Goal: Information Seeking & Learning: Learn about a topic

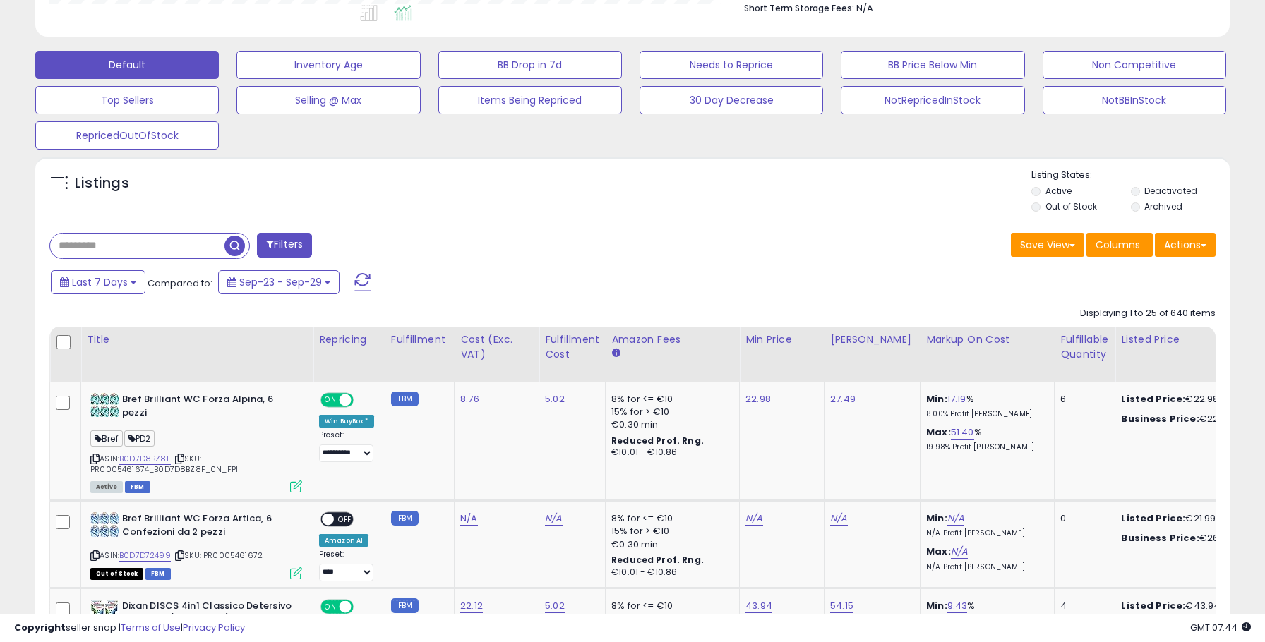
scroll to position [289, 693]
click at [200, 251] on input "text" at bounding box center [137, 246] width 174 height 25
click at [387, 244] on span at bounding box center [385, 244] width 8 height 10
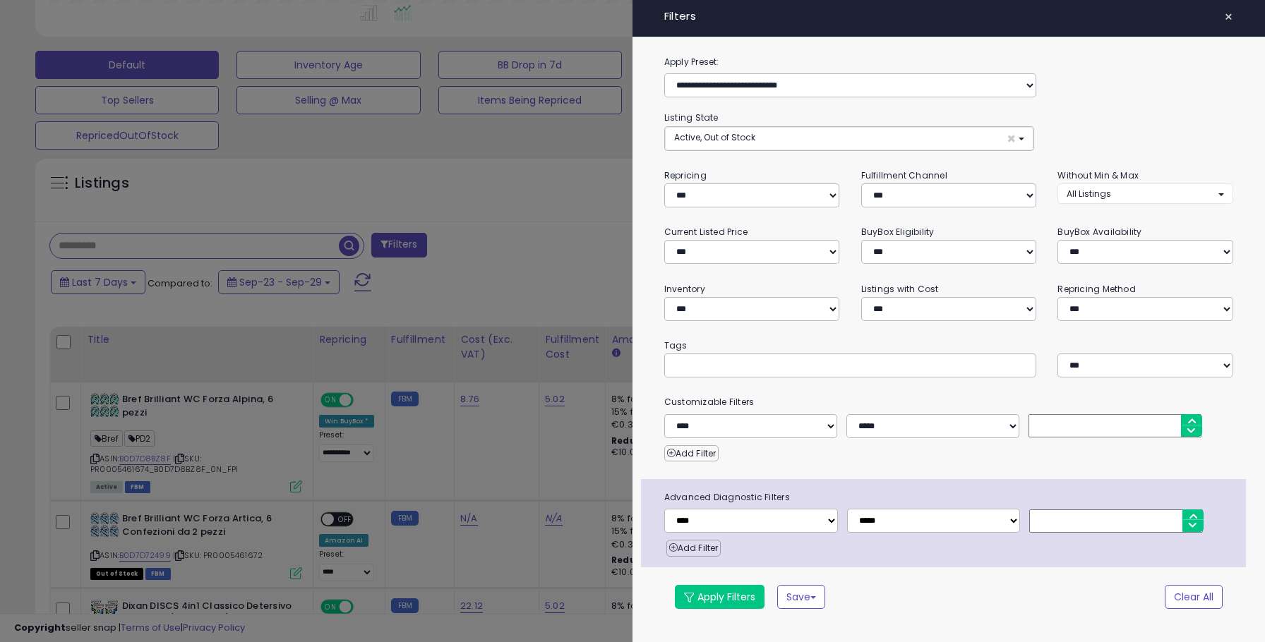
click at [740, 365] on input "text" at bounding box center [780, 366] width 212 height 14
type input "***"
click at [733, 595] on button "Apply Filters" at bounding box center [720, 597] width 90 height 24
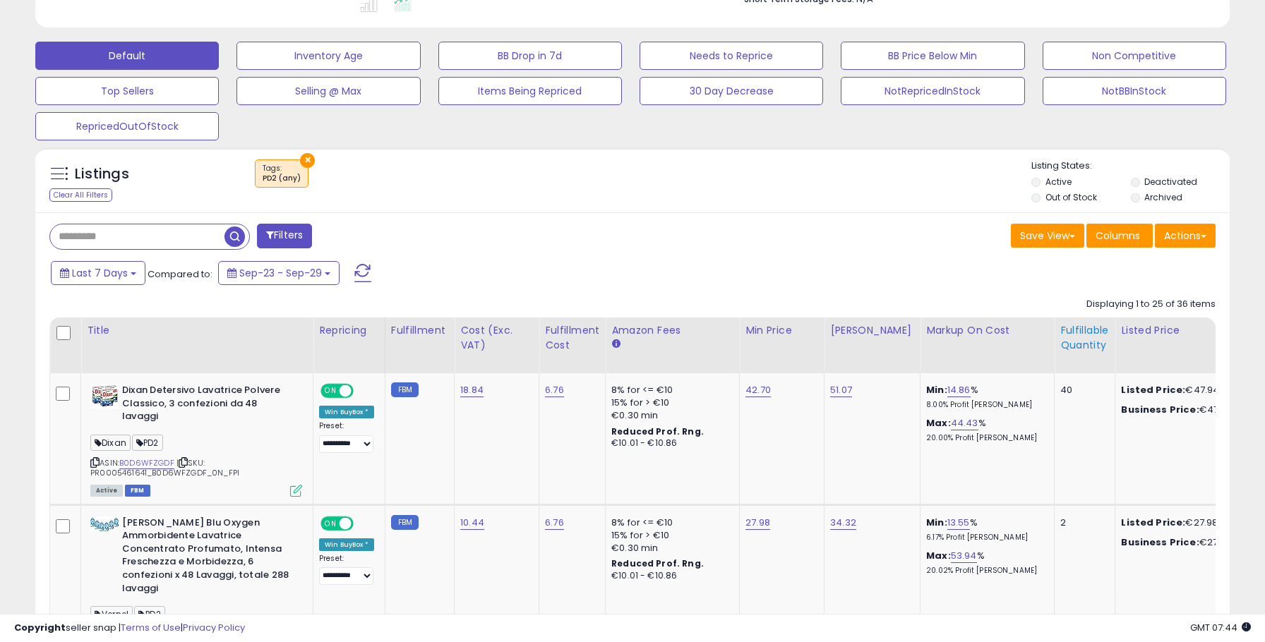
click at [1067, 341] on div "Fulfillable Quantity" at bounding box center [1084, 338] width 49 height 30
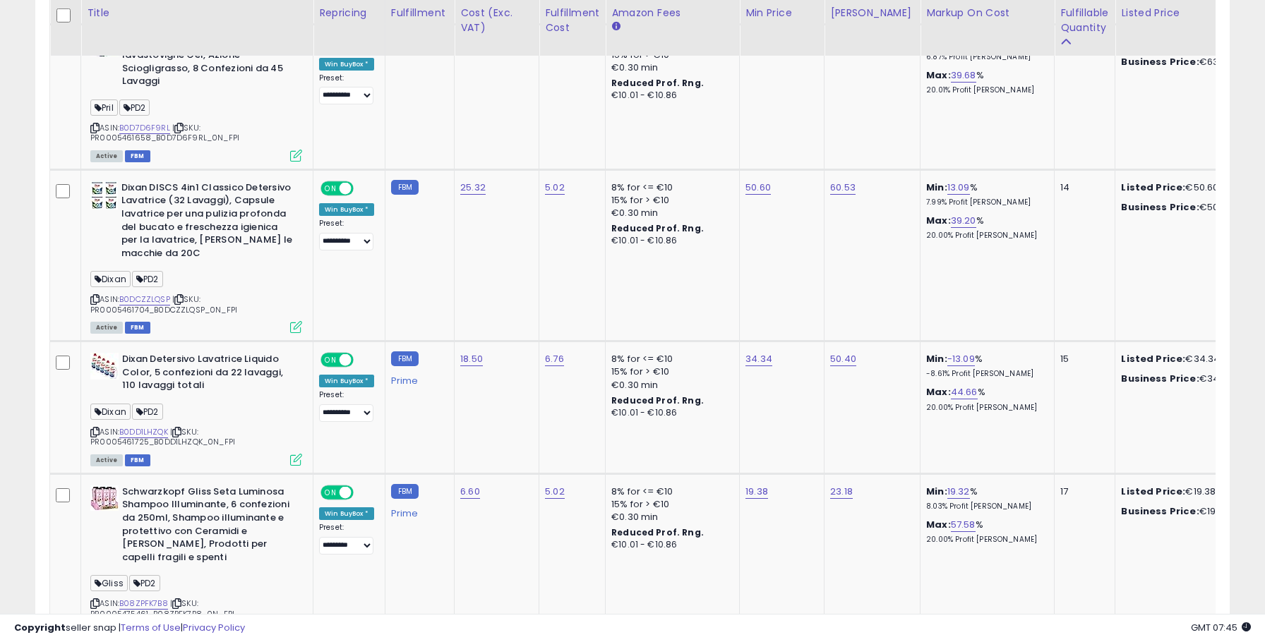
scroll to position [4106, 0]
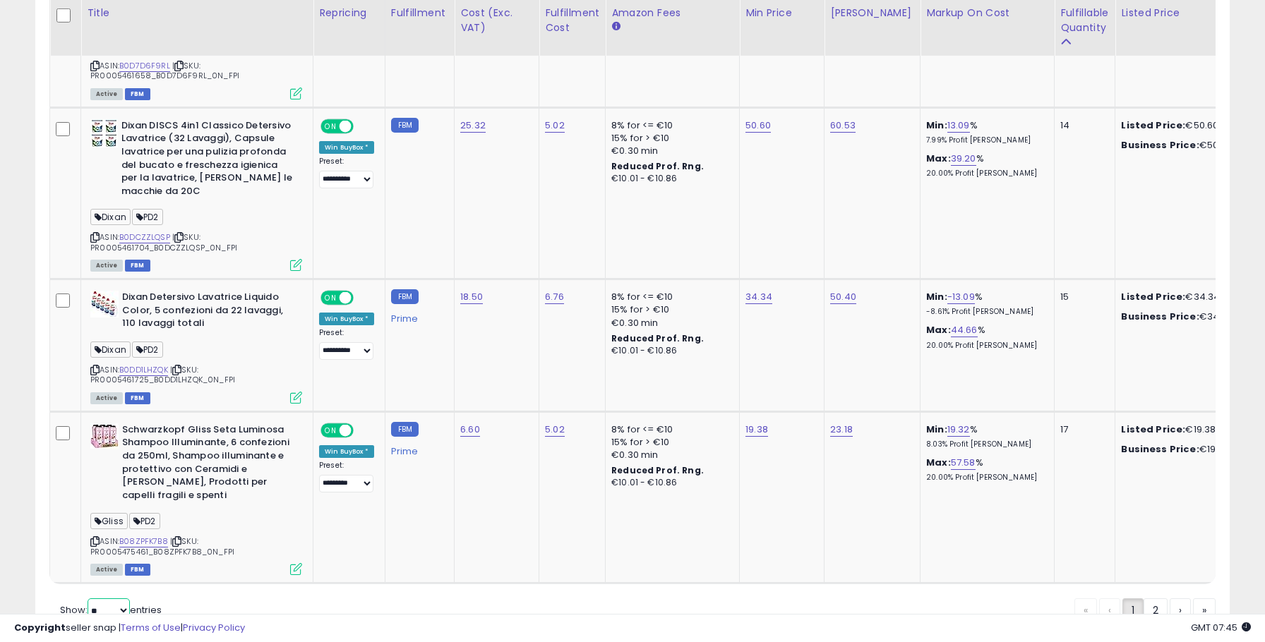
click at [124, 599] on select "** **" at bounding box center [109, 611] width 42 height 24
select select "**"
click at [89, 599] on select "** **" at bounding box center [109, 611] width 42 height 24
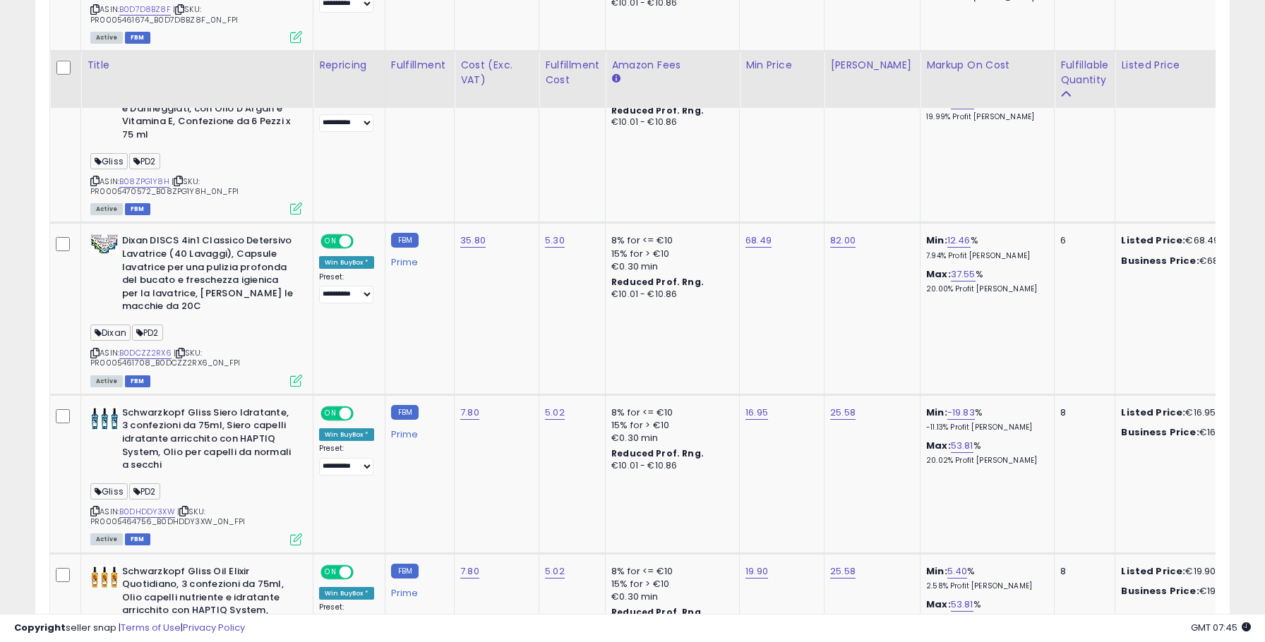
scroll to position [0, 0]
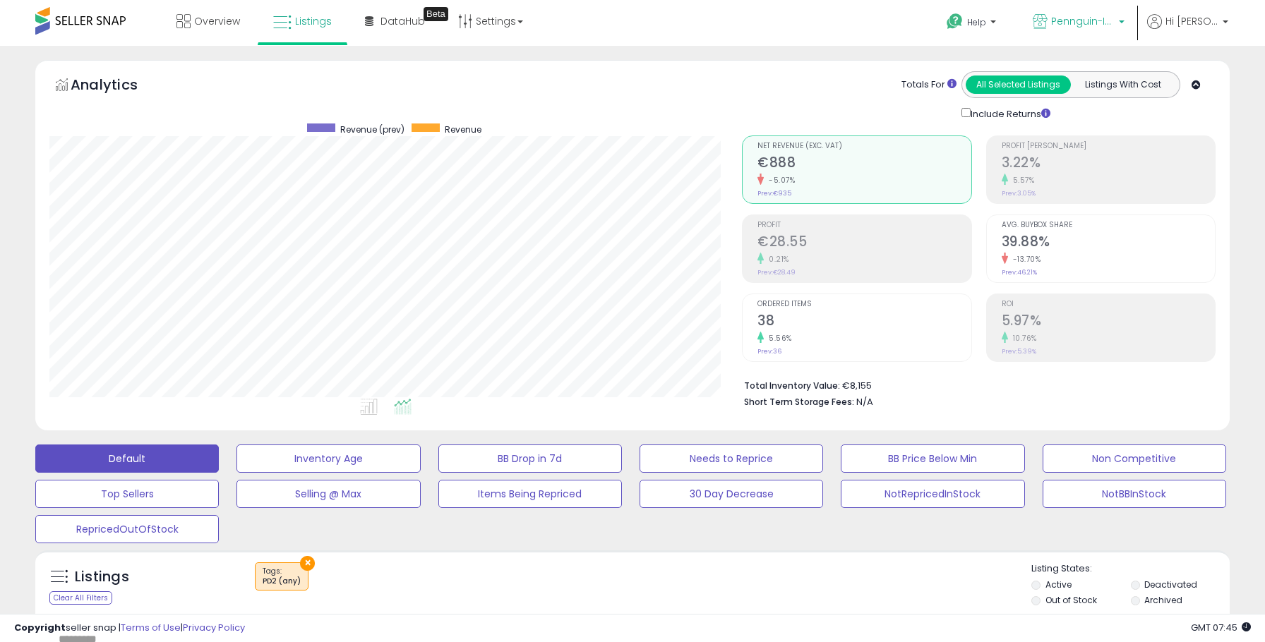
click at [1083, 29] on p "Pennguin-IT-HKL" at bounding box center [1079, 23] width 92 height 18
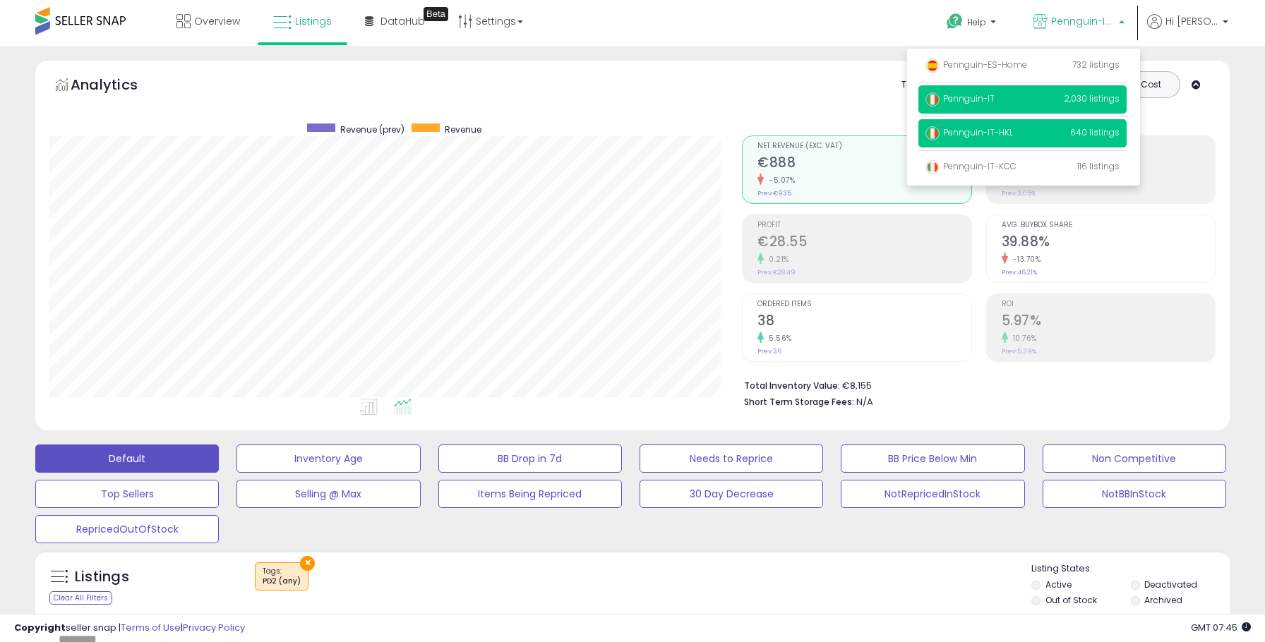
click at [993, 96] on span "Pennguin-IT" at bounding box center [960, 98] width 69 height 12
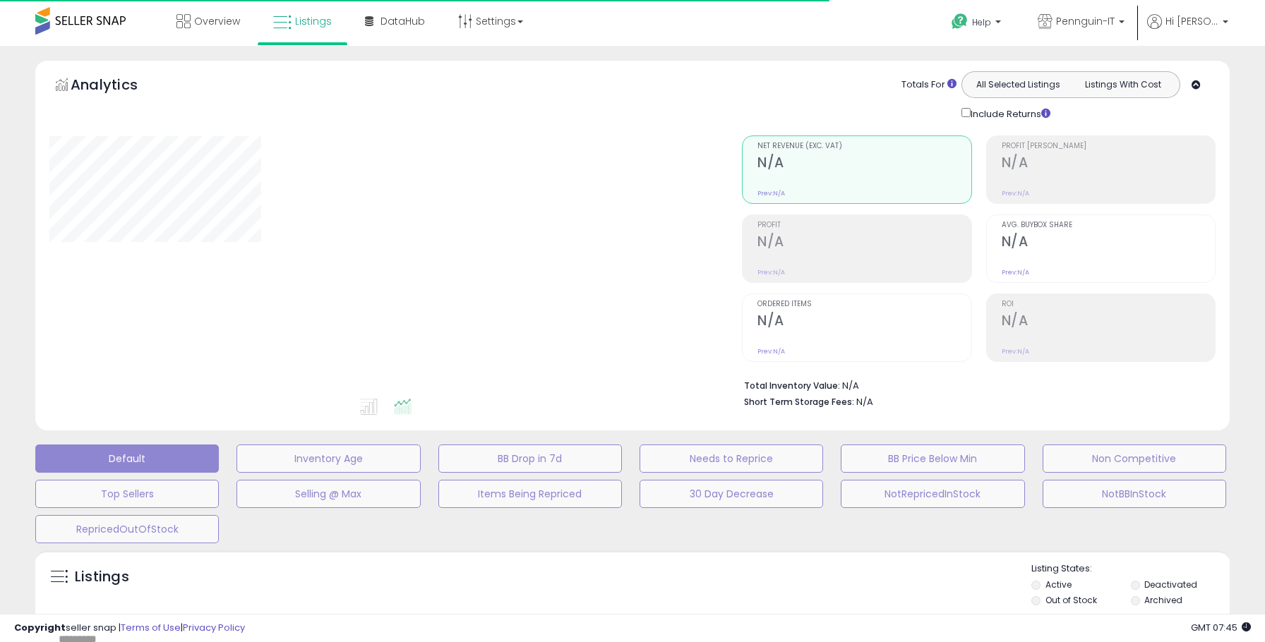
select select "**"
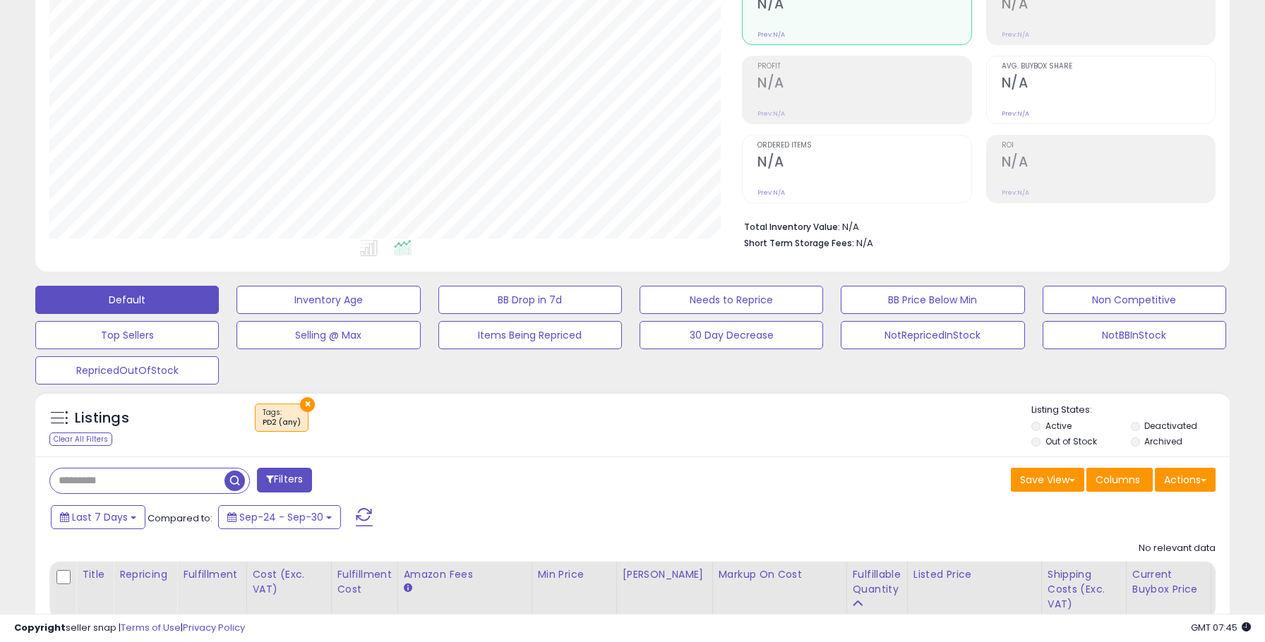
scroll to position [223, 0]
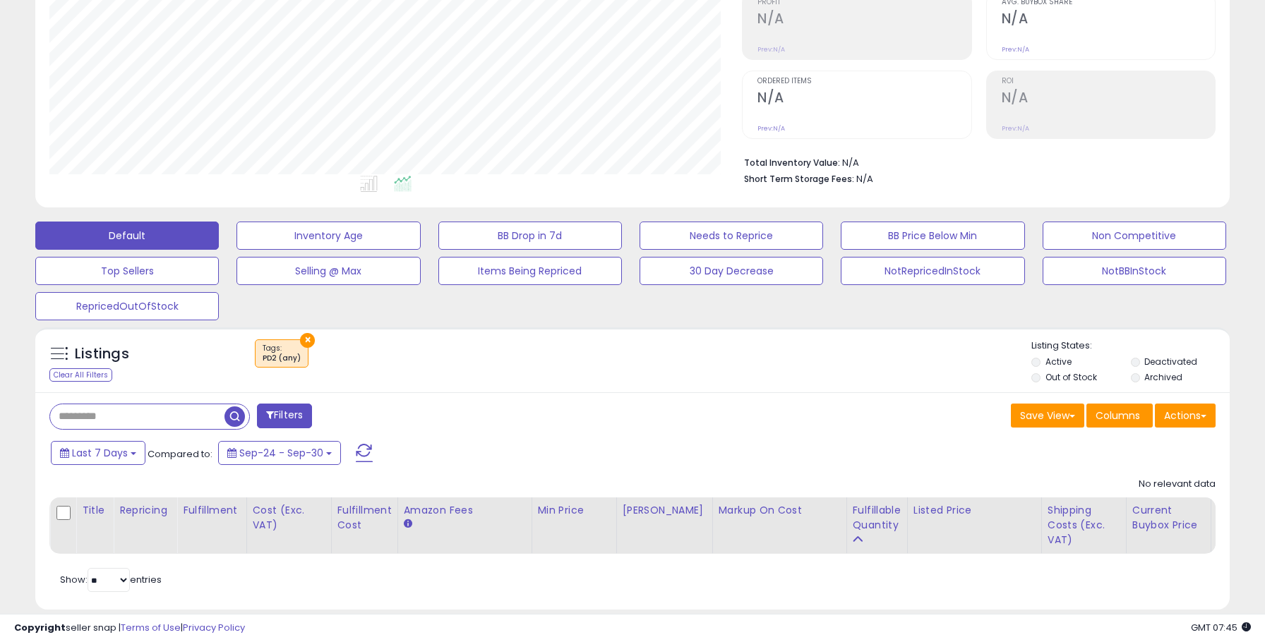
click at [304, 340] on button "×" at bounding box center [307, 340] width 15 height 15
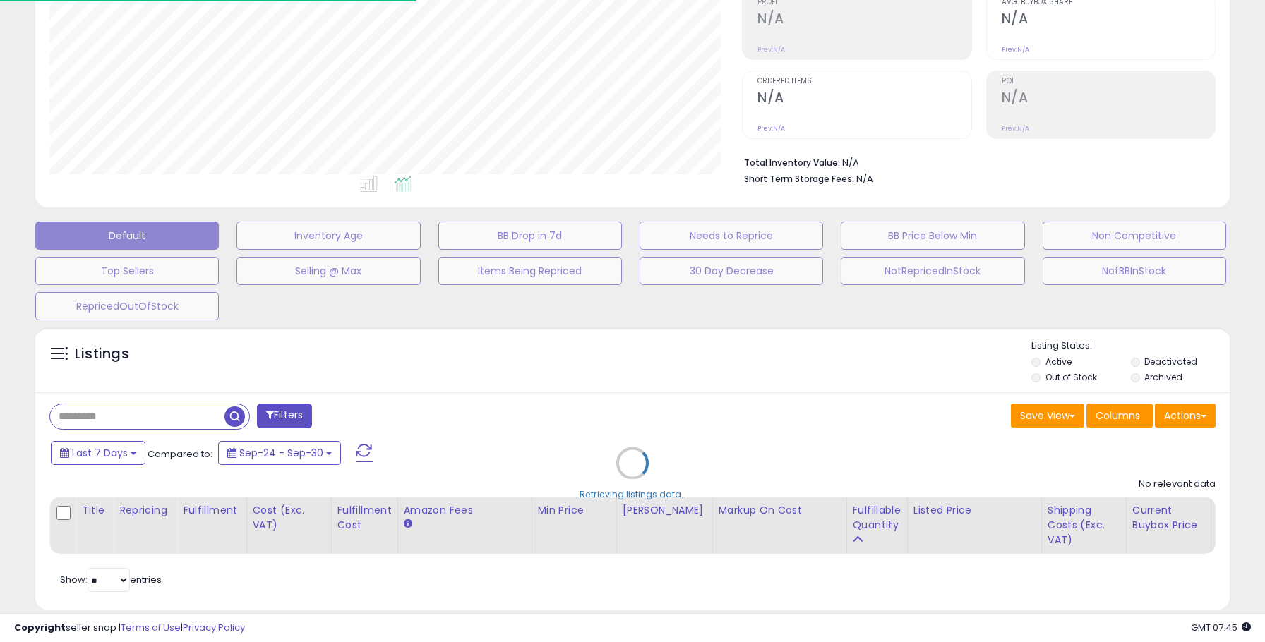
click at [287, 419] on div "Retrieving listings data.." at bounding box center [633, 474] width 1216 height 307
select select "*"
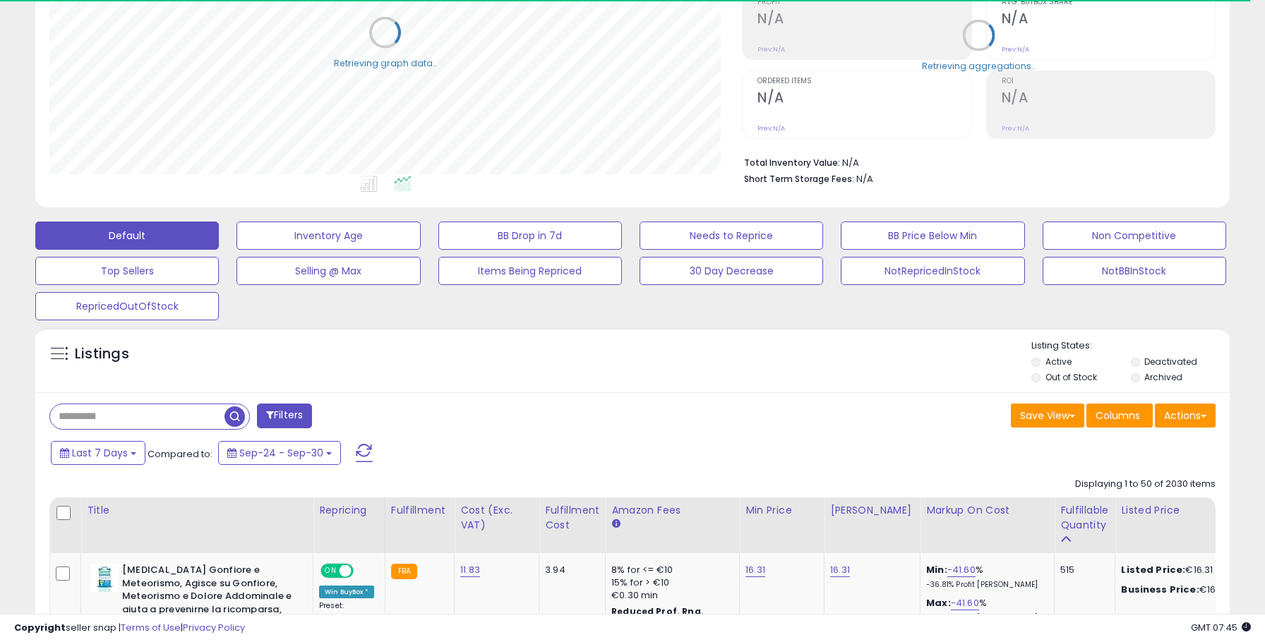
scroll to position [229, 0]
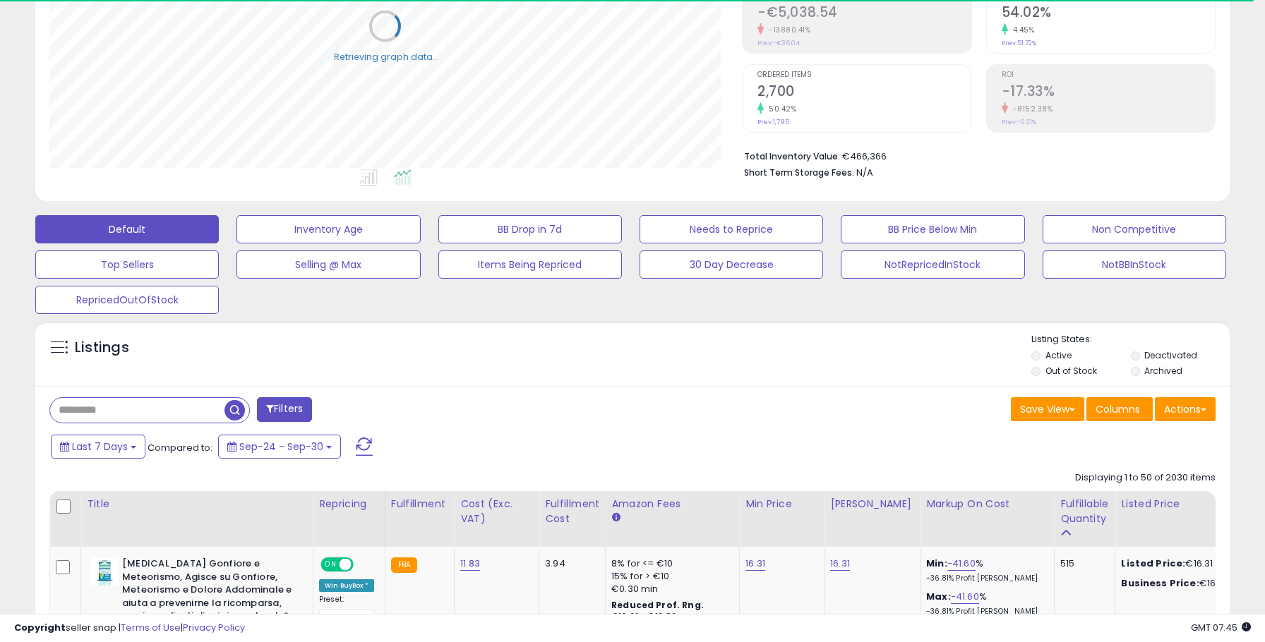
click at [285, 403] on button "Filters" at bounding box center [284, 409] width 55 height 25
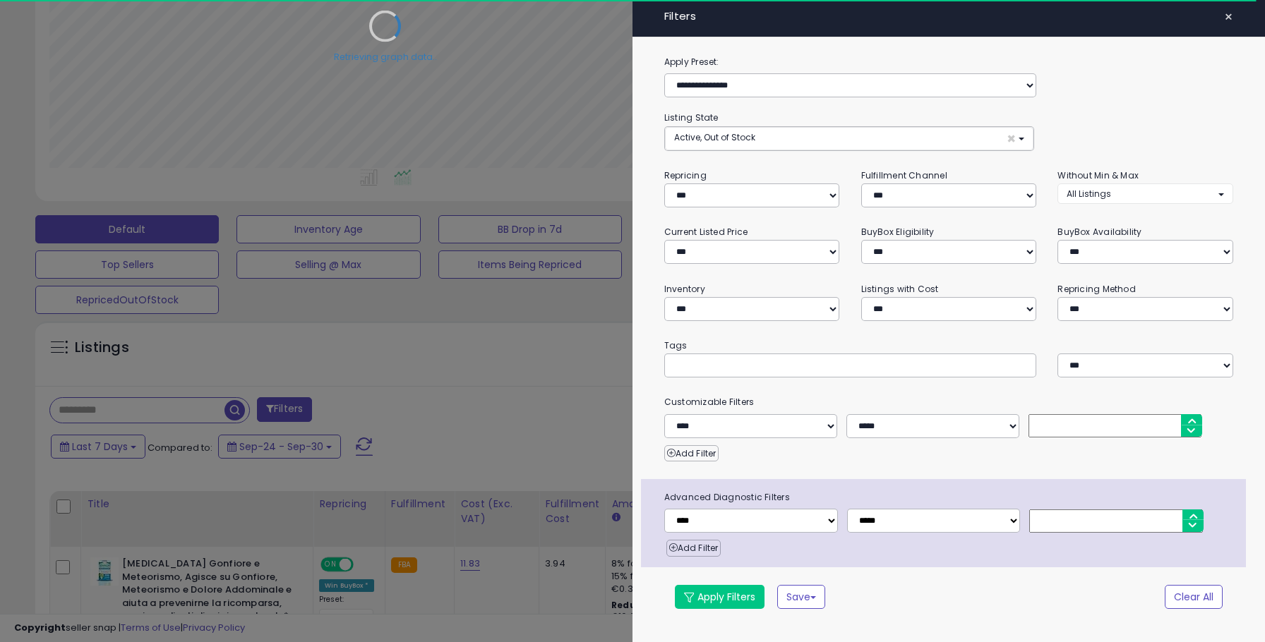
click at [724, 369] on input "text" at bounding box center [780, 366] width 212 height 14
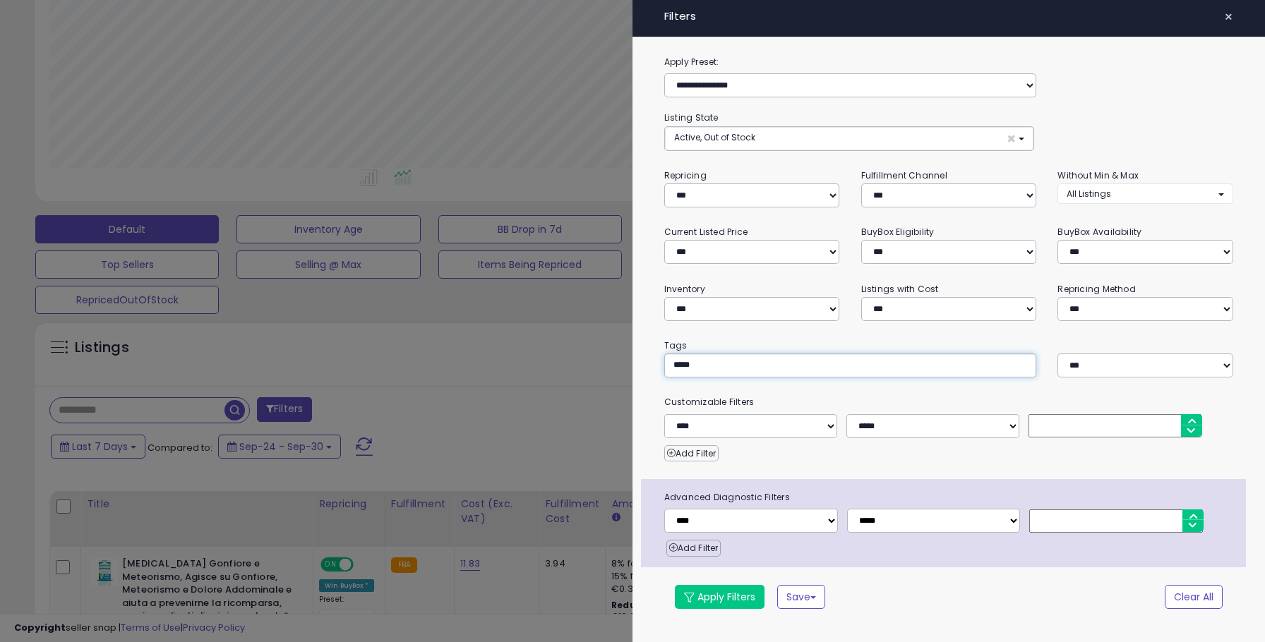
scroll to position [289, 693]
type input "******"
click at [719, 594] on button "Apply Filters" at bounding box center [720, 597] width 90 height 24
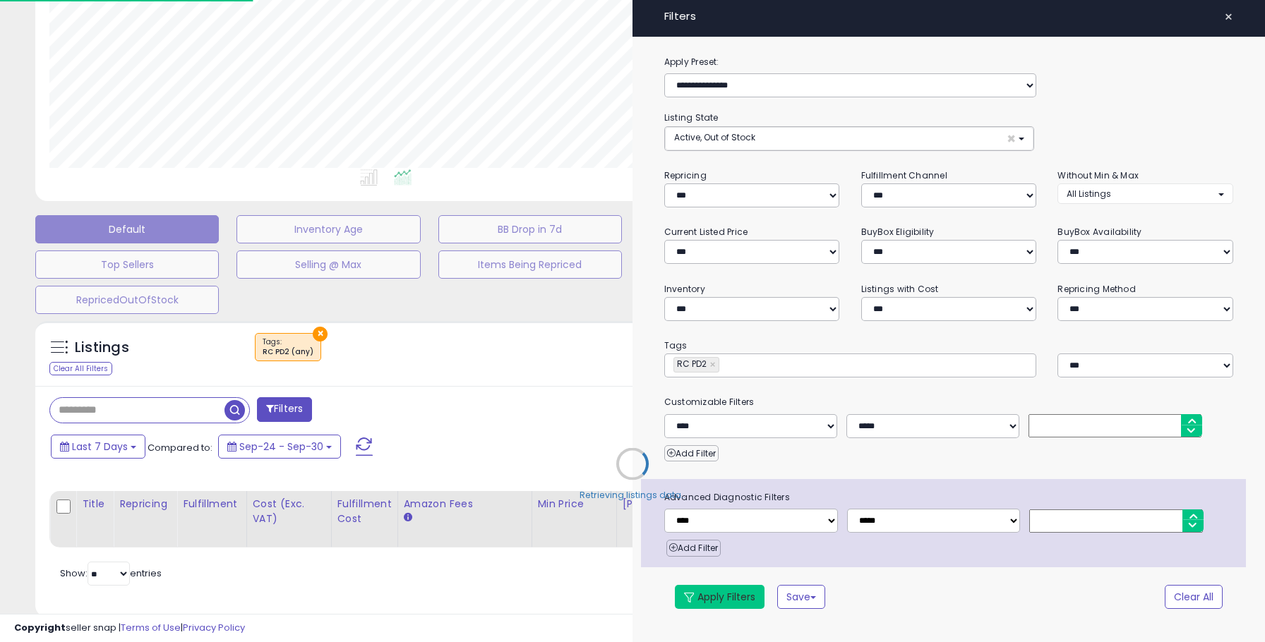
select select "*"
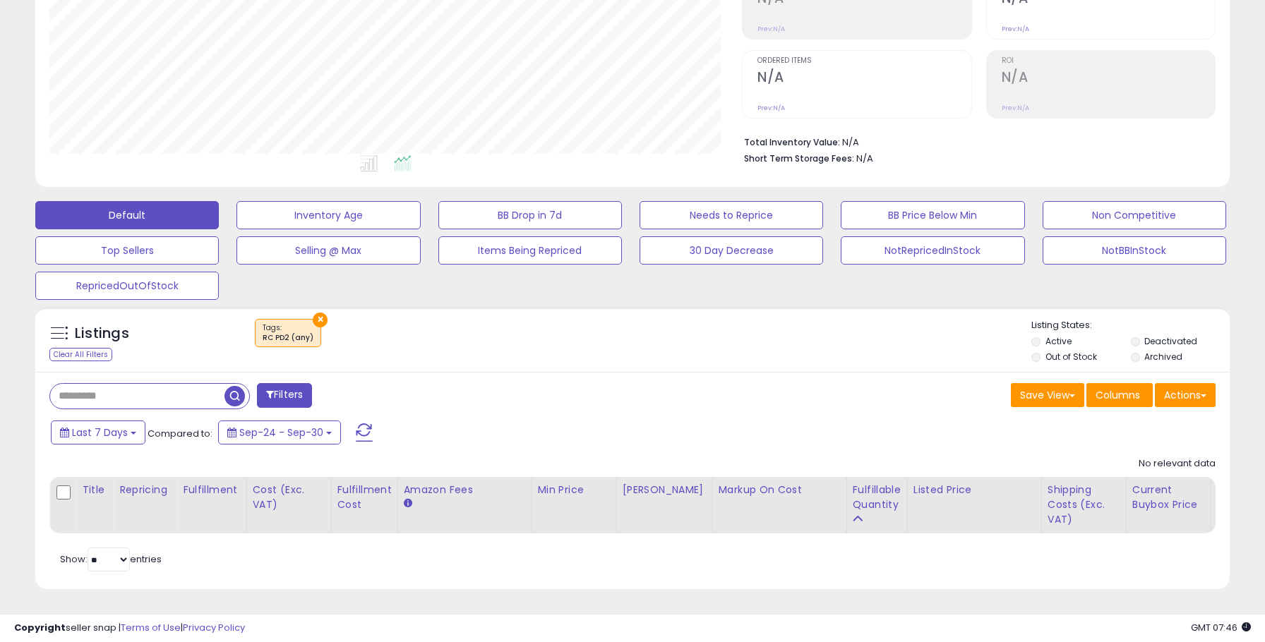
click at [321, 316] on button "×" at bounding box center [320, 320] width 15 height 15
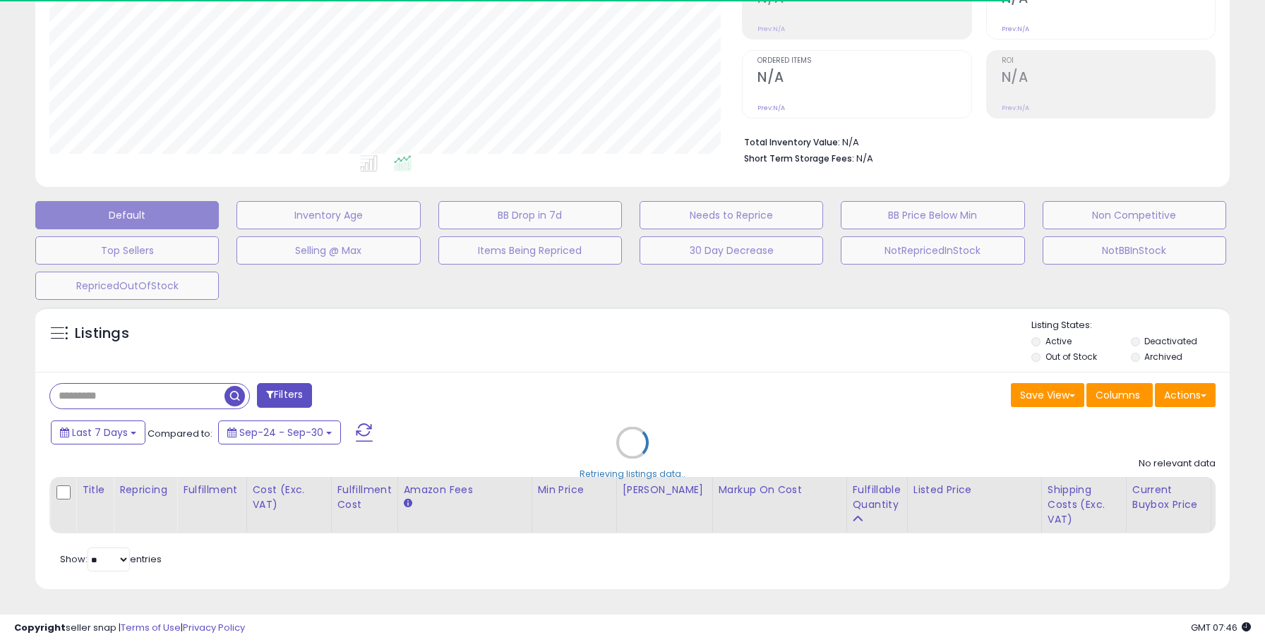
select select "*"
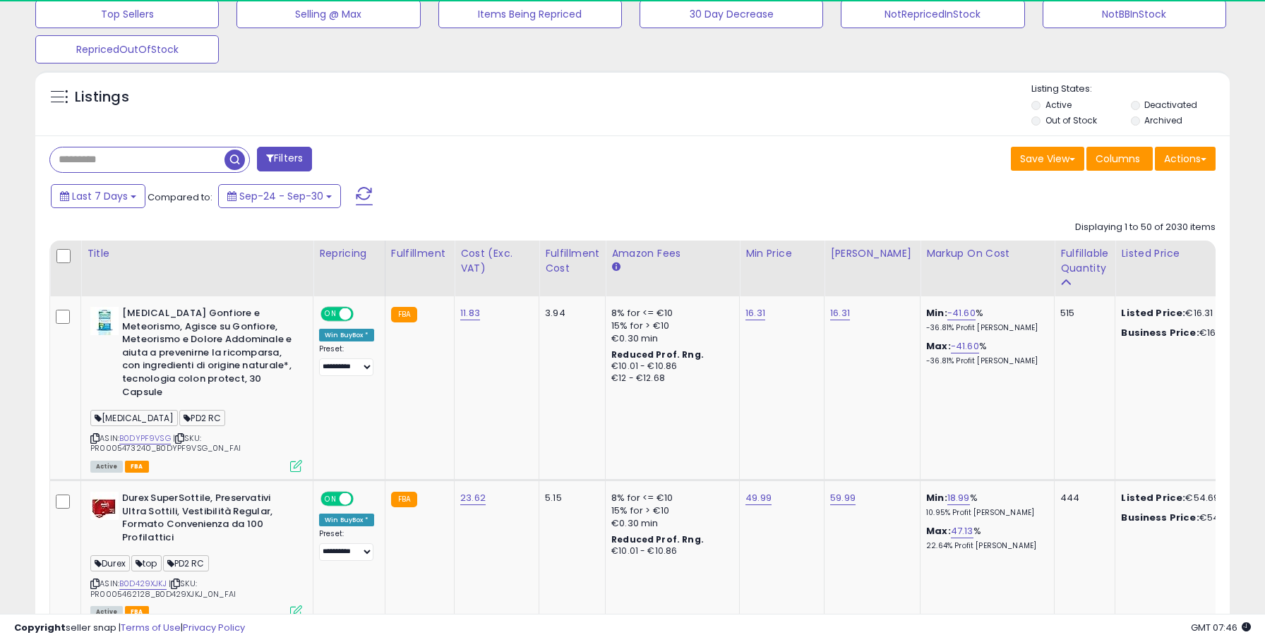
click at [289, 157] on button "Filters" at bounding box center [284, 159] width 55 height 25
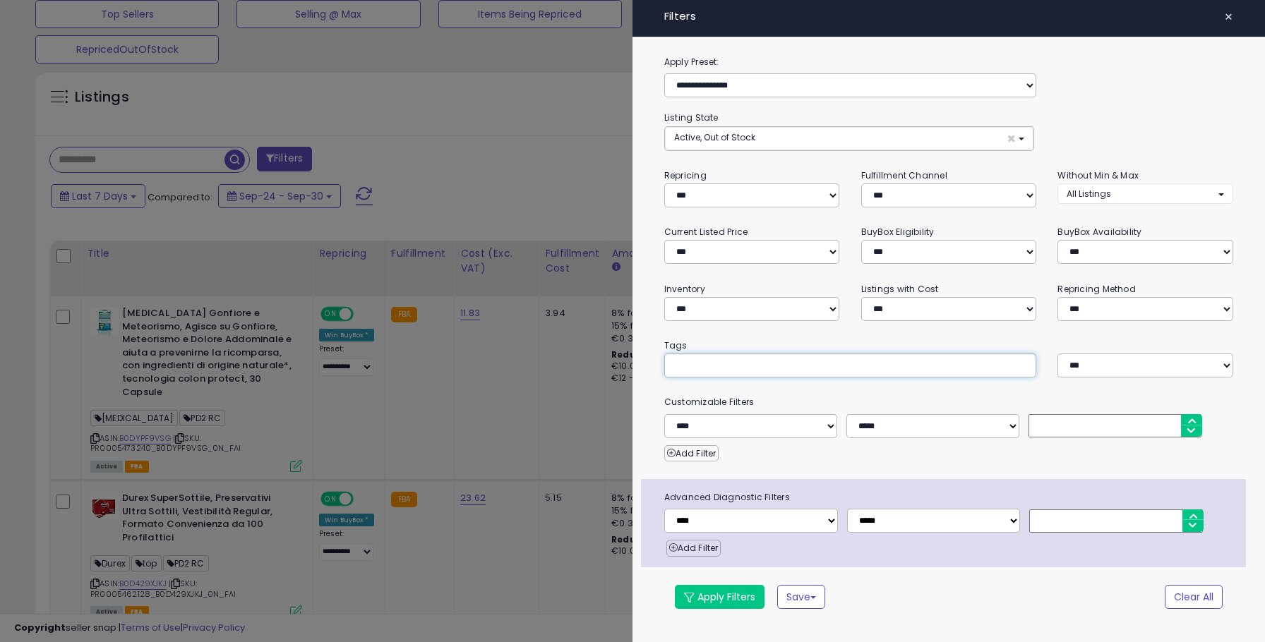
click at [742, 365] on input "text" at bounding box center [780, 366] width 212 height 14
type input "******"
click at [740, 607] on button "Apply Filters" at bounding box center [720, 597] width 90 height 24
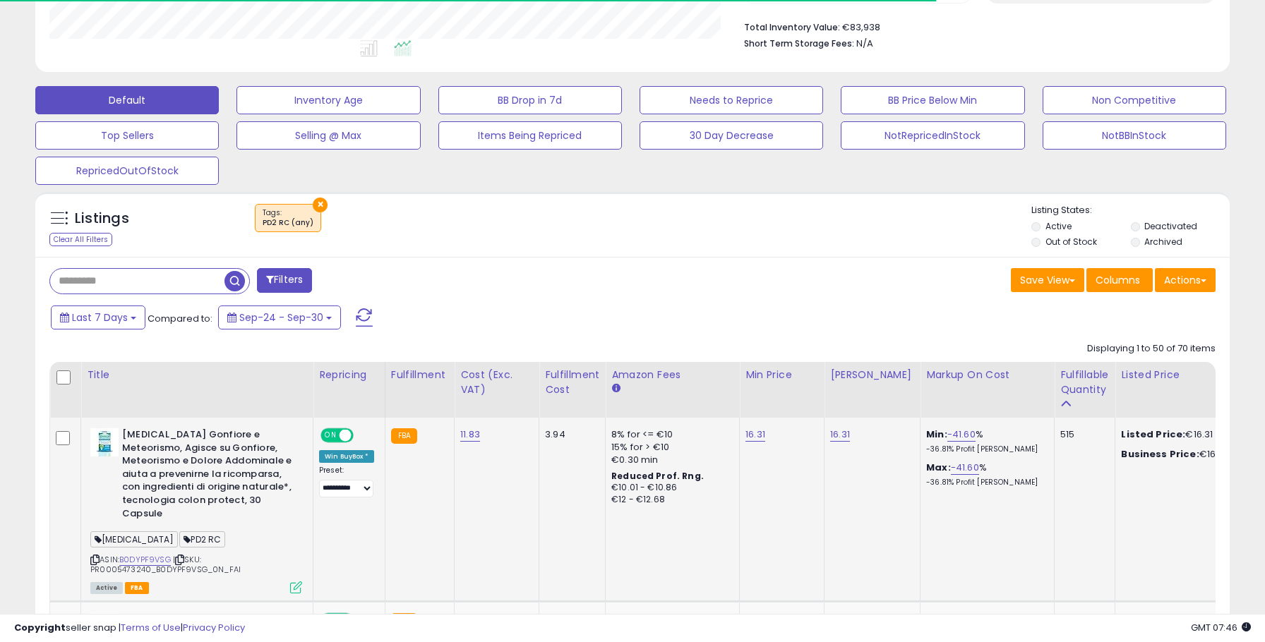
scroll to position [441, 0]
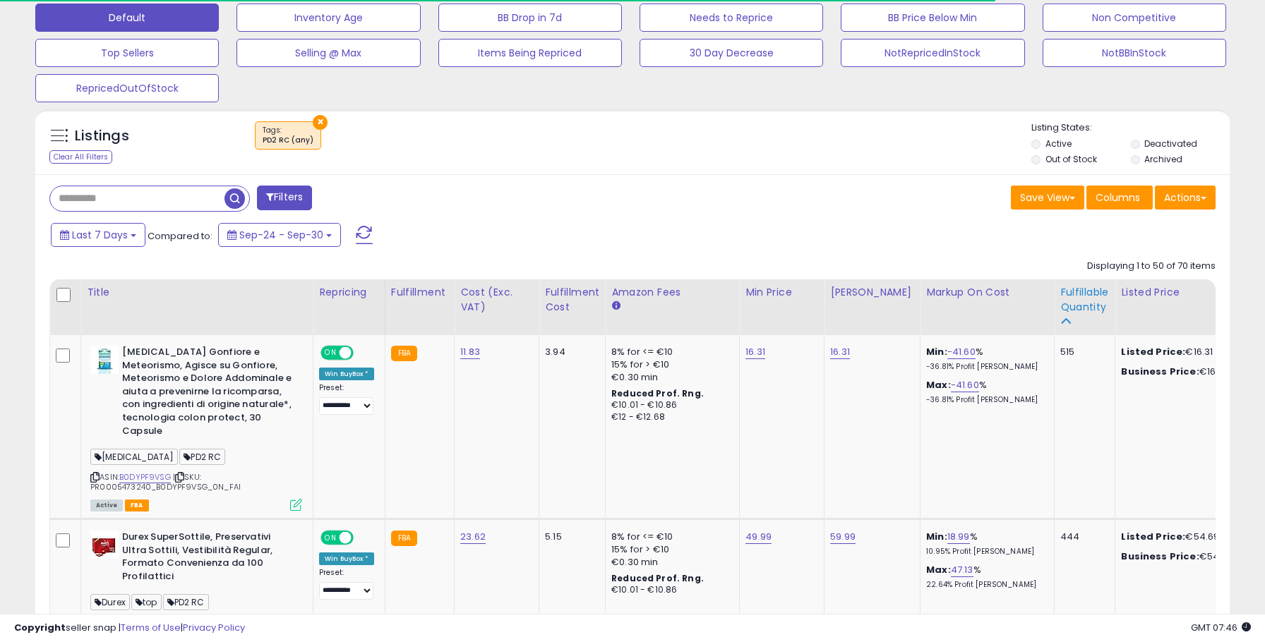
click at [1060, 316] on icon at bounding box center [1065, 321] width 10 height 10
click at [1064, 301] on div "Fulfillable Quantity" at bounding box center [1084, 300] width 49 height 30
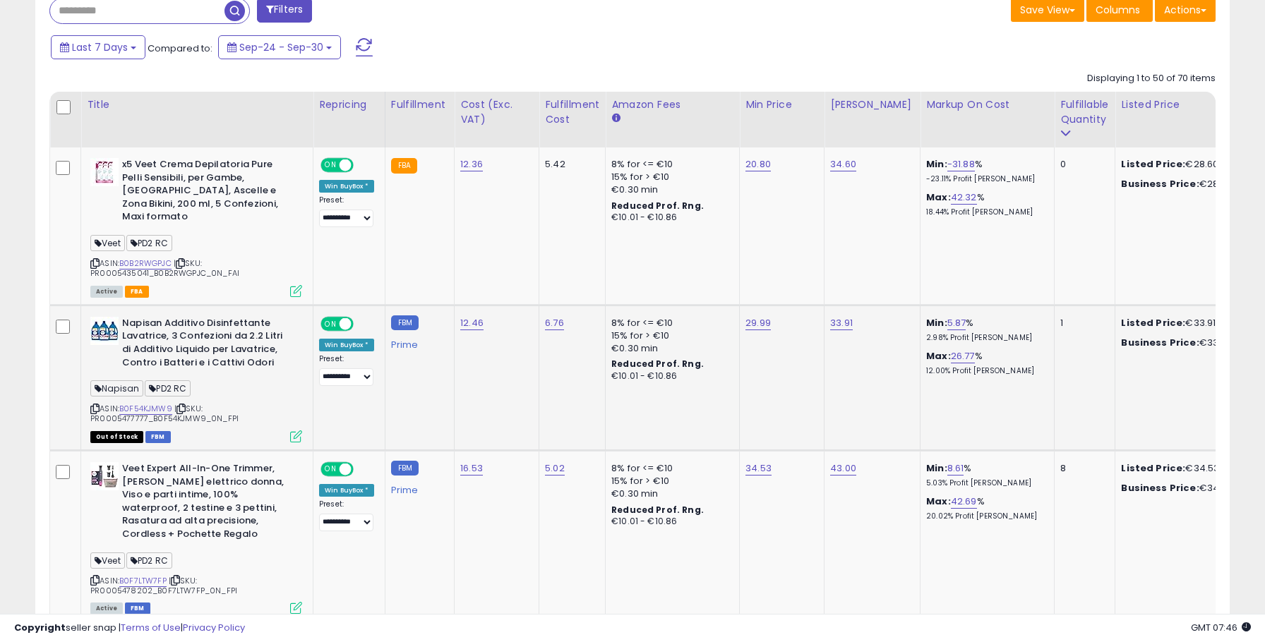
scroll to position [608, 0]
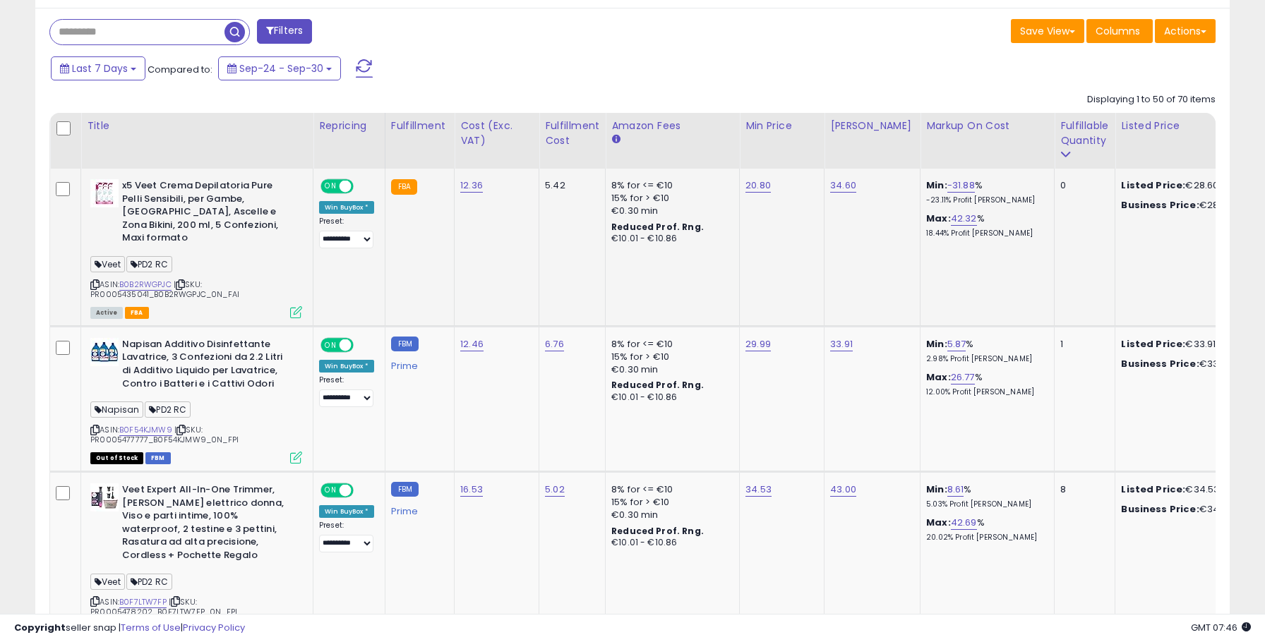
click at [98, 281] on icon at bounding box center [94, 285] width 9 height 8
click at [185, 281] on icon at bounding box center [180, 285] width 9 height 8
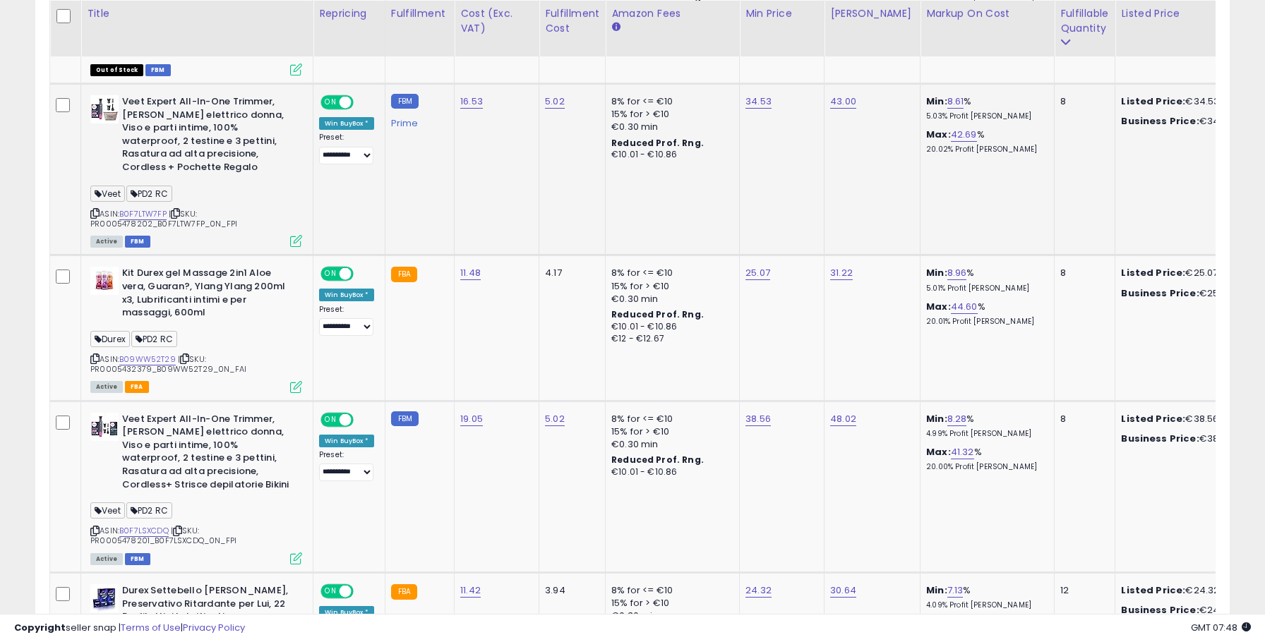
scroll to position [997, 0]
click at [157, 208] on link "B0F7LTW7FP" at bounding box center [142, 214] width 47 height 12
click at [143, 353] on link "B09WW52T29" at bounding box center [147, 359] width 56 height 12
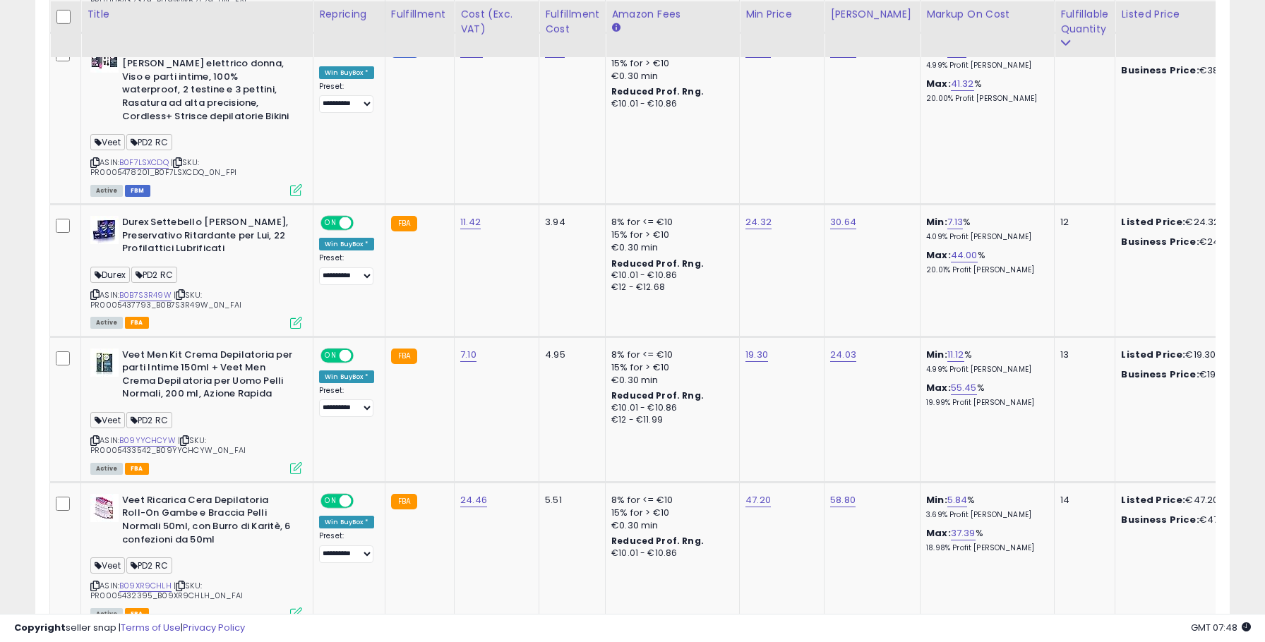
scroll to position [1366, 0]
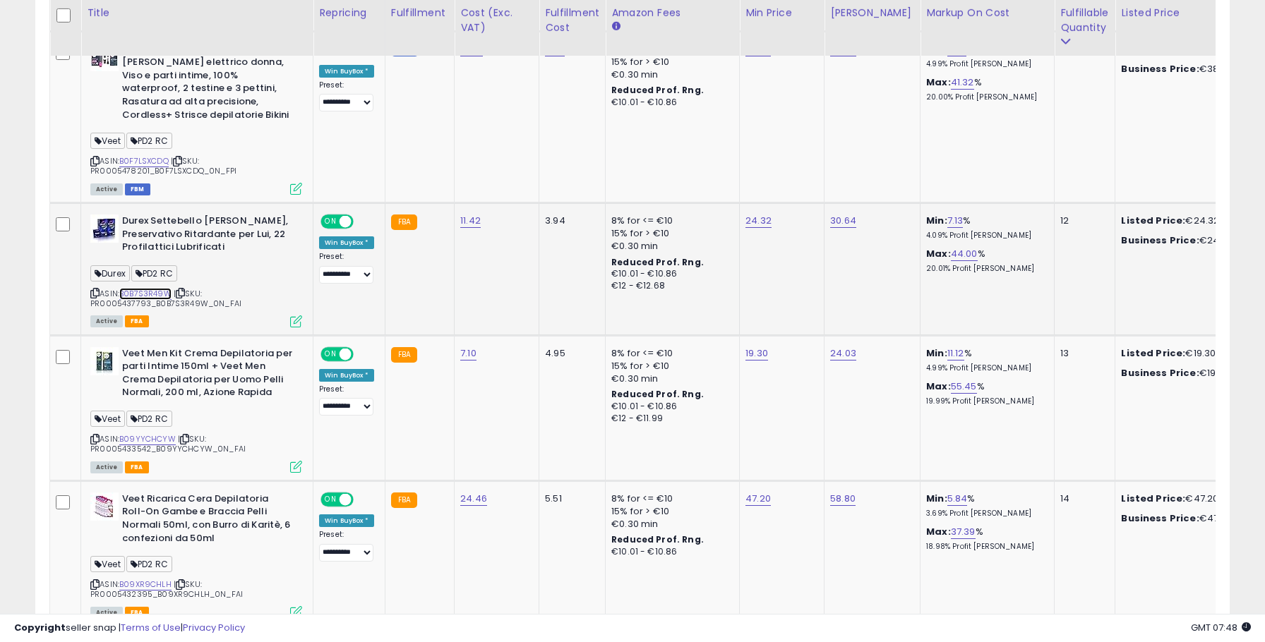
click at [151, 288] on link "B0B7S3R49W" at bounding box center [145, 294] width 52 height 12
click at [138, 434] on link "B09YYCHCYW" at bounding box center [147, 440] width 56 height 12
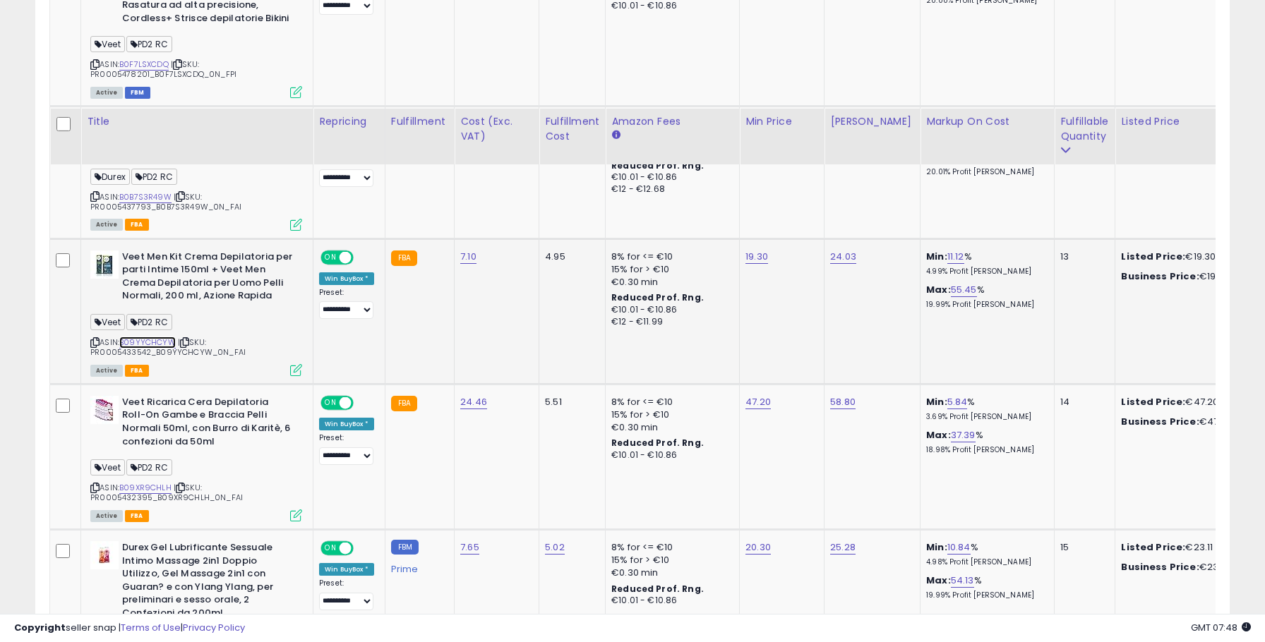
scroll to position [1574, 0]
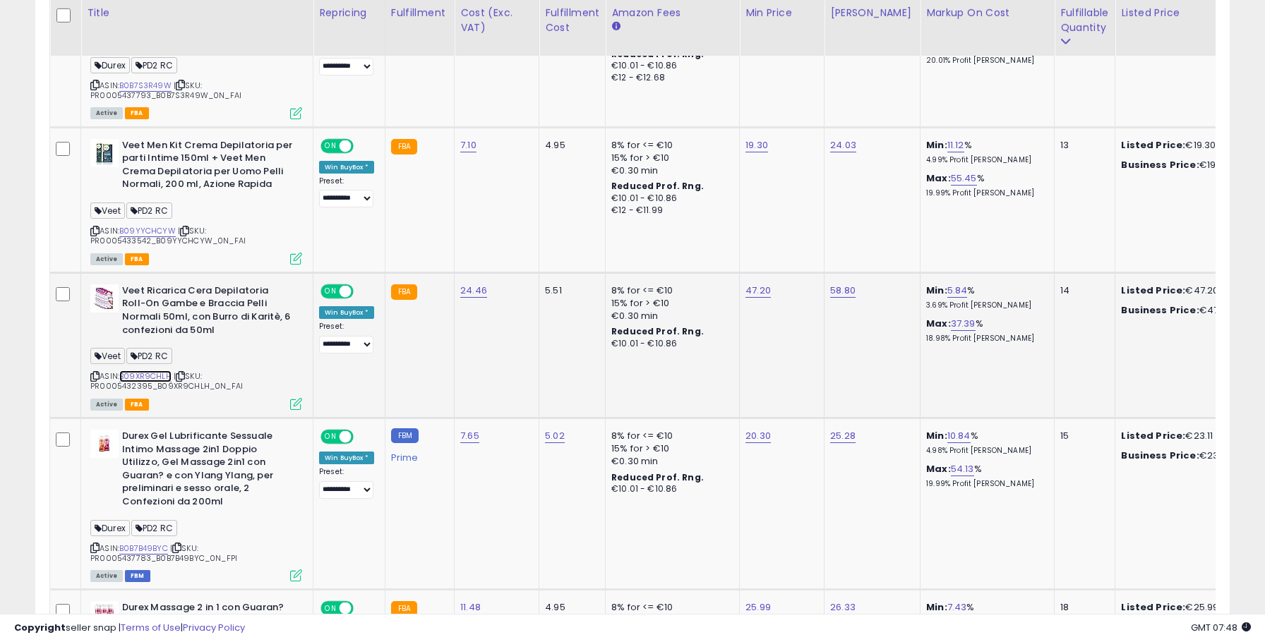
click at [146, 371] on link "B09XR9CHLH" at bounding box center [145, 377] width 52 height 12
click at [138, 543] on link "B0B7B49BYC" at bounding box center [143, 549] width 49 height 12
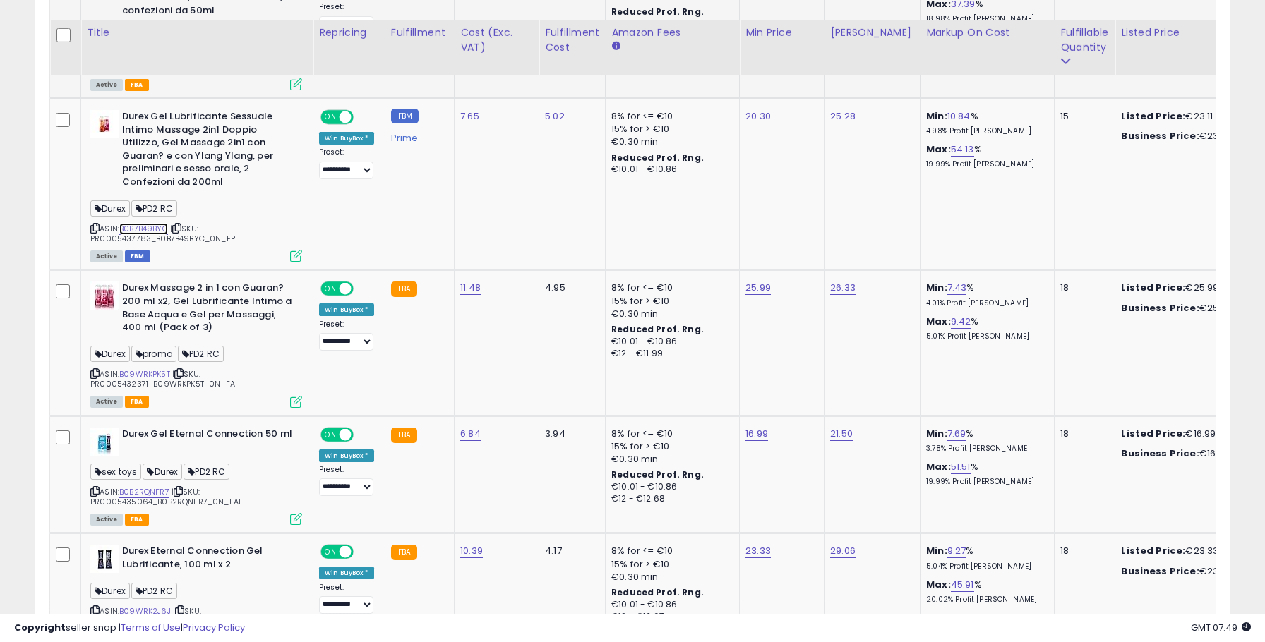
scroll to position [1943, 0]
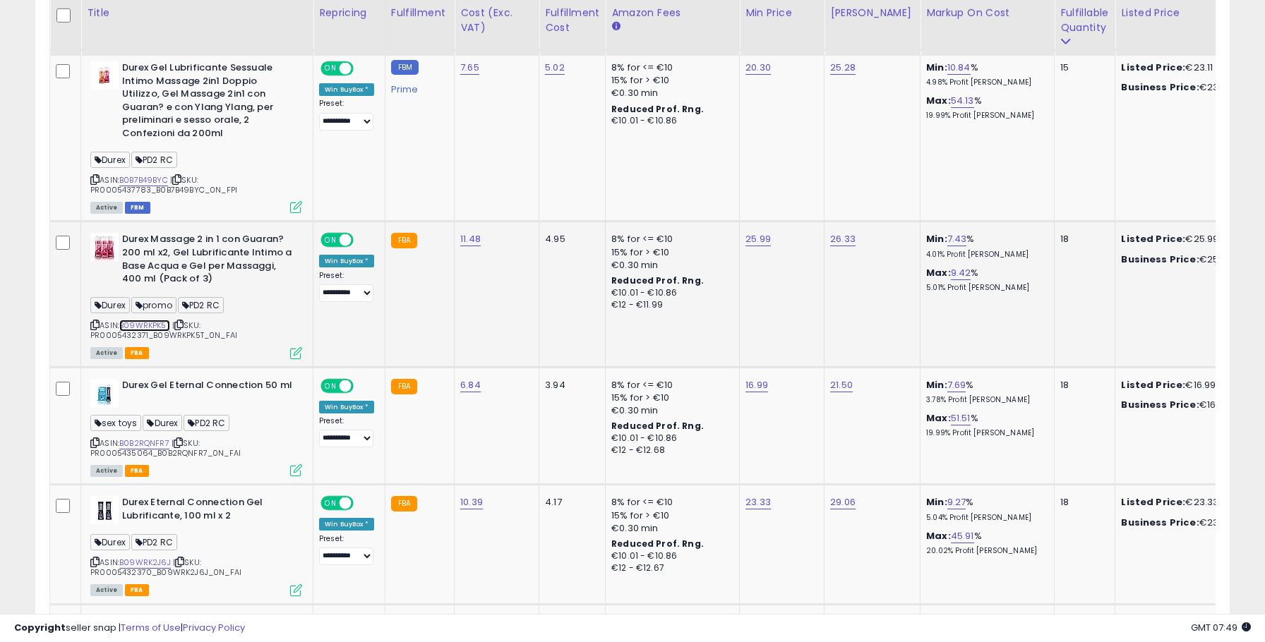
click at [157, 320] on link "B09WRKPK5T" at bounding box center [144, 326] width 51 height 12
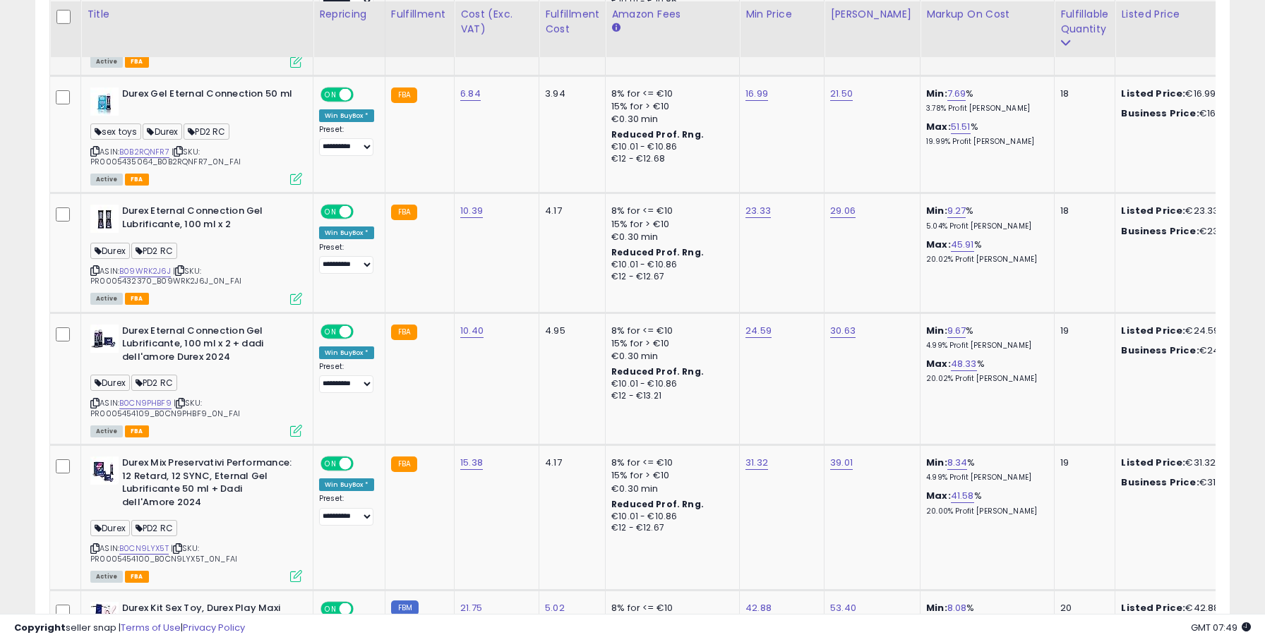
scroll to position [2236, 0]
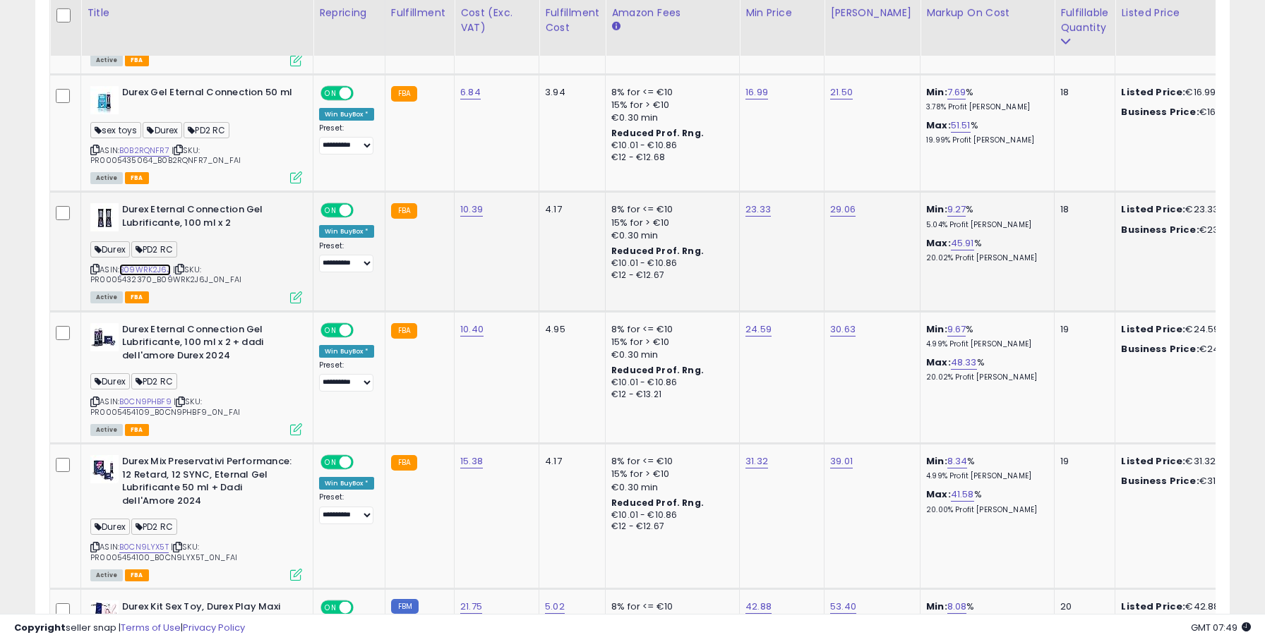
click at [149, 264] on link "B09WRK2J6J" at bounding box center [145, 270] width 52 height 12
click at [149, 396] on link "B0CN9PHBF9" at bounding box center [145, 402] width 52 height 12
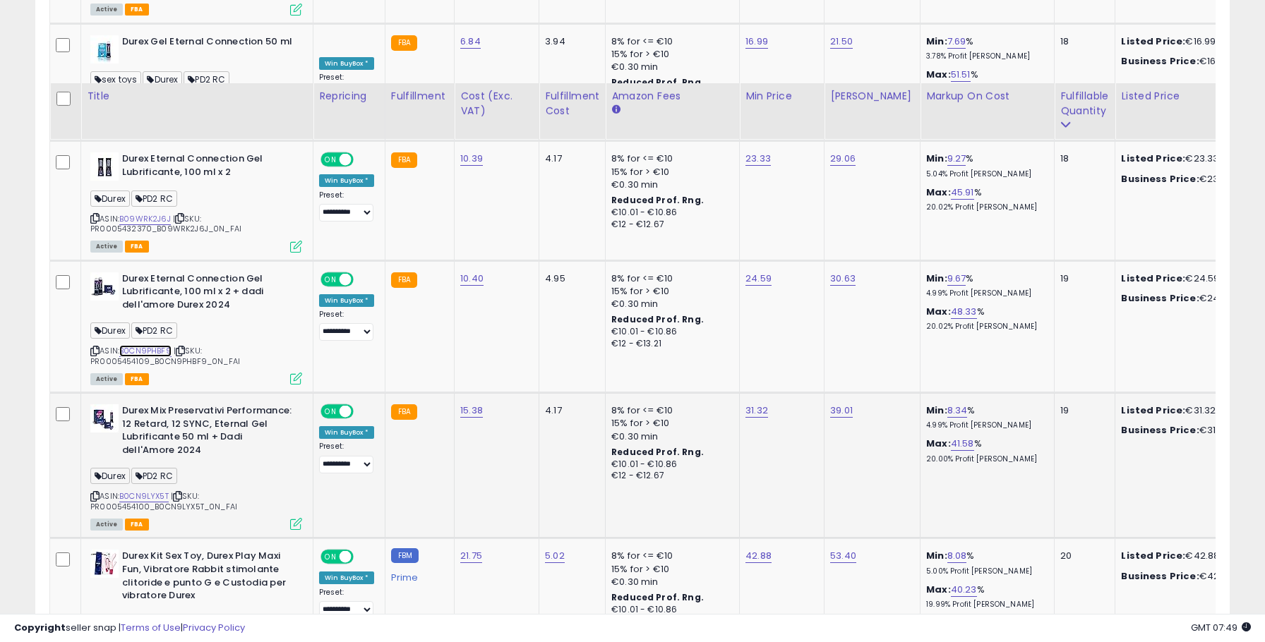
scroll to position [2418, 0]
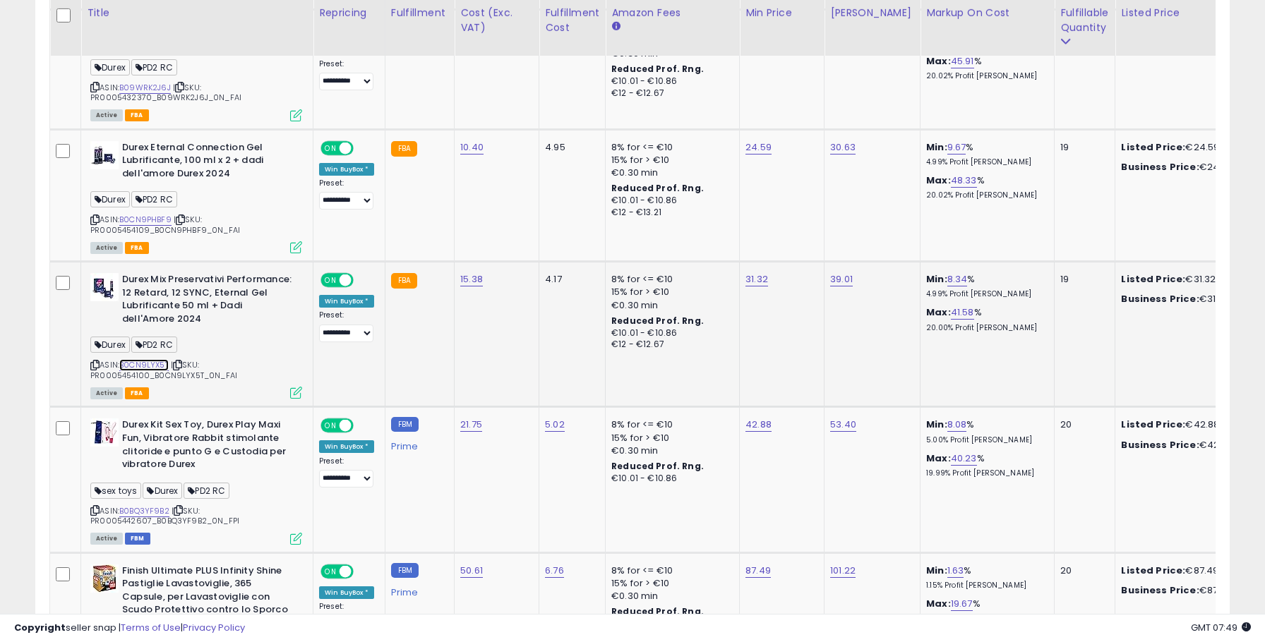
click at [161, 359] on link "B0CN9LYX5T" at bounding box center [143, 365] width 49 height 12
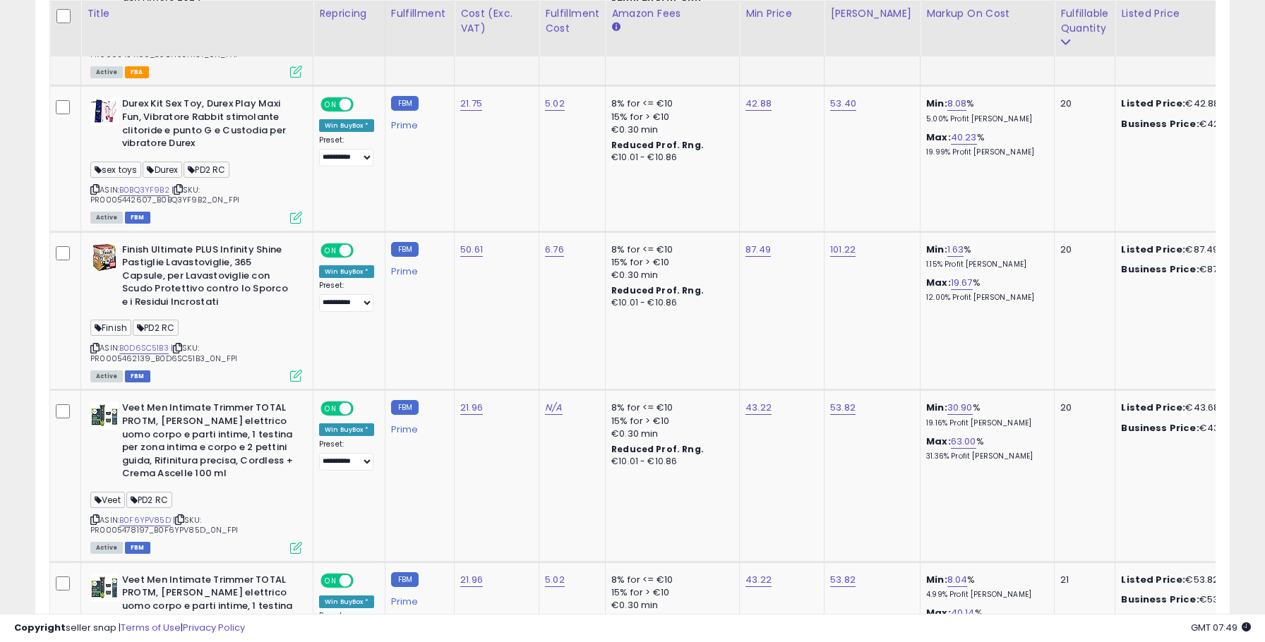
scroll to position [2740, 0]
click at [159, 184] on link "B0BQ3YF9B2" at bounding box center [144, 190] width 50 height 12
click at [145, 342] on link "B0D6SC51B3" at bounding box center [143, 348] width 49 height 12
click at [141, 514] on link "B0F6YPV85D" at bounding box center [145, 520] width 52 height 12
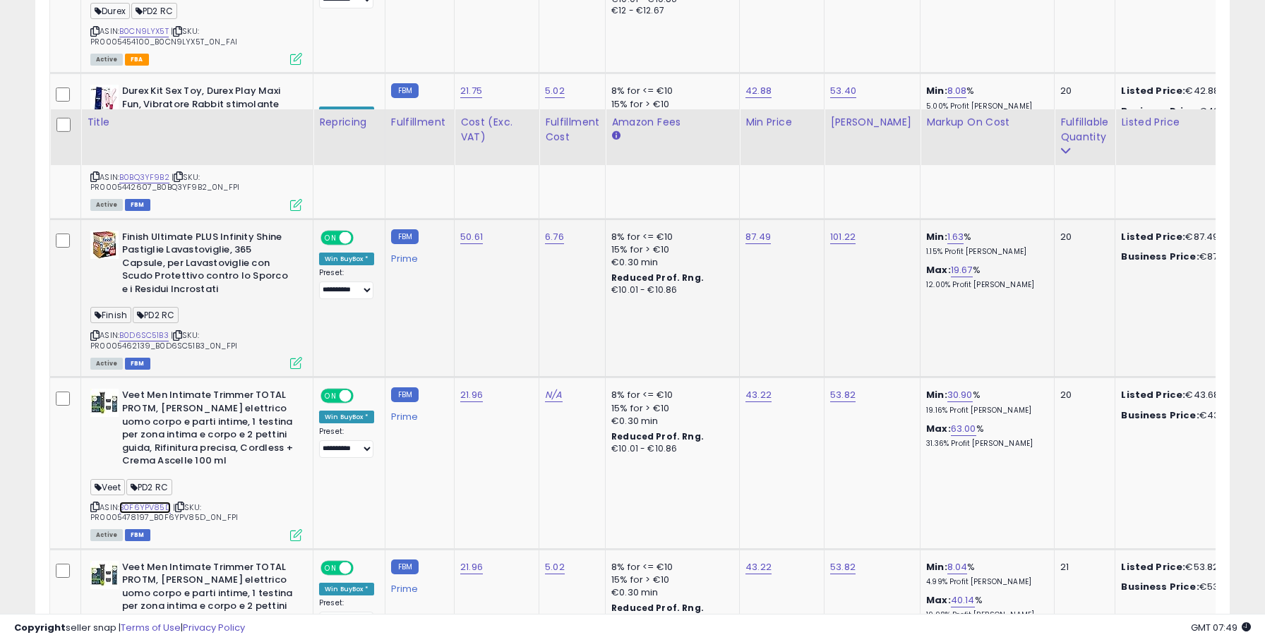
scroll to position [2955, 0]
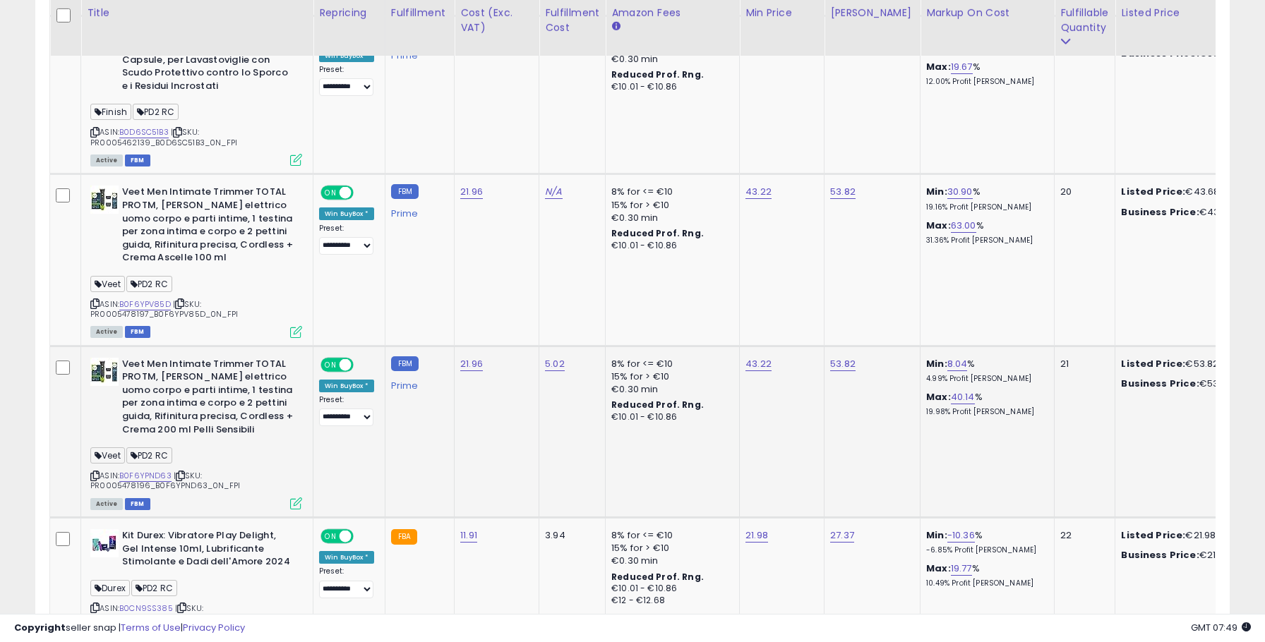
click at [155, 470] on span "| SKU: PR0005478196_B0F6YPND63_0N_FPI" at bounding box center [165, 480] width 150 height 21
click at [155, 470] on link "B0F6YPND63" at bounding box center [145, 476] width 52 height 12
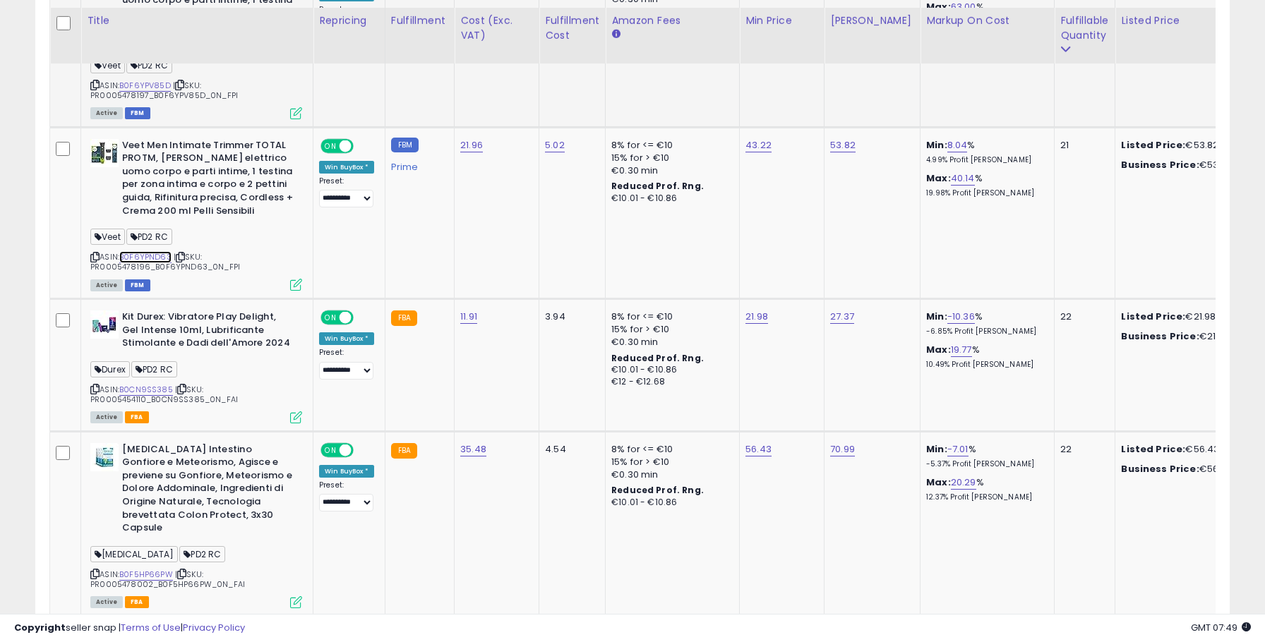
scroll to position [3269, 0]
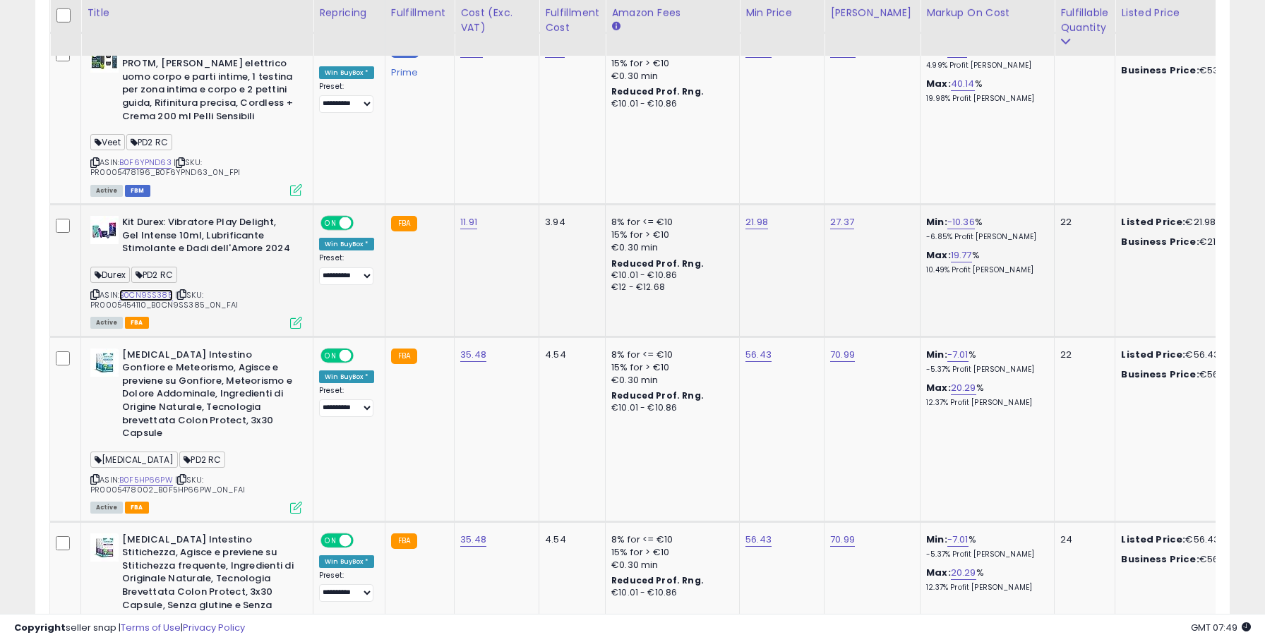
click at [147, 289] on link "B0CN9SS385" at bounding box center [146, 295] width 54 height 12
click at [150, 474] on span "| SKU: PR0005478002_B0F5HP66PW_0N_FAI" at bounding box center [167, 484] width 155 height 21
click at [151, 474] on link "B0F5HP66PW" at bounding box center [146, 480] width 54 height 12
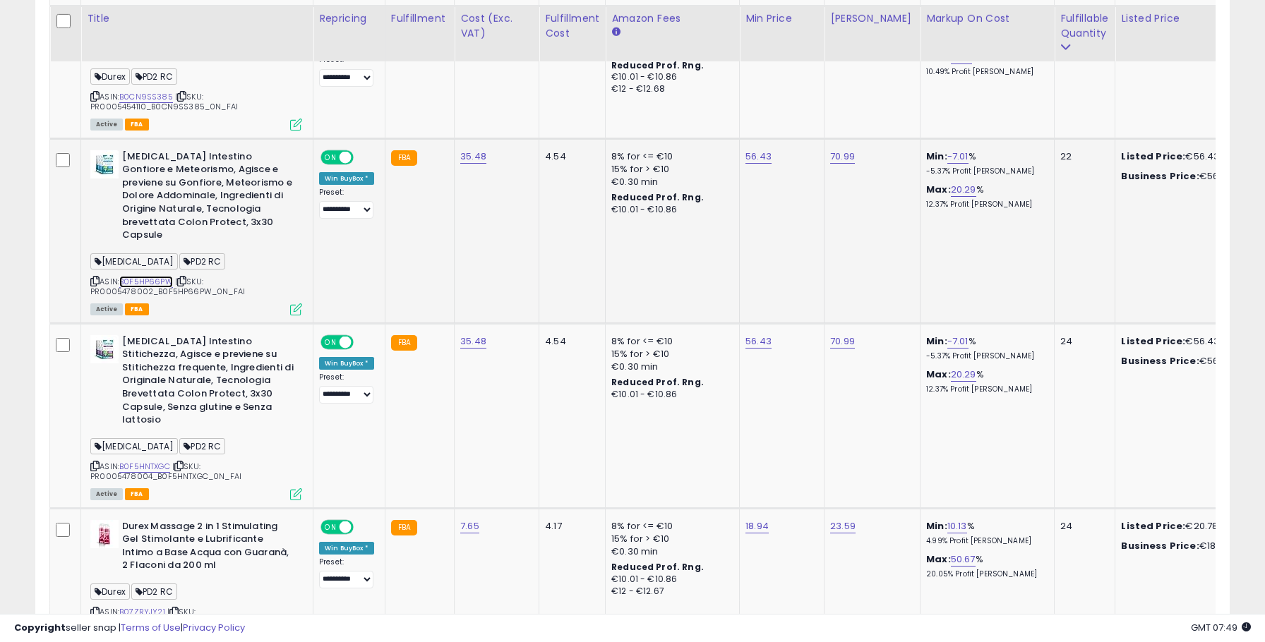
scroll to position [3473, 0]
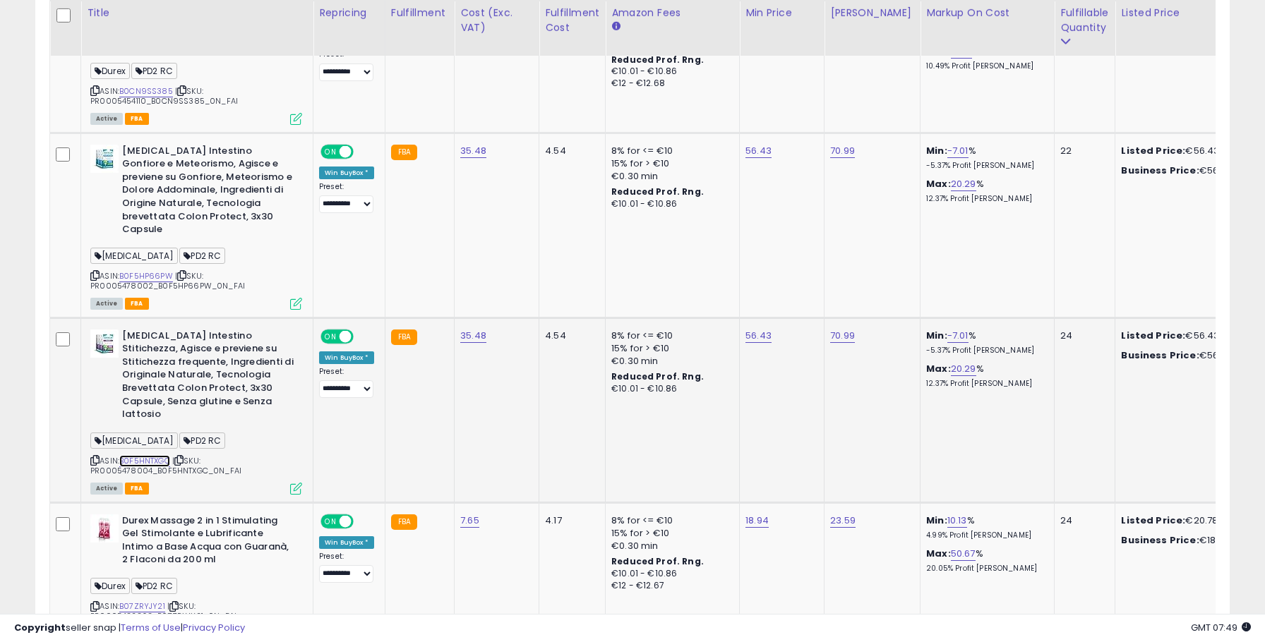
click at [155, 455] on link "B0F5HNTXGC" at bounding box center [144, 461] width 51 height 12
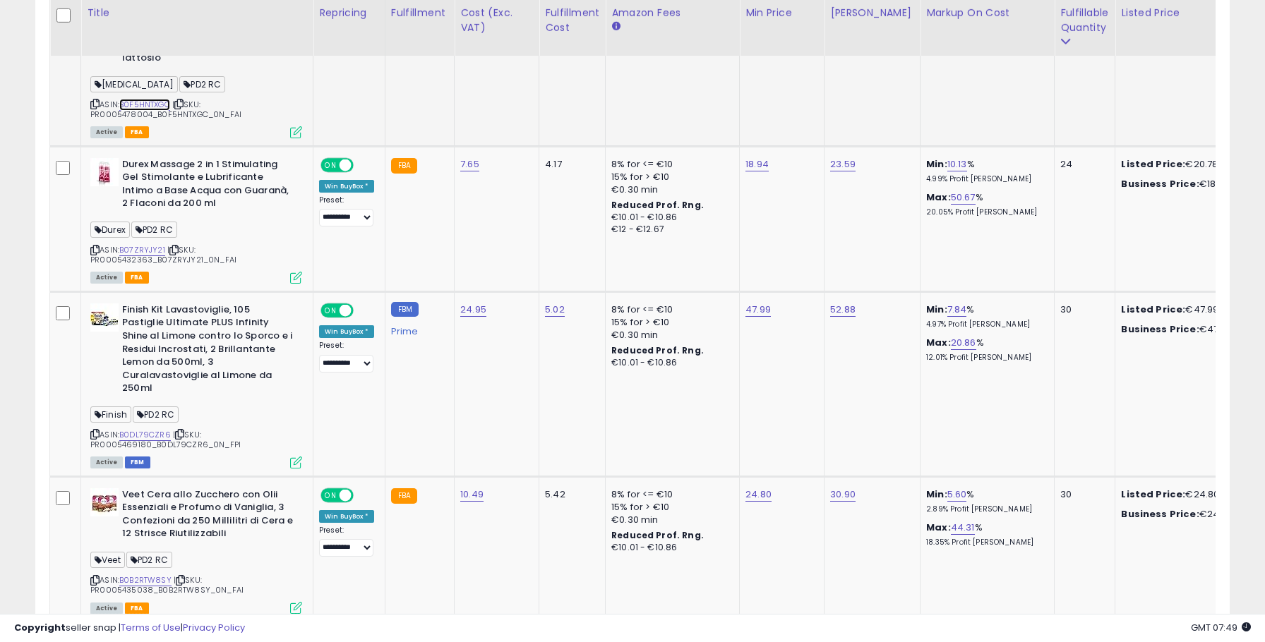
scroll to position [3836, 0]
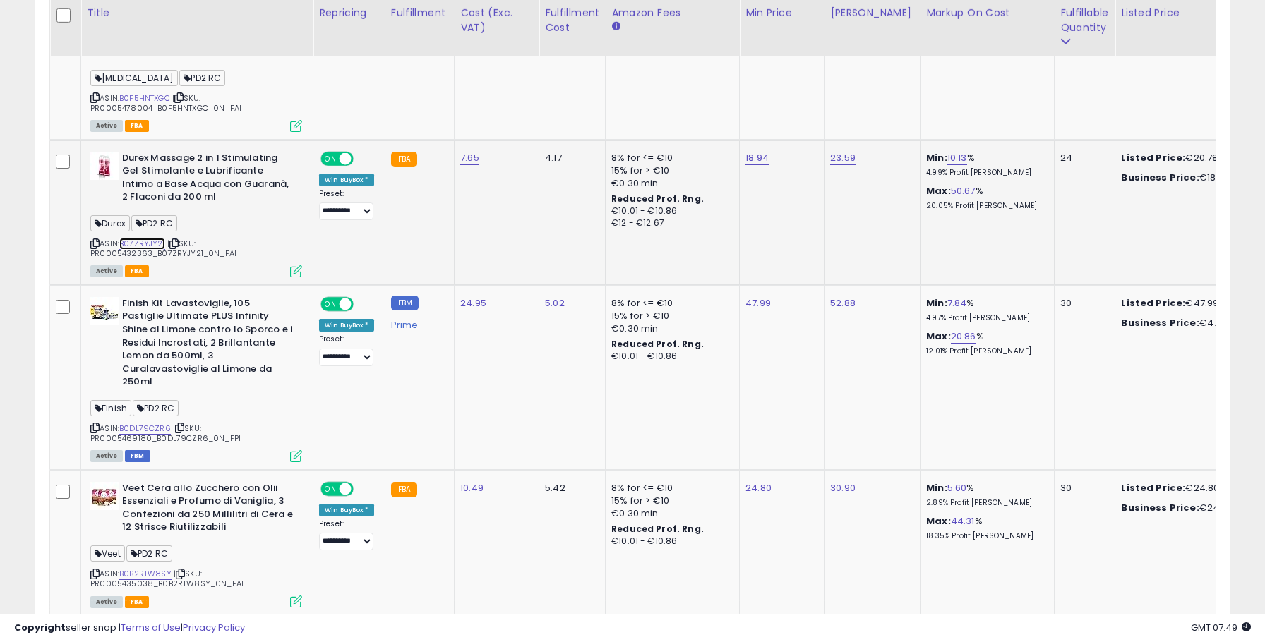
click at [146, 238] on link "B07ZRYJY21" at bounding box center [142, 244] width 46 height 12
click at [148, 423] on link "B0DL79CZR6" at bounding box center [145, 429] width 52 height 12
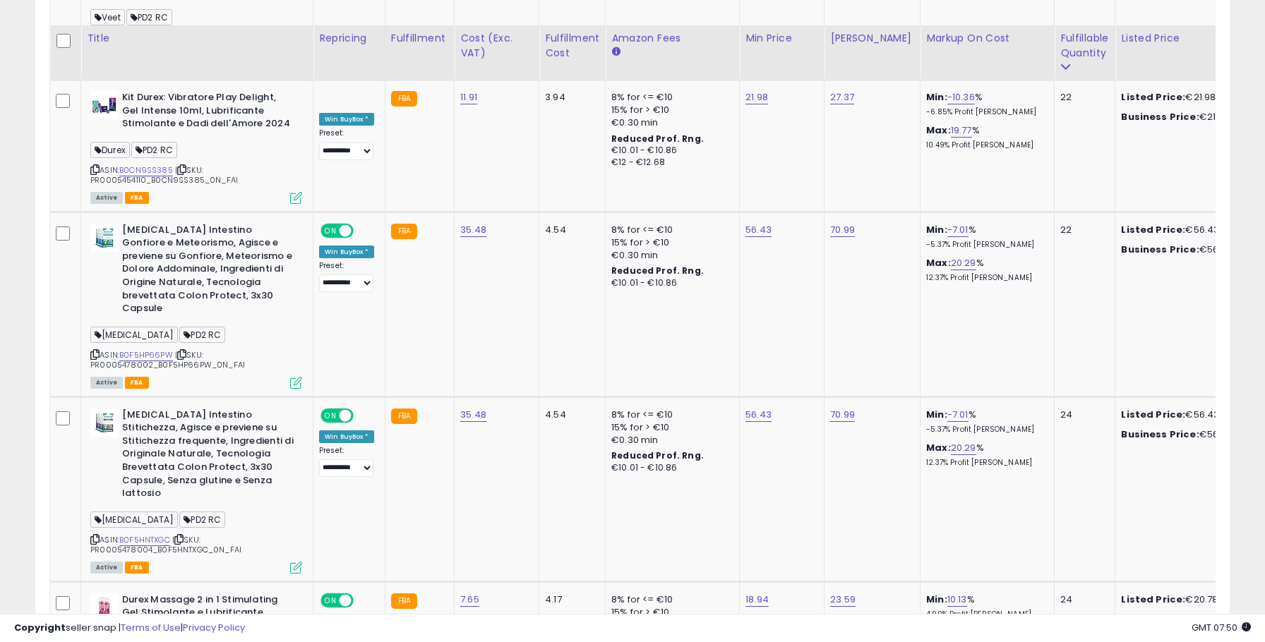
scroll to position [3420, 0]
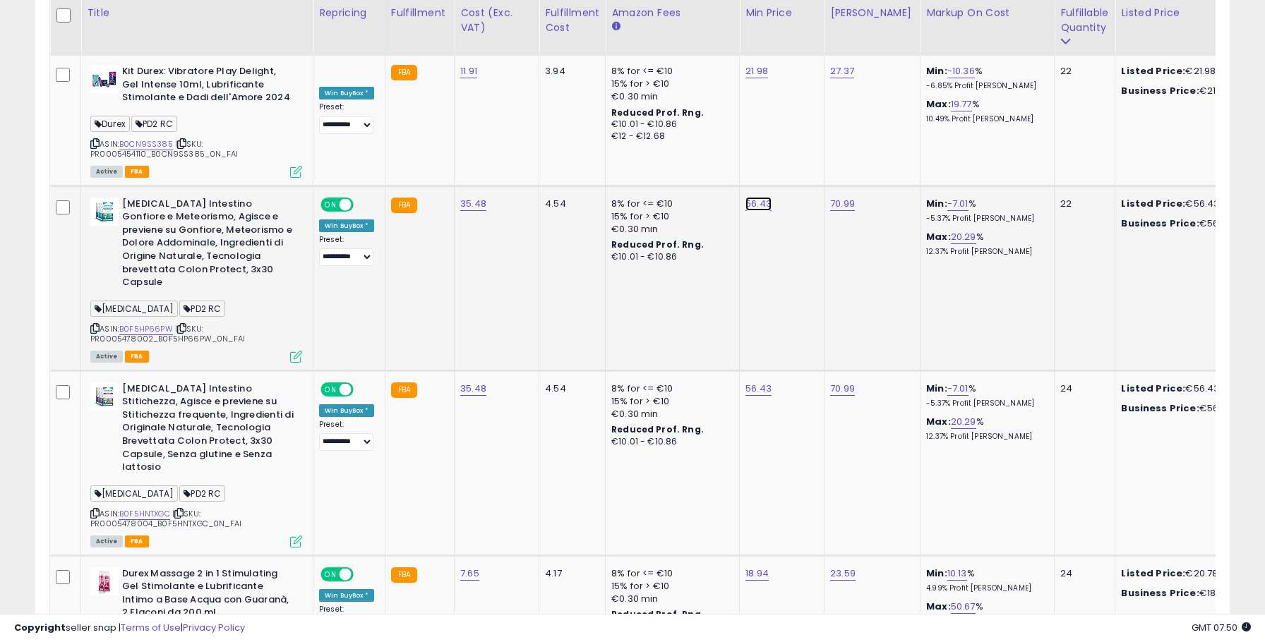
click at [746, 197] on link "56.43" at bounding box center [759, 204] width 26 height 14
drag, startPoint x: 720, startPoint y: 148, endPoint x: 628, endPoint y: 148, distance: 92.5
type input "**"
type input "*****"
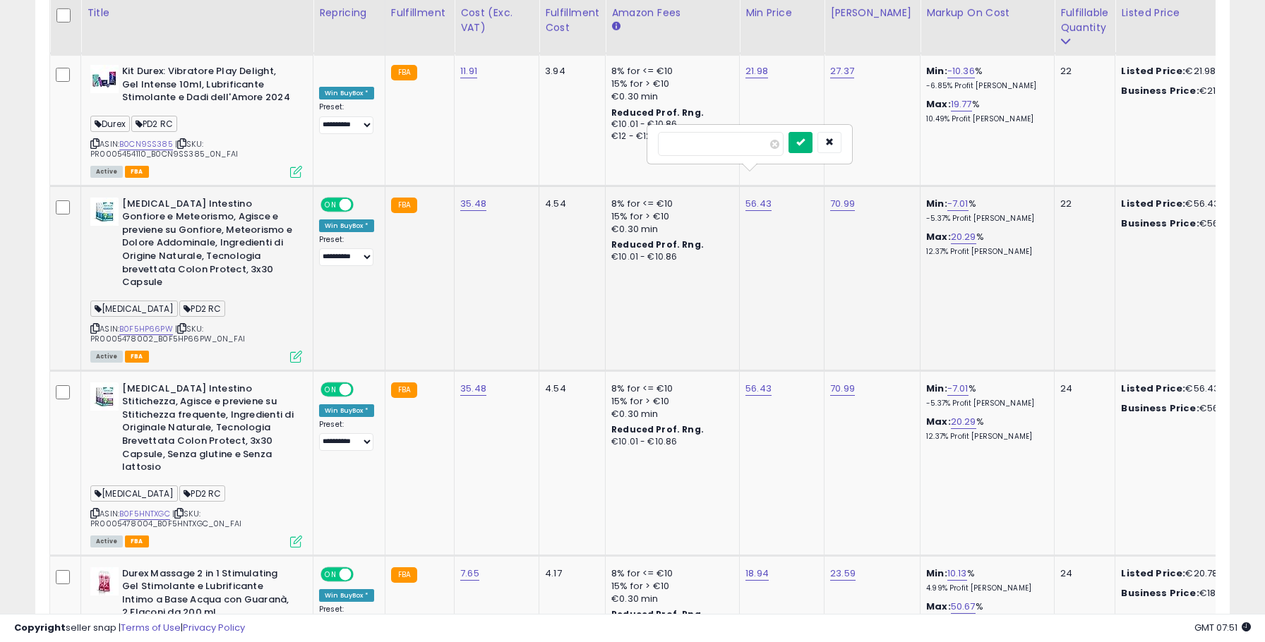
click at [805, 143] on icon "submit" at bounding box center [800, 142] width 8 height 8
click at [839, 197] on link "70.99" at bounding box center [842, 204] width 25 height 14
drag, startPoint x: 814, startPoint y: 145, endPoint x: 735, endPoint y: 145, distance: 79.1
click at [735, 145] on div "*****" at bounding box center [834, 144] width 203 height 37
type input "**"
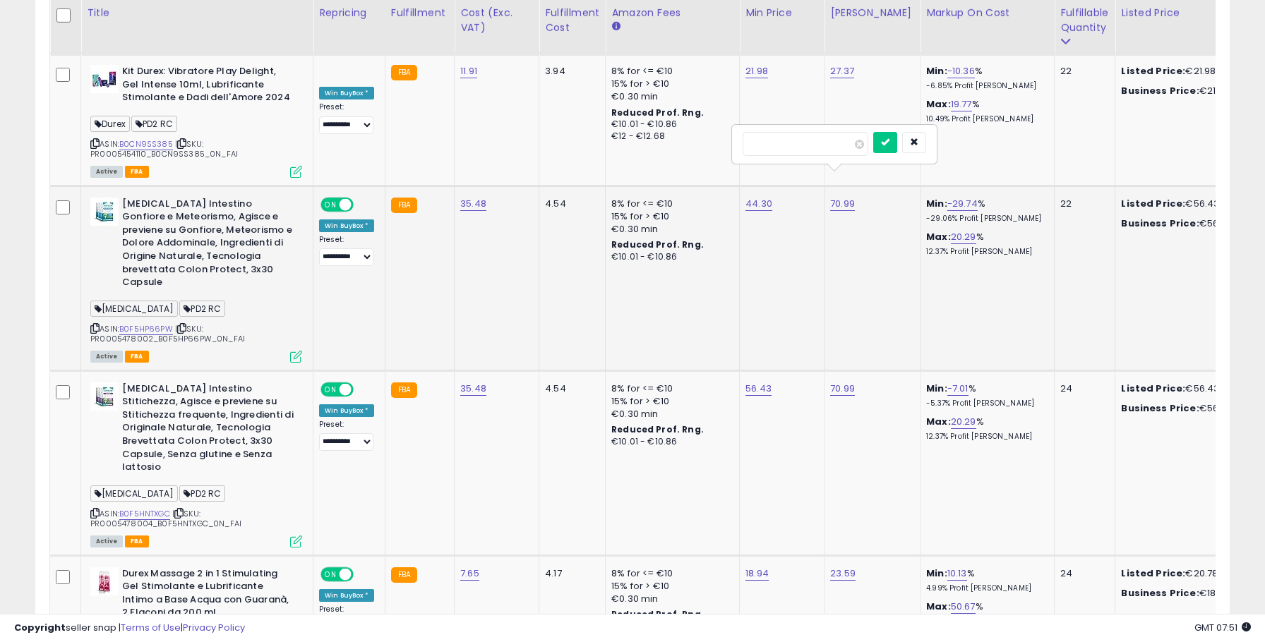
type input "*****"
click button "submit" at bounding box center [885, 142] width 24 height 21
click at [760, 382] on link "56.43" at bounding box center [759, 389] width 26 height 14
drag, startPoint x: 746, startPoint y: 312, endPoint x: 623, endPoint y: 312, distance: 122.1
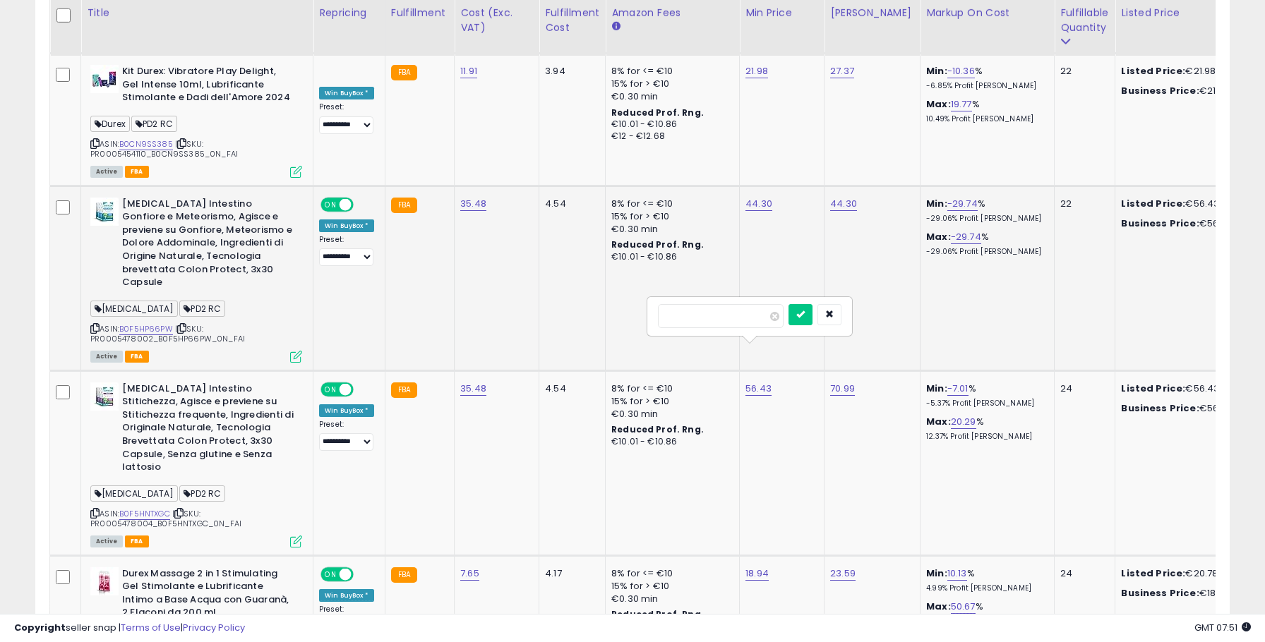
type input "**"
type input "*****"
click button "submit" at bounding box center [801, 314] width 24 height 21
click at [839, 382] on link "70.99" at bounding box center [842, 389] width 25 height 14
drag, startPoint x: 820, startPoint y: 329, endPoint x: 743, endPoint y: 316, distance: 77.4
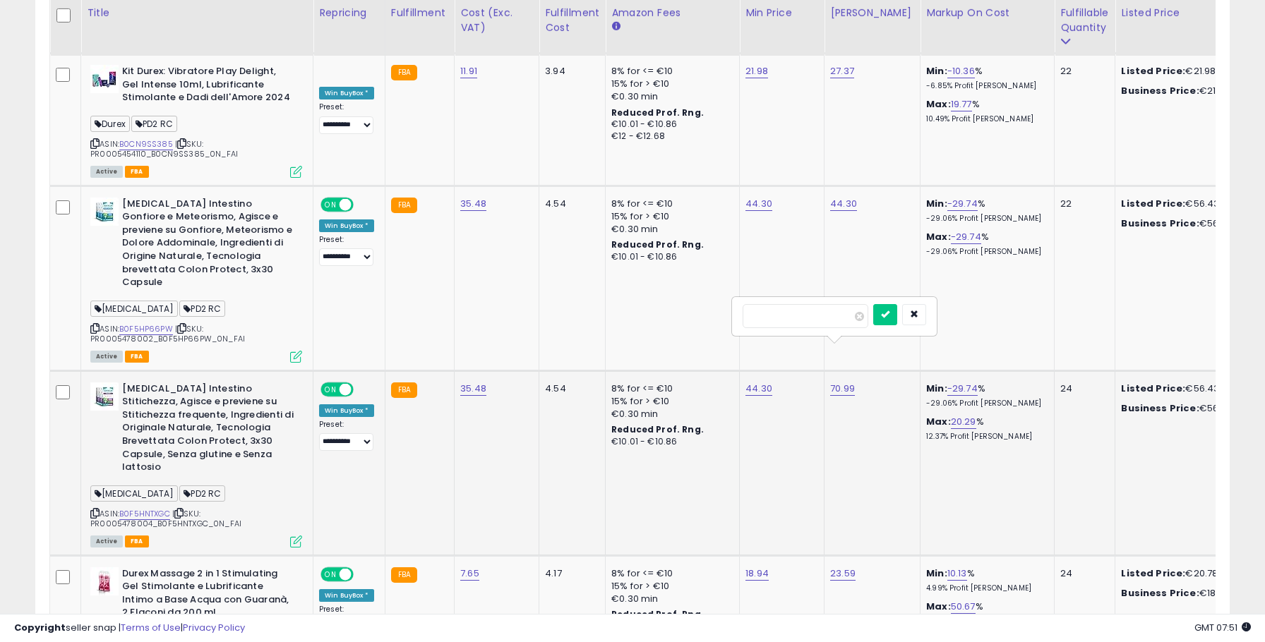
click at [743, 316] on div "*****" at bounding box center [834, 316] width 203 height 37
click at [815, 321] on input "*****" at bounding box center [806, 316] width 126 height 24
drag, startPoint x: 794, startPoint y: 316, endPoint x: 733, endPoint y: 316, distance: 60.7
click at [733, 316] on div "*****" at bounding box center [834, 316] width 203 height 37
type input "**"
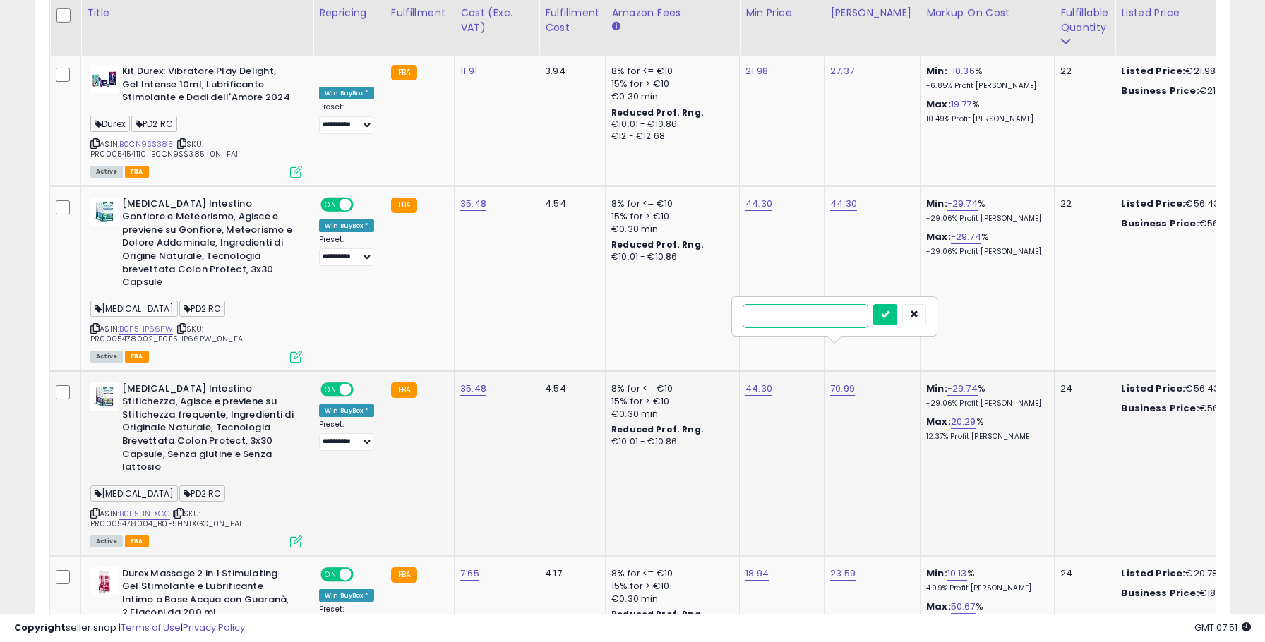
type input "*****"
click button "submit" at bounding box center [885, 314] width 24 height 21
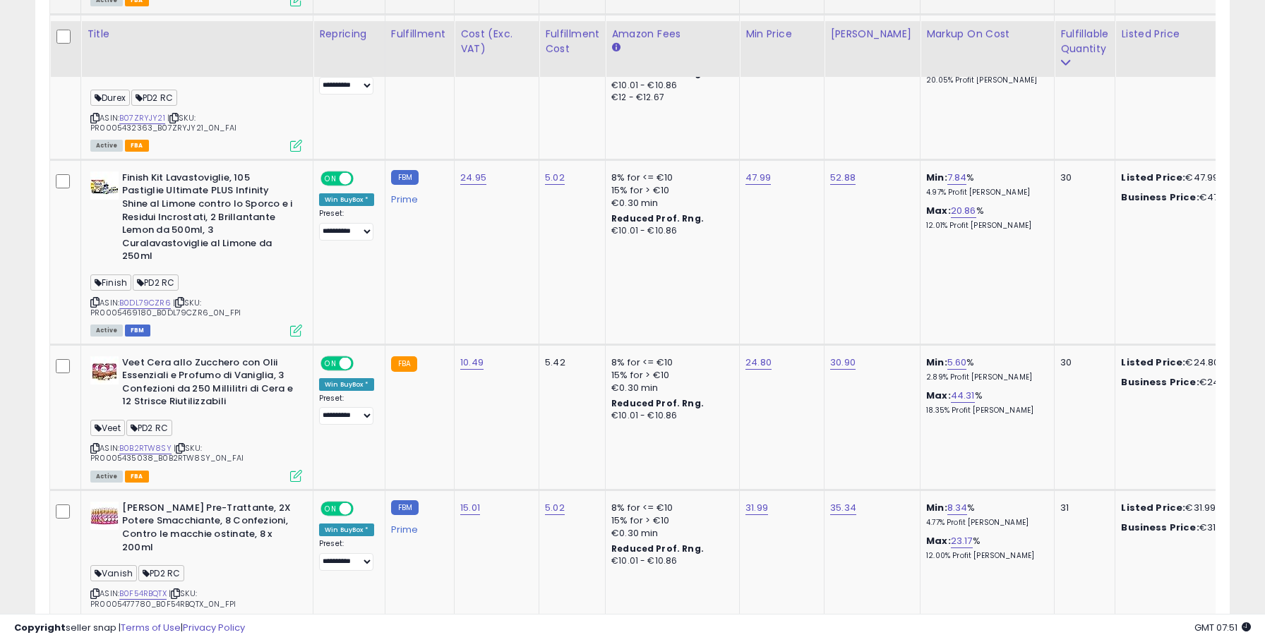
scroll to position [3983, 0]
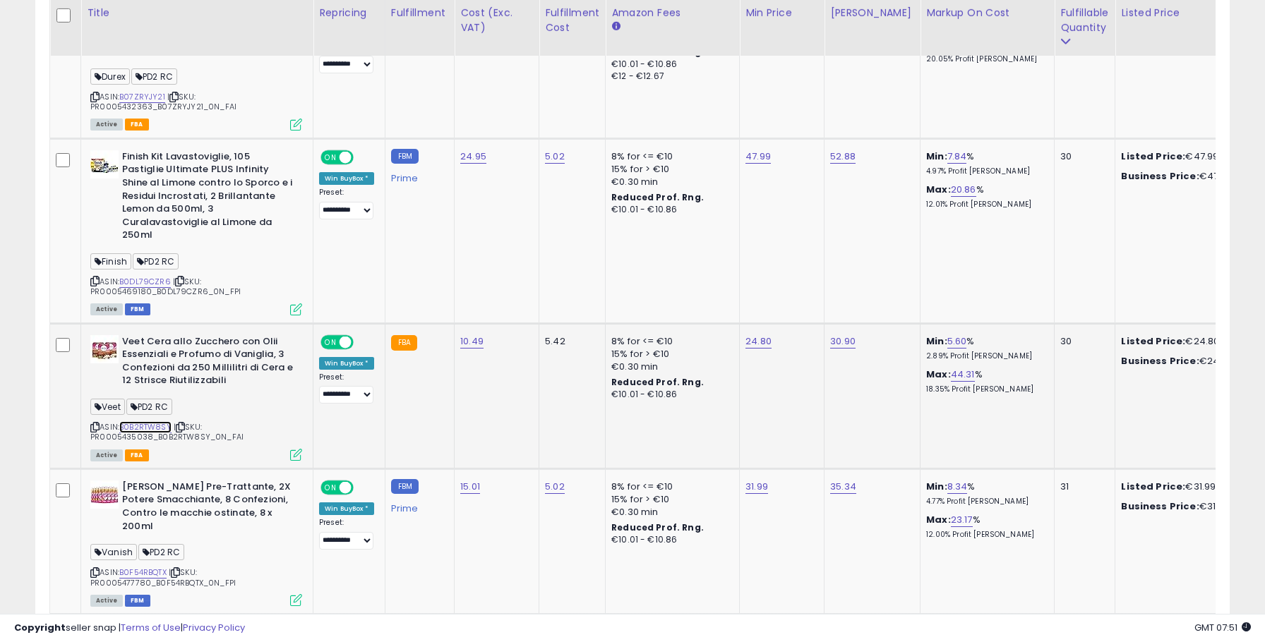
click at [138, 422] on link "B0B2RTW8SY" at bounding box center [145, 428] width 52 height 12
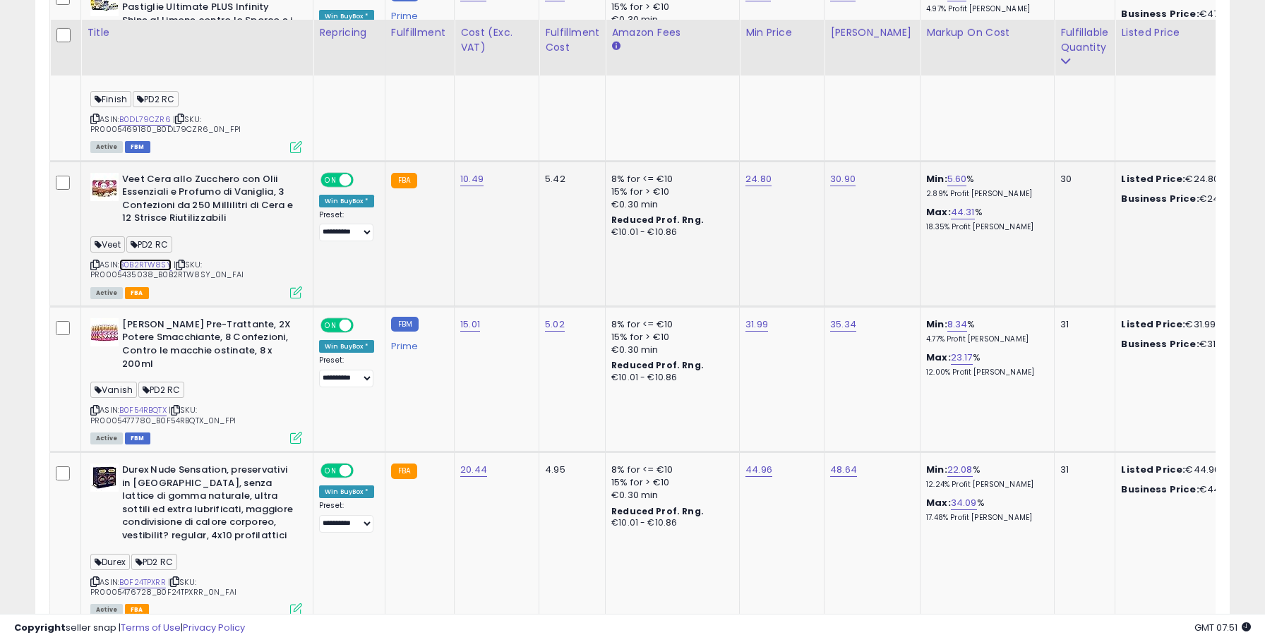
scroll to position [4165, 0]
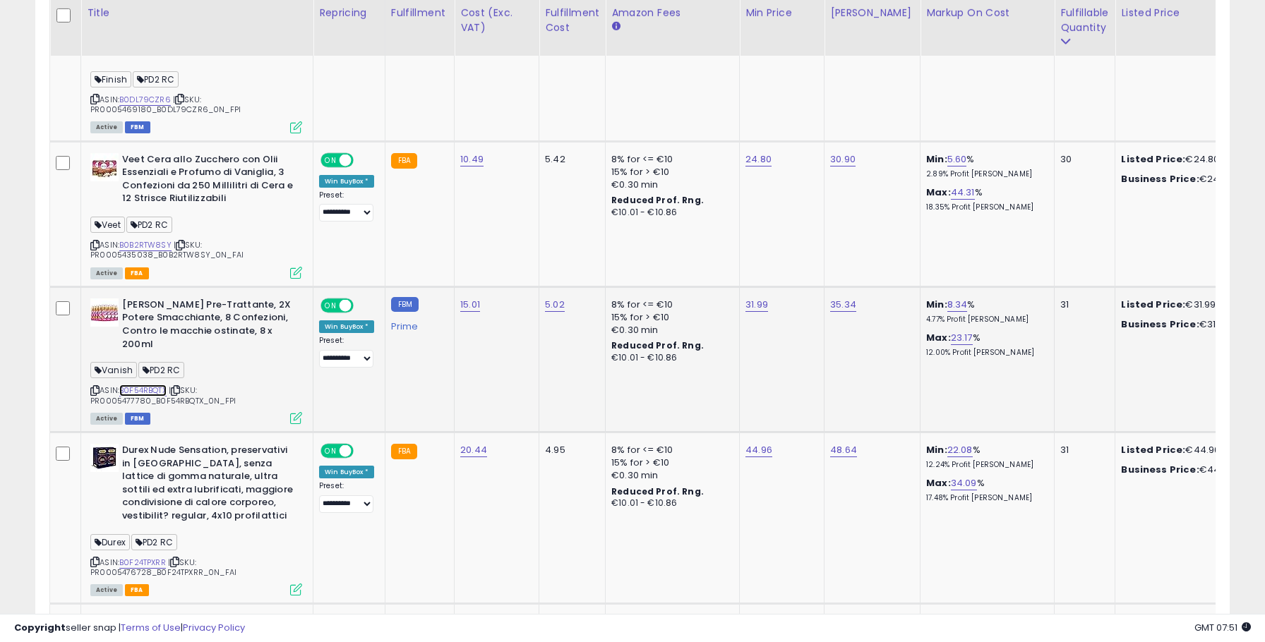
click at [149, 385] on link "B0F54RBQTX" at bounding box center [142, 391] width 47 height 12
click at [139, 557] on link "B0F24TPXRR" at bounding box center [142, 563] width 47 height 12
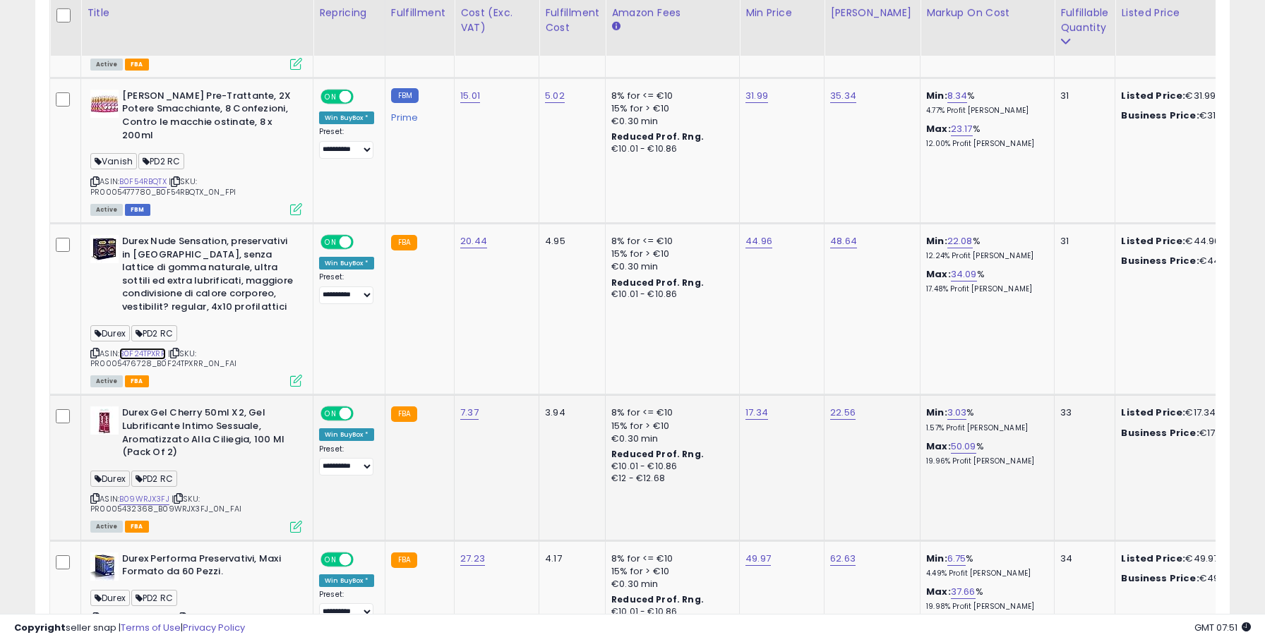
scroll to position [4377, 0]
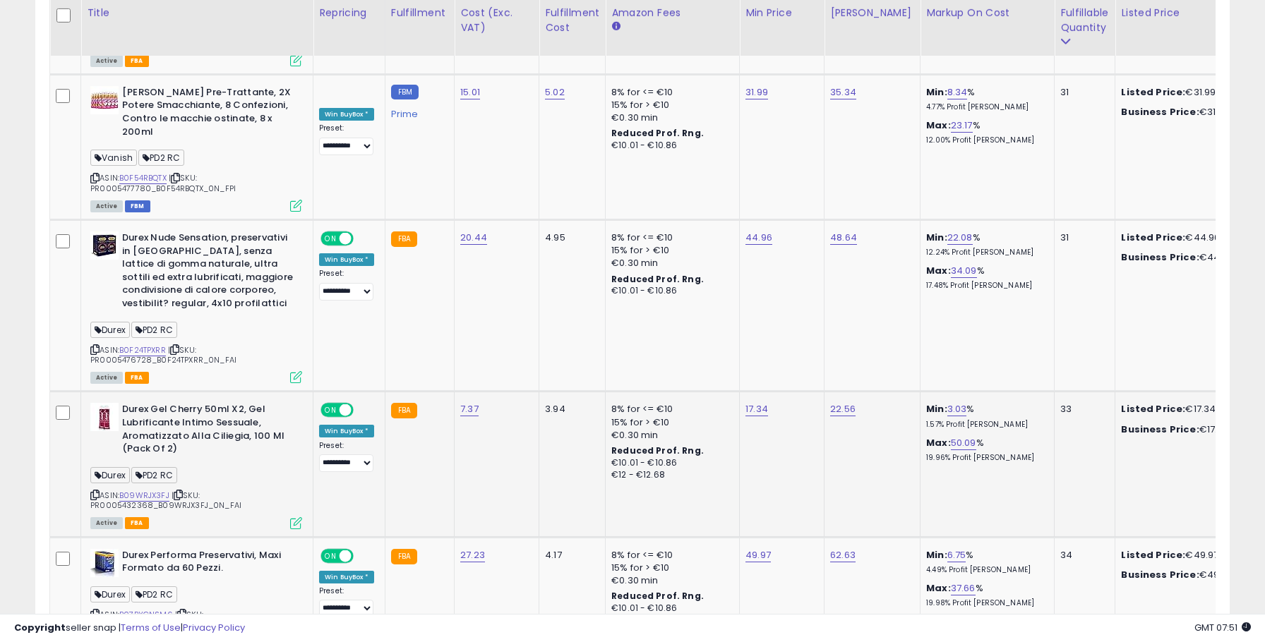
click at [144, 434] on div "ASIN: B09WRJX3FJ | SKU: PR0005432368_B09WRJX3FJ_0N_FAI Active FBA" at bounding box center [196, 465] width 212 height 124
click at [146, 490] on link "B09WRJX3FJ" at bounding box center [144, 496] width 50 height 12
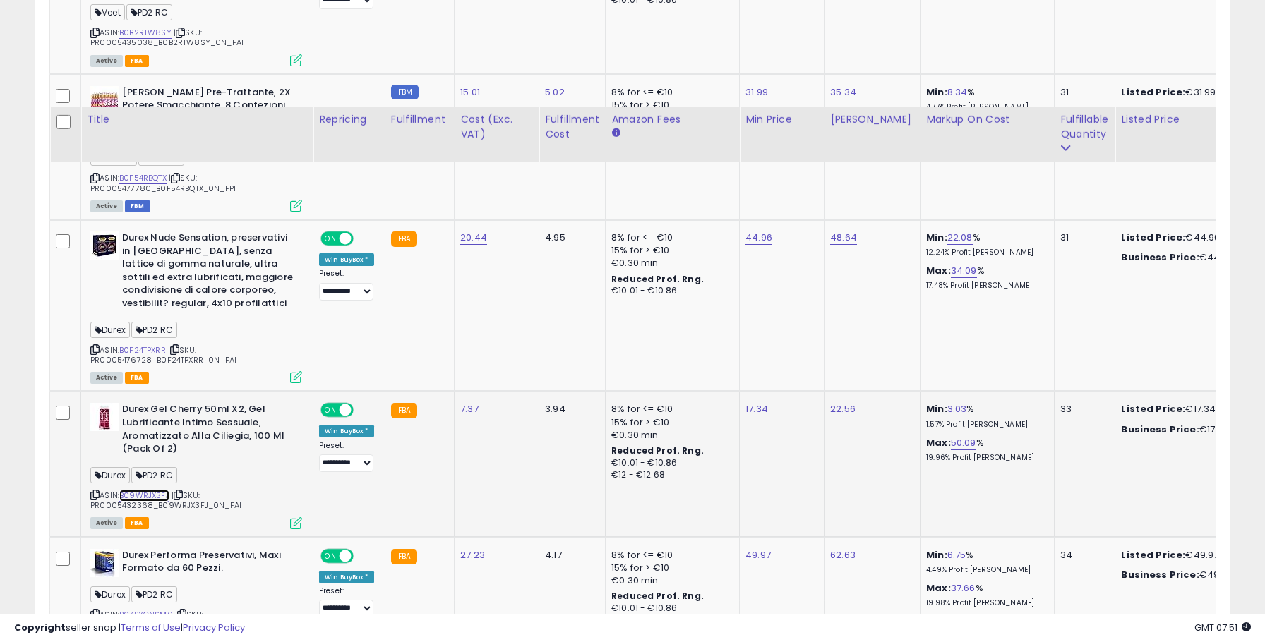
scroll to position [4615, 0]
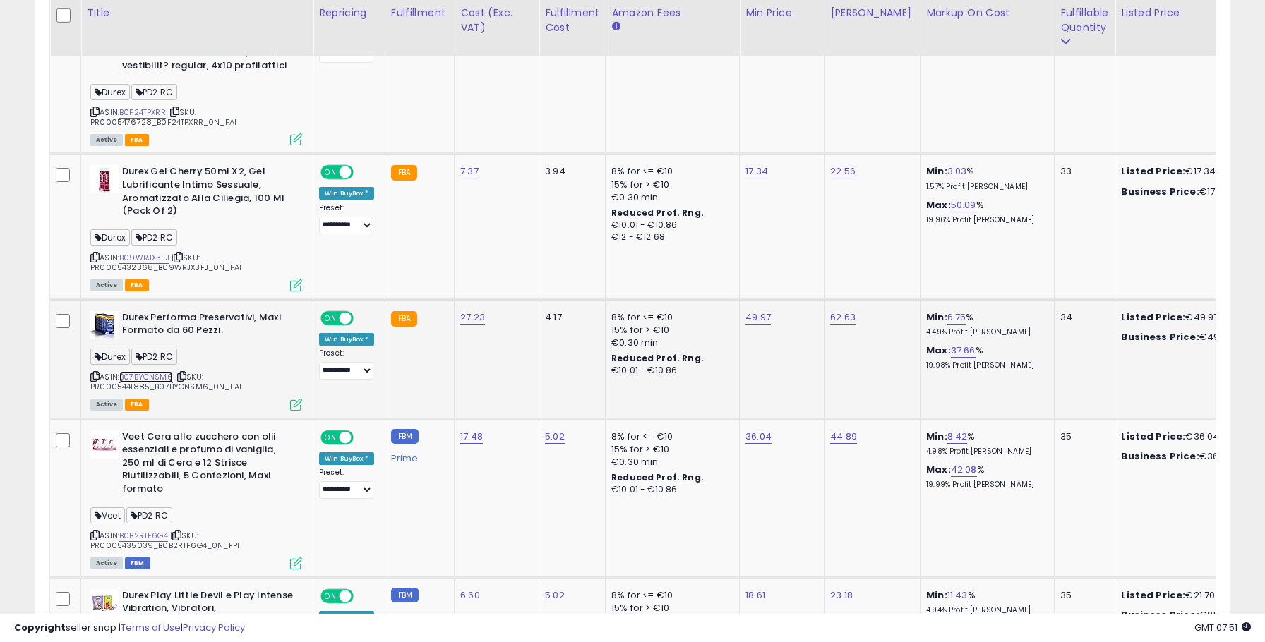
click at [157, 371] on link "B07BYCNSM6" at bounding box center [146, 377] width 54 height 12
click at [141, 530] on link "B0B2RTF6G4" at bounding box center [143, 536] width 49 height 12
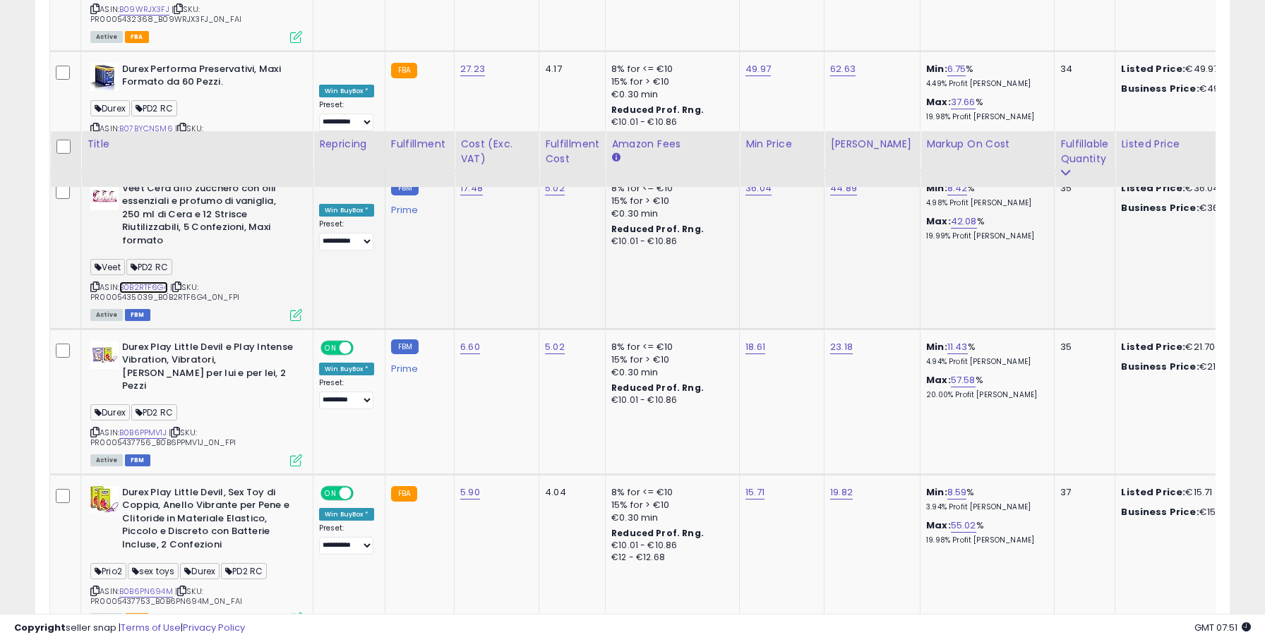
scroll to position [4997, 0]
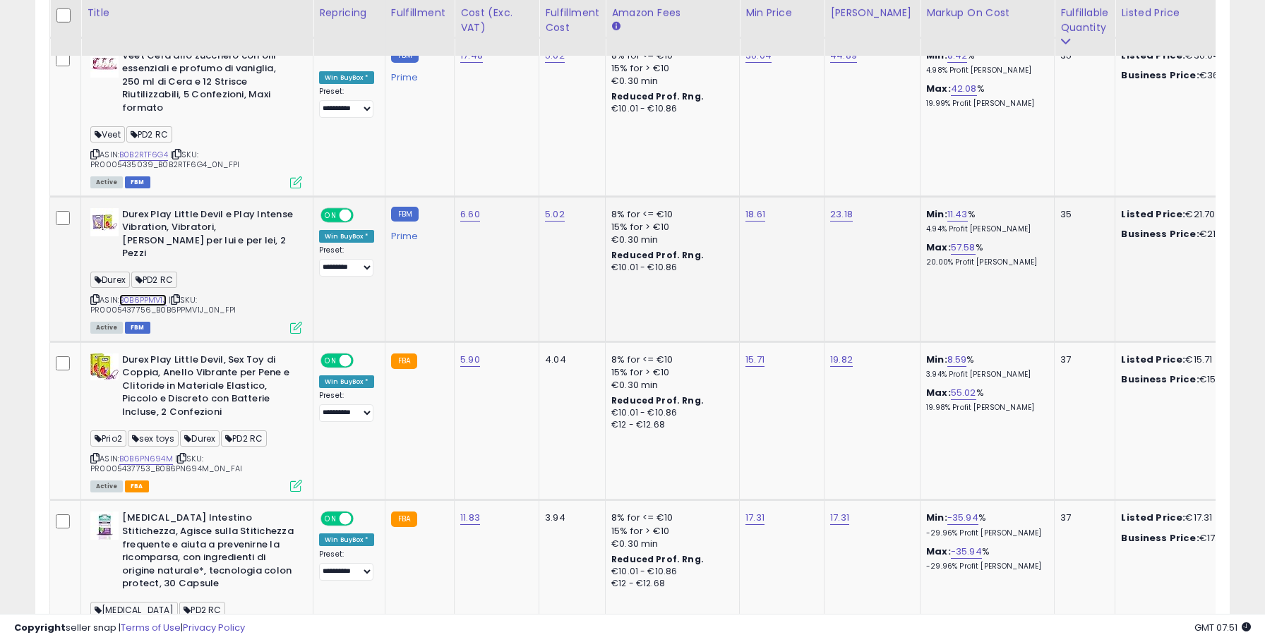
click at [148, 294] on link "B0B6PPMV1J" at bounding box center [142, 300] width 47 height 12
click at [153, 453] on link "B0B6PN694M" at bounding box center [146, 459] width 54 height 12
click at [144, 625] on link "B0F1GDDKYR" at bounding box center [143, 631] width 49 height 12
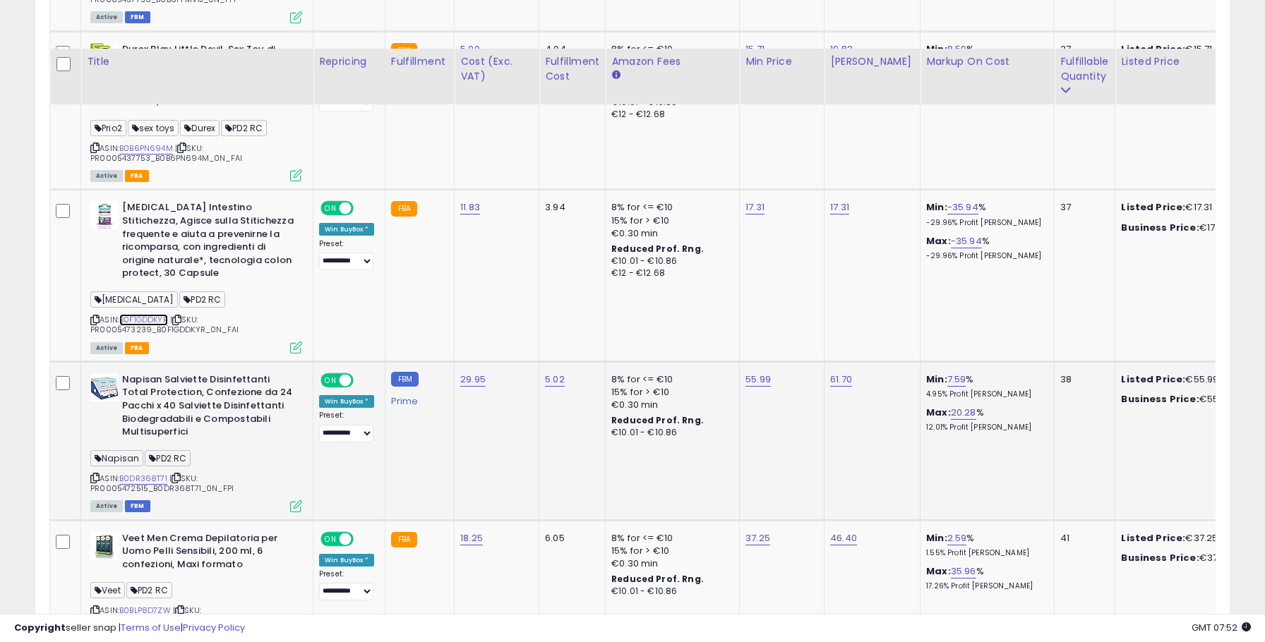
scroll to position [5356, 0]
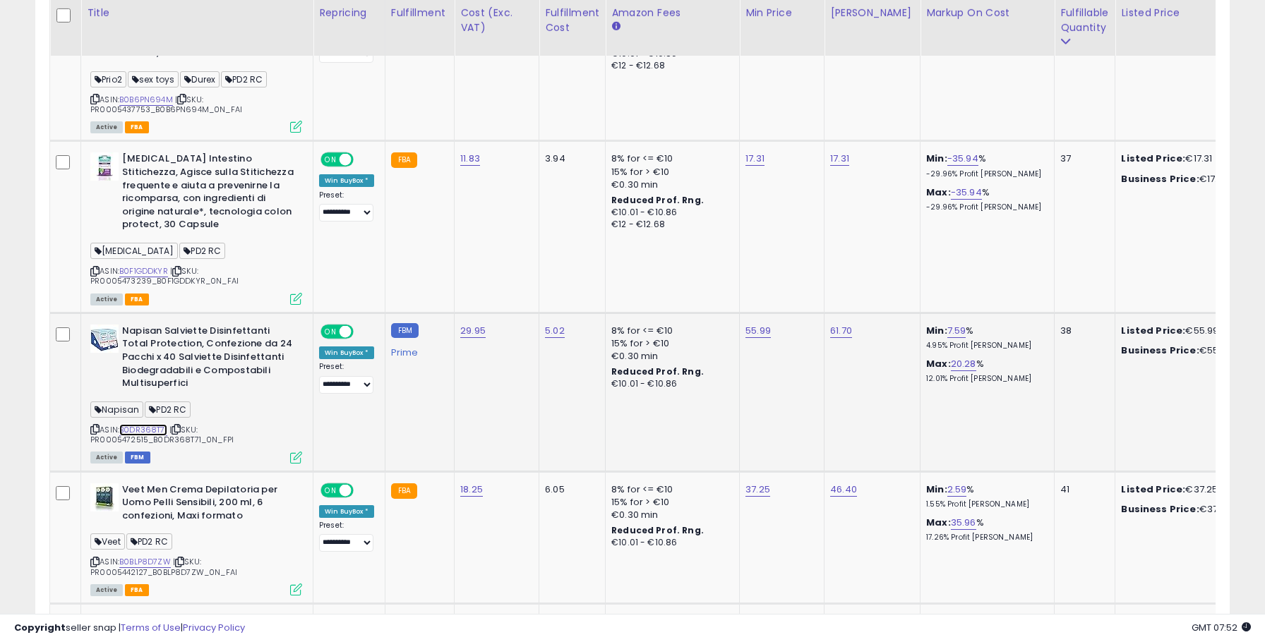
click at [157, 424] on link "B0DR368T71" at bounding box center [143, 430] width 48 height 12
click at [153, 556] on link "B0BLP8D7ZW" at bounding box center [145, 562] width 52 height 12
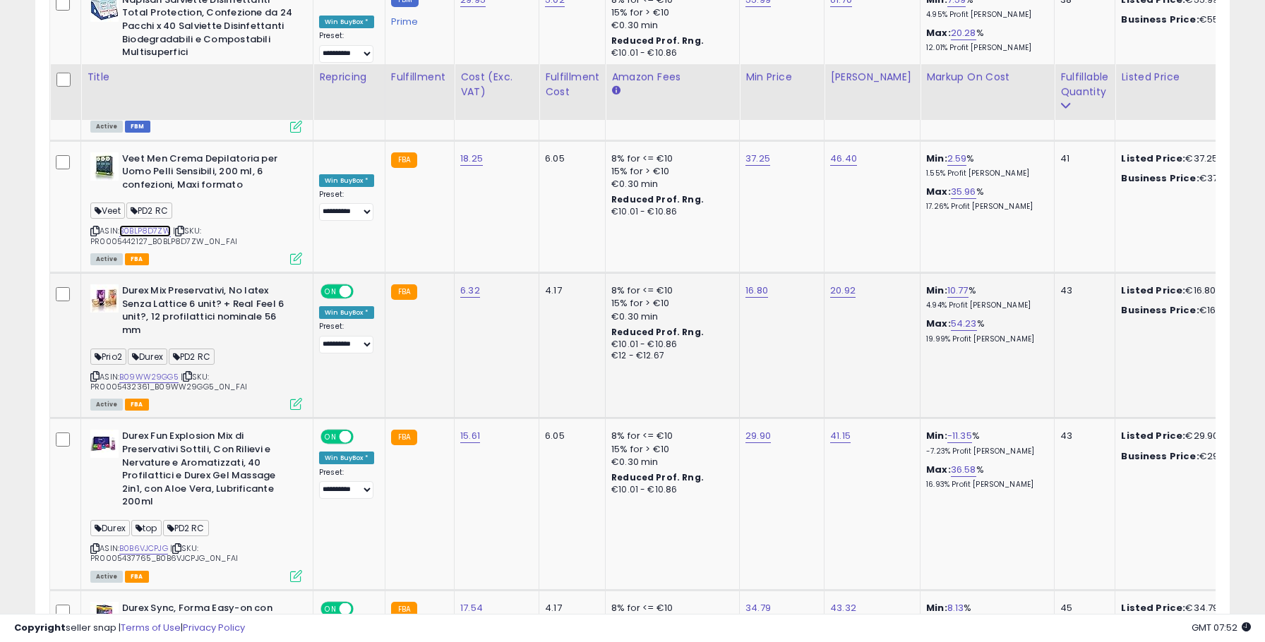
scroll to position [5751, 0]
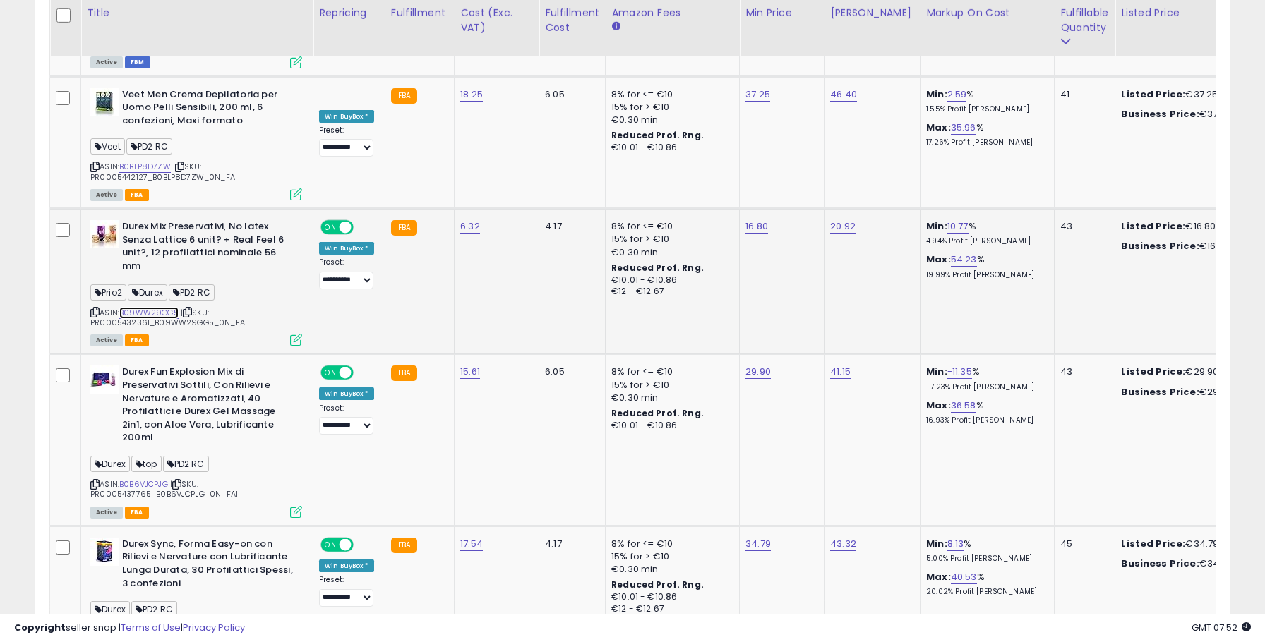
click at [153, 307] on link "B09WW29GG5" at bounding box center [148, 313] width 59 height 12
click at [141, 479] on link "B0B6VJCPJG" at bounding box center [143, 485] width 49 height 12
click at [148, 624] on link "B0BSH8B1NZ" at bounding box center [143, 630] width 49 height 12
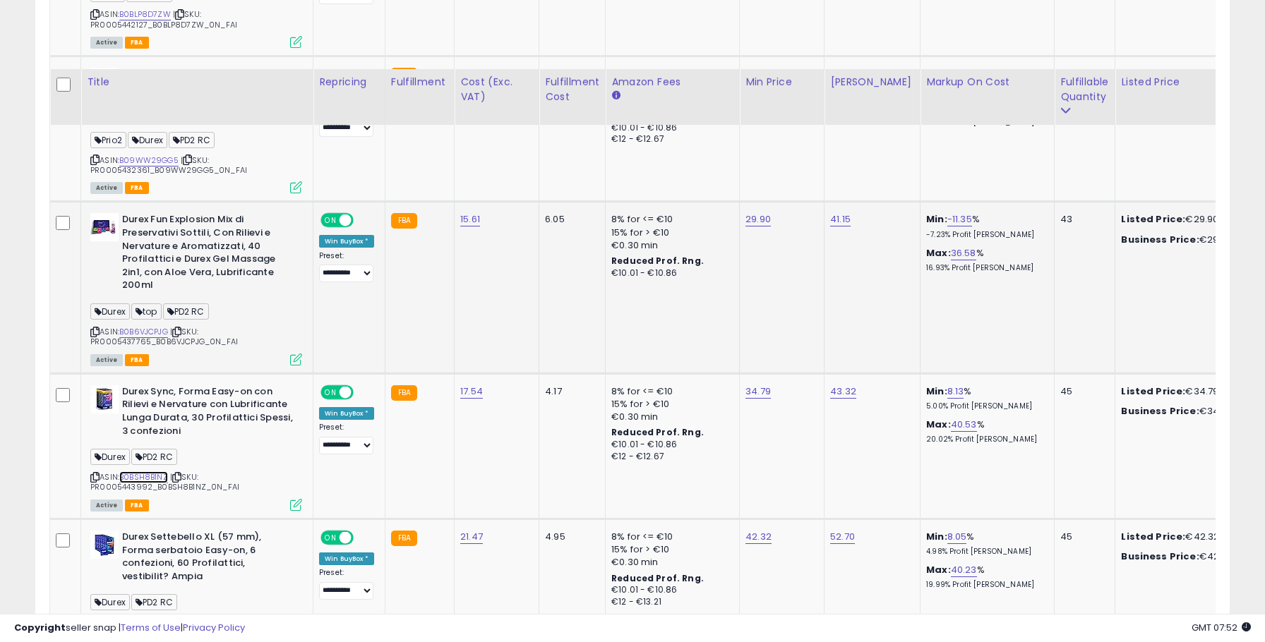
scroll to position [6012, 0]
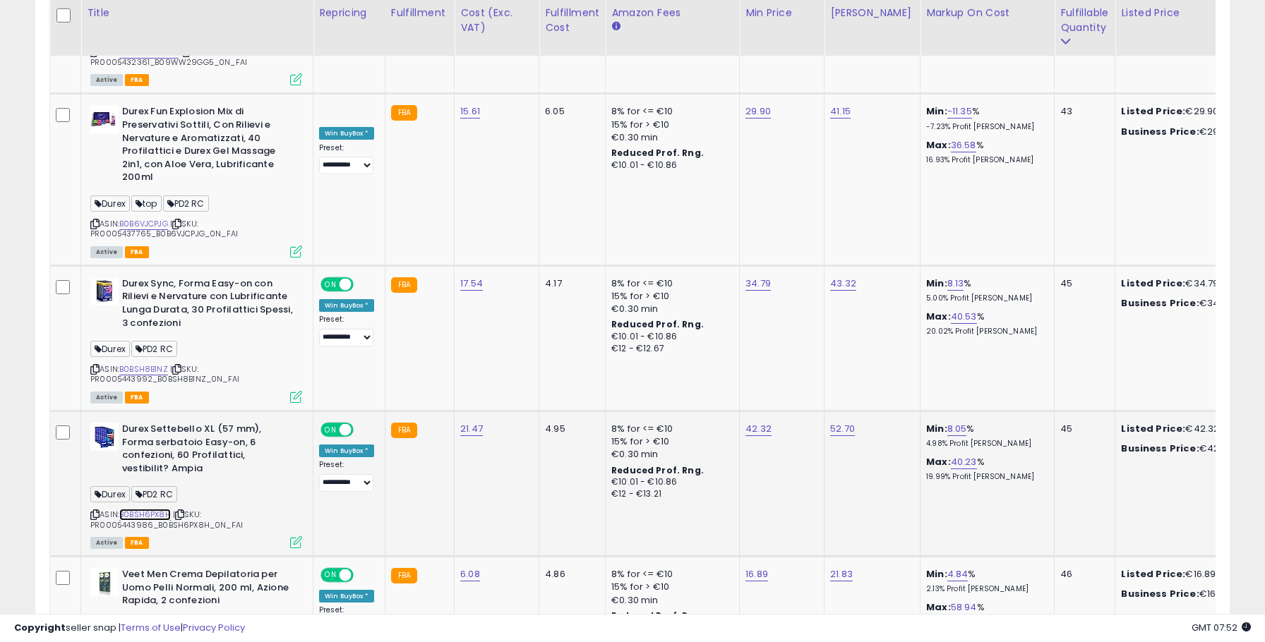
click at [148, 509] on link "B0BSH6PX8H" at bounding box center [145, 515] width 52 height 12
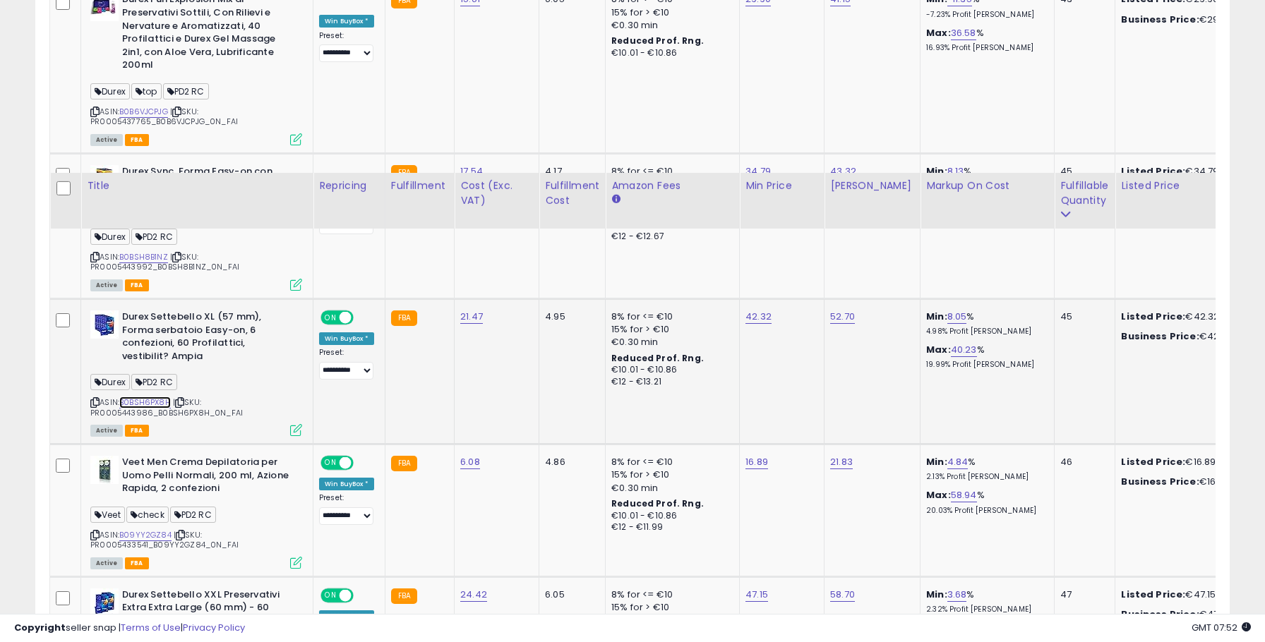
scroll to position [6311, 0]
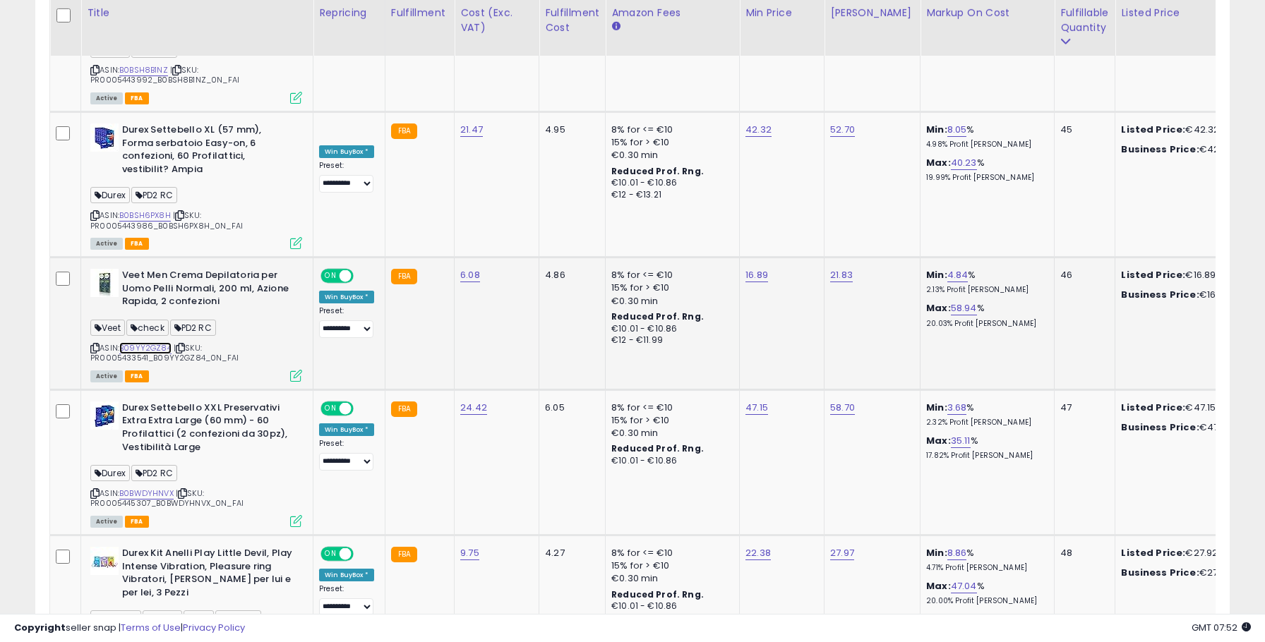
click at [150, 342] on link "B09YY2GZ84" at bounding box center [145, 348] width 52 height 12
click at [141, 488] on link "B0BWDYHNVX" at bounding box center [146, 494] width 54 height 12
click at [137, 633] on link "B0B6PNMLCQ" at bounding box center [145, 639] width 53 height 12
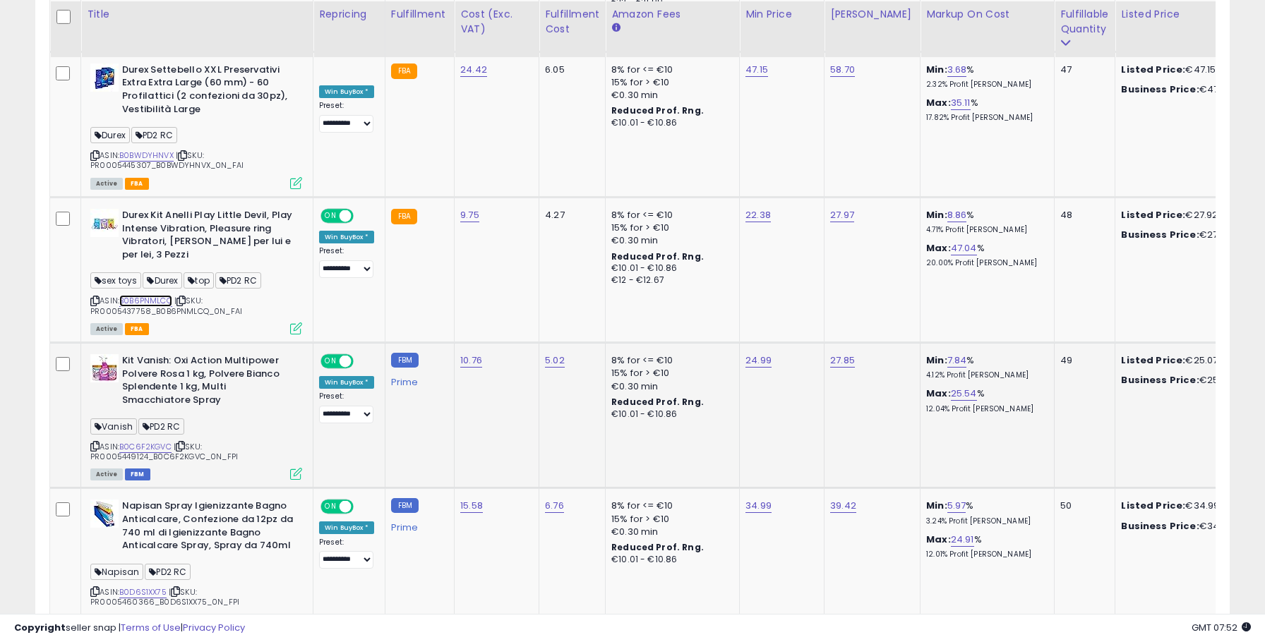
scroll to position [6651, 0]
click at [141, 440] on link "B0C6F2KGVC" at bounding box center [145, 446] width 52 height 12
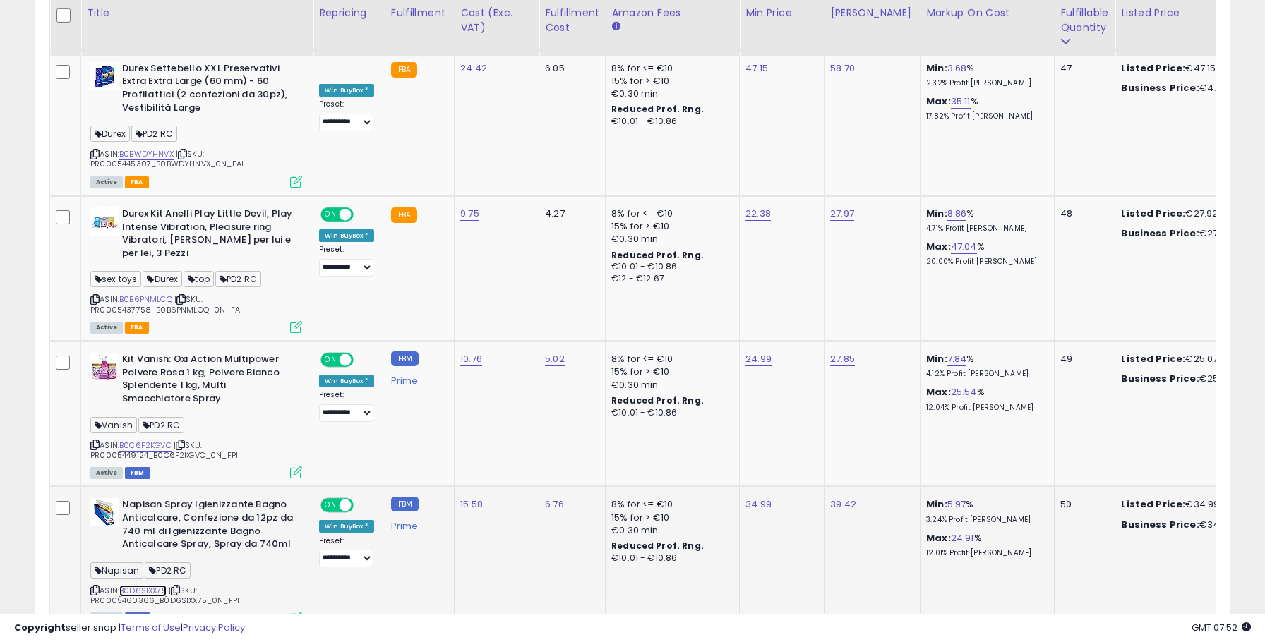
click at [139, 585] on link "B0D6S1XX75" at bounding box center [142, 591] width 47 height 12
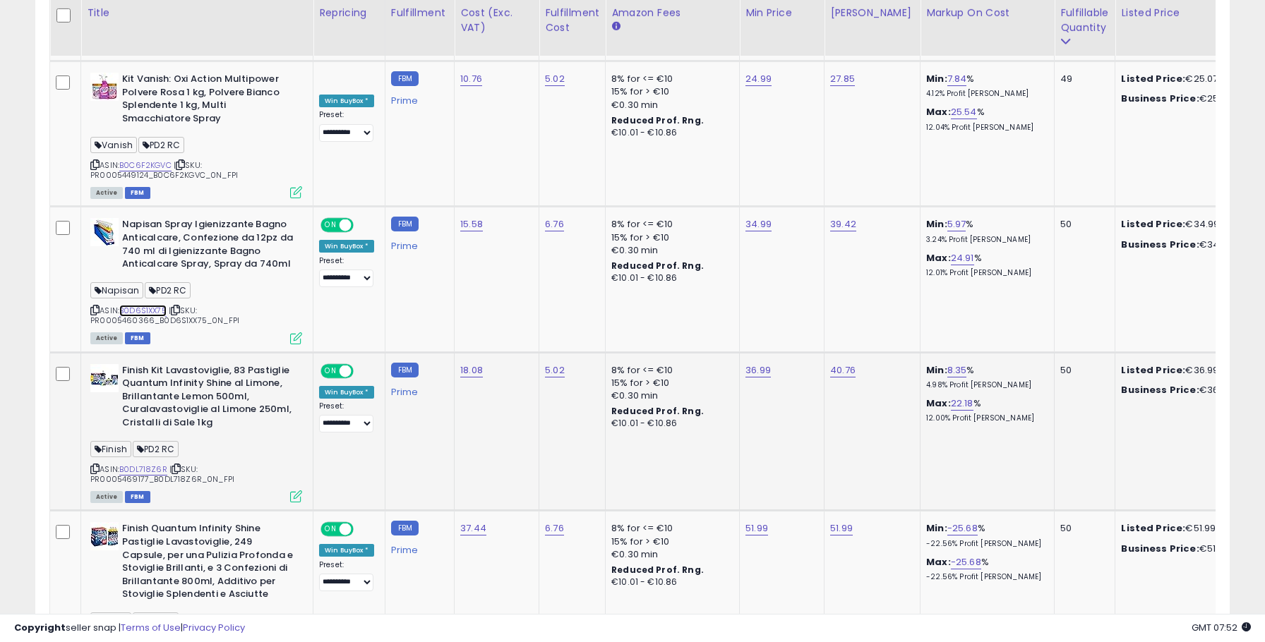
scroll to position [6944, 0]
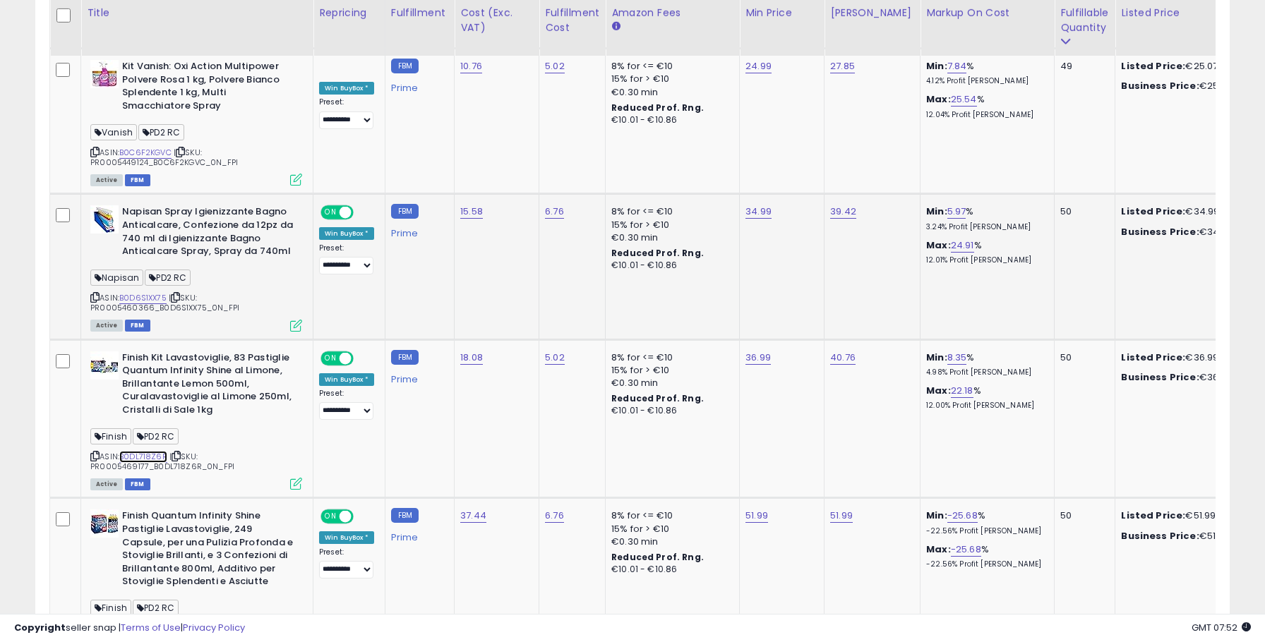
click at [143, 451] on link "B0DL718Z6R" at bounding box center [143, 457] width 48 height 12
click at [155, 623] on link "B0F54Q5SJX" at bounding box center [143, 629] width 48 height 12
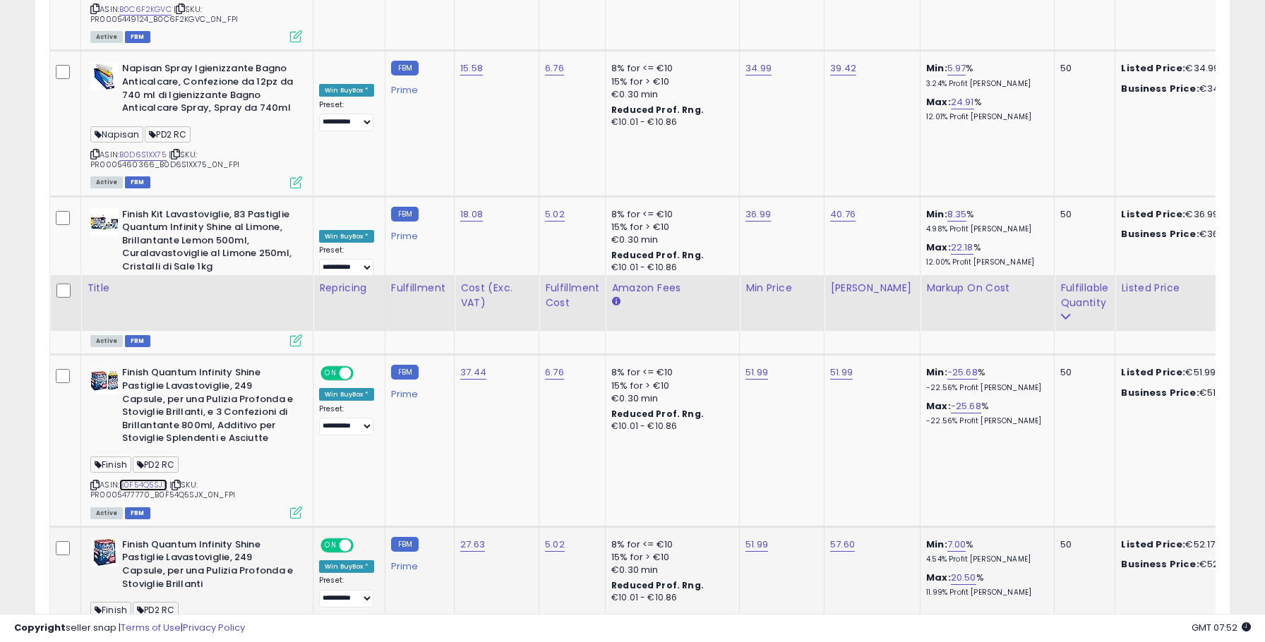
scroll to position [7382, 0]
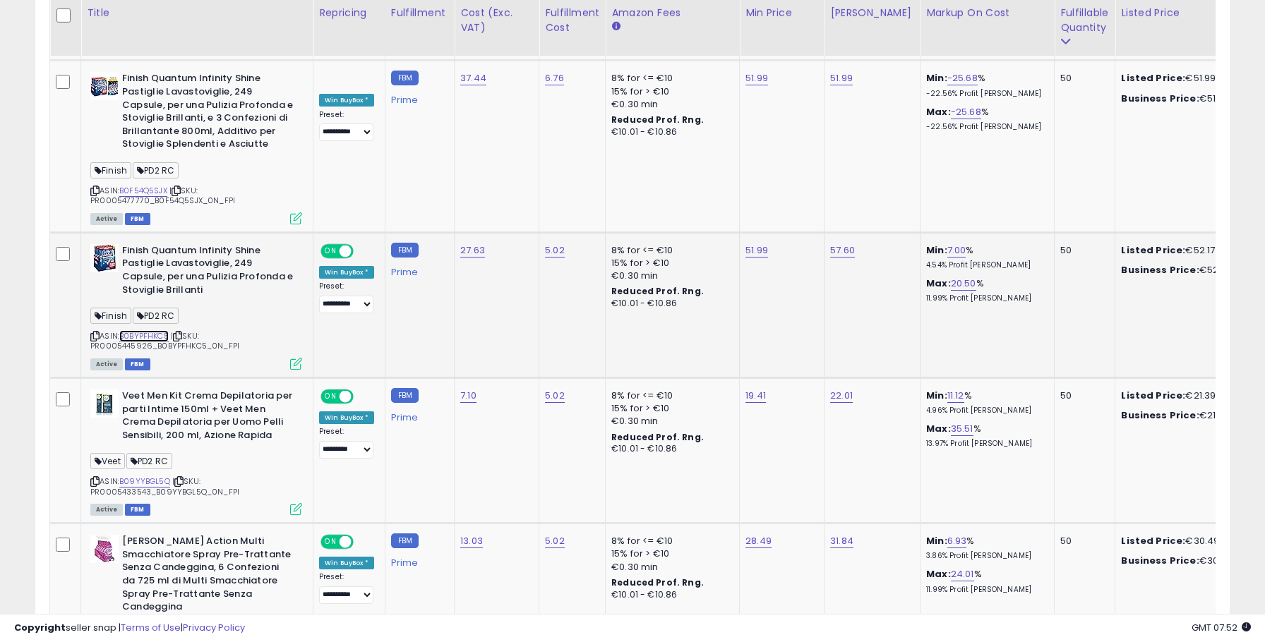
click at [154, 330] on link "B0BYPFHKC5" at bounding box center [143, 336] width 49 height 12
click at [141, 476] on link "B09YYBGL5Q" at bounding box center [144, 482] width 51 height 12
click at [136, 642] on link "B0BHHJ1FBM" at bounding box center [143, 654] width 48 height 12
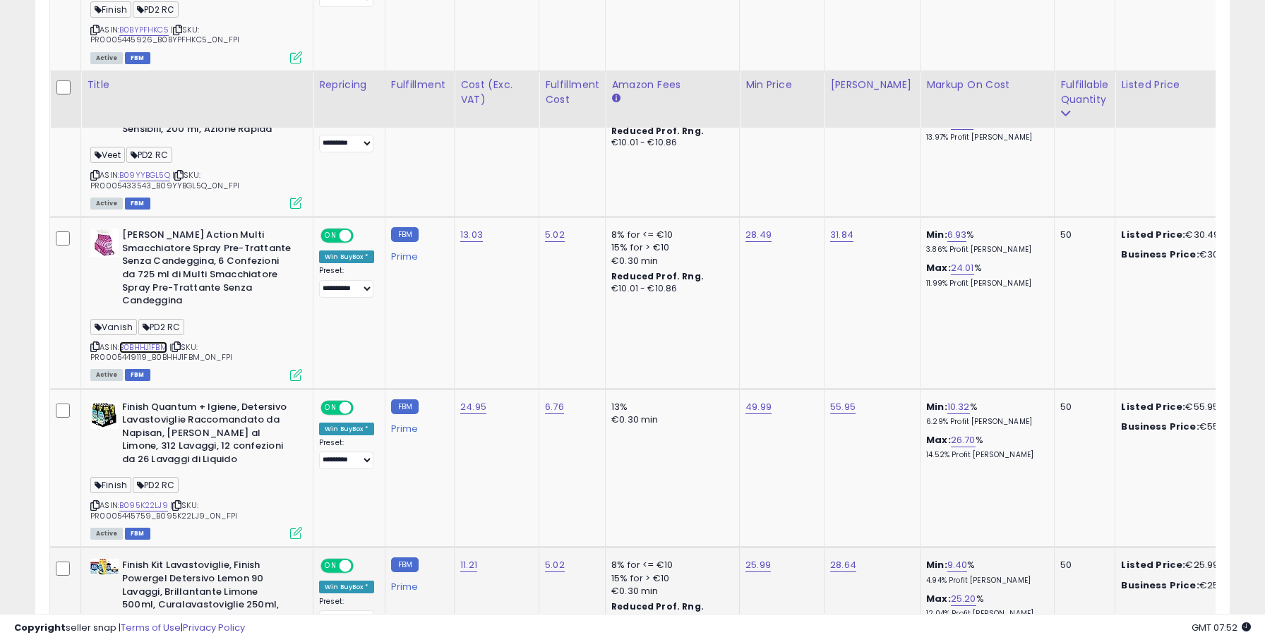
scroll to position [7772, 0]
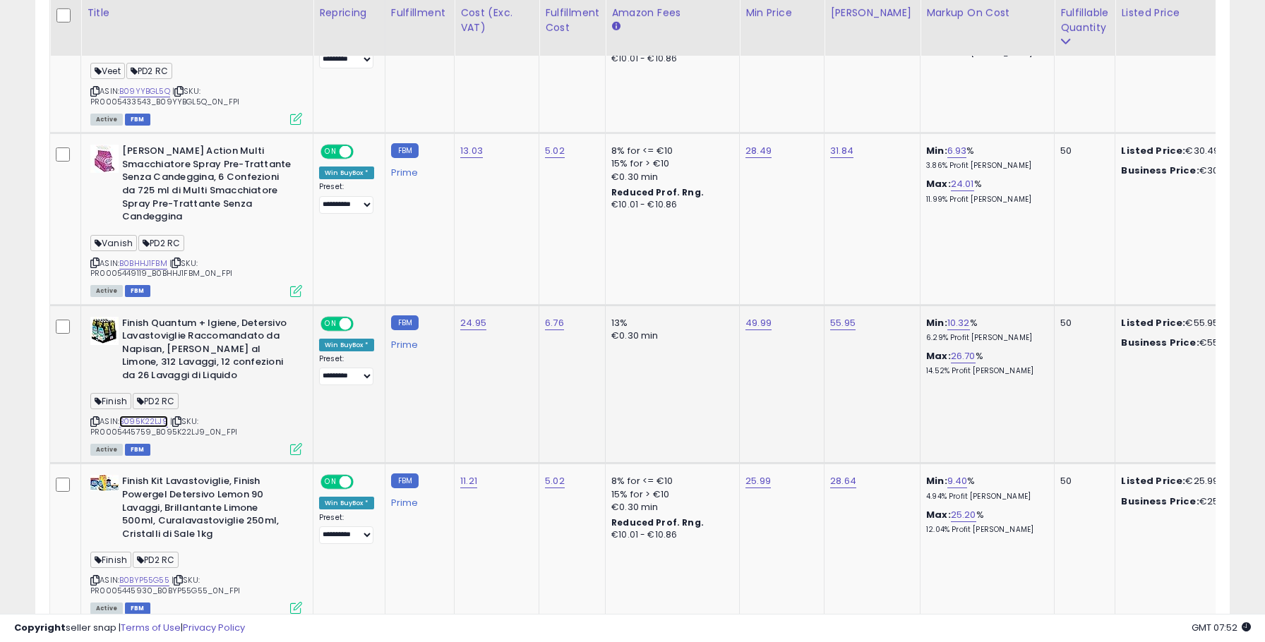
click at [140, 416] on link "B095K22LJ9" at bounding box center [143, 422] width 49 height 12
click at [136, 575] on link "B0BYP55G55" at bounding box center [144, 581] width 50 height 12
click at [1156, 638] on link "2" at bounding box center [1156, 650] width 24 height 24
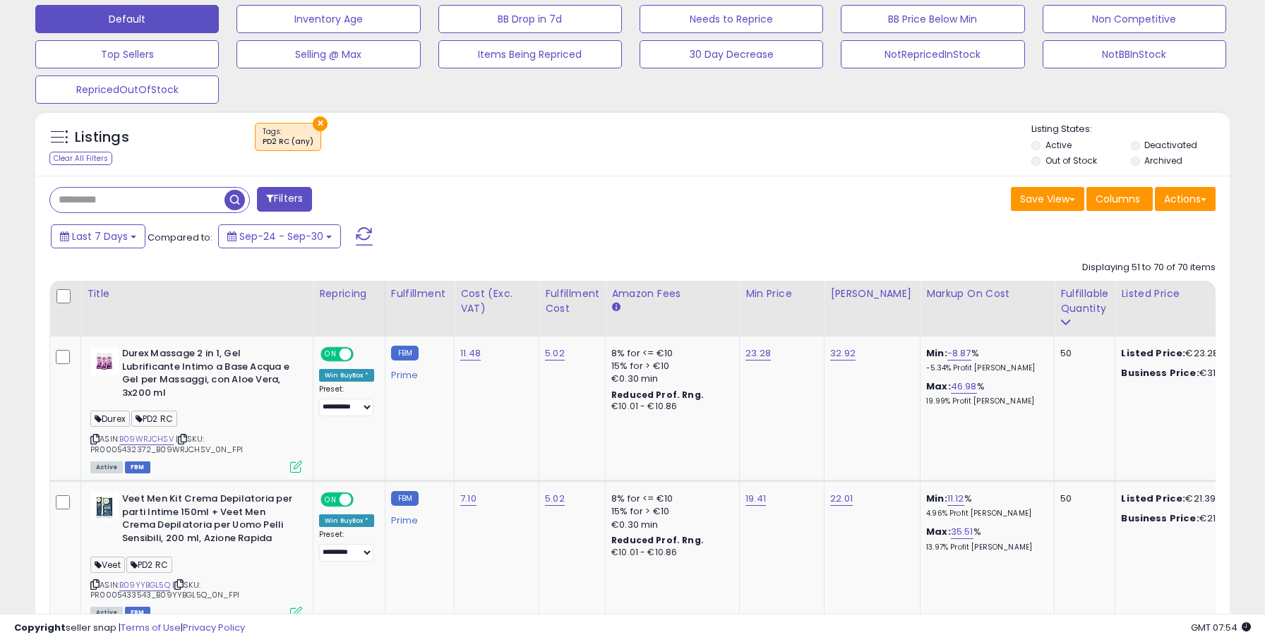
scroll to position [506, 0]
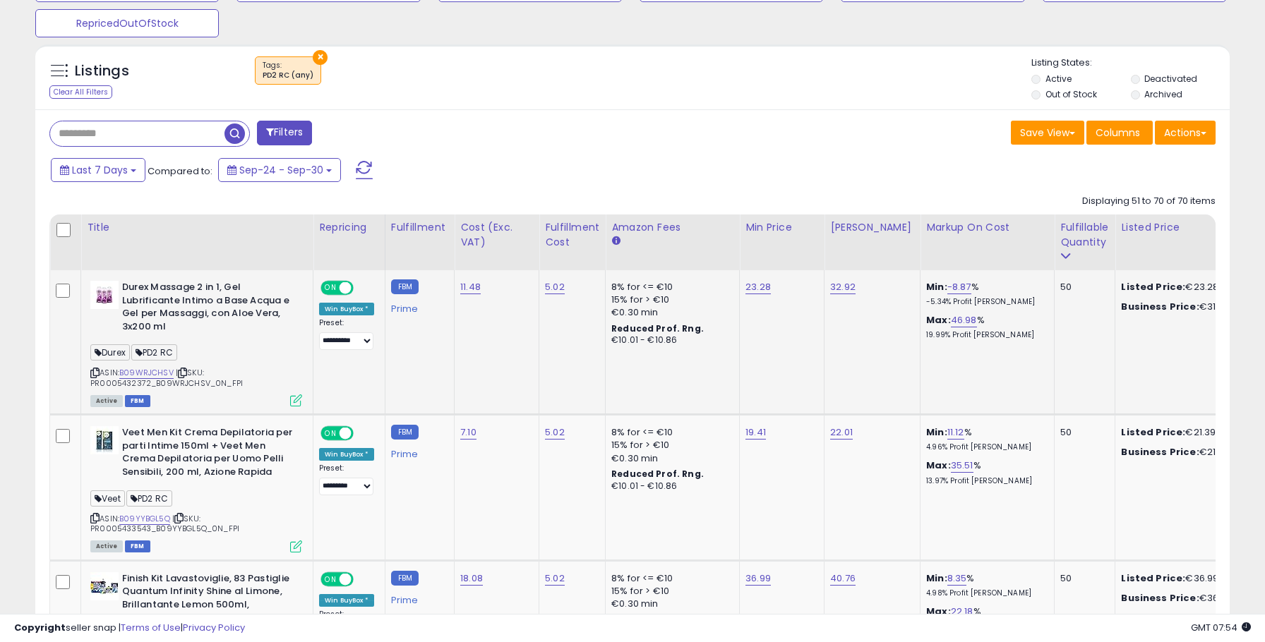
click at [133, 378] on span "| SKU: PR0005432372_B09WRJCHSV_0N_FPI" at bounding box center [166, 377] width 153 height 21
click at [140, 371] on link "B09WRJCHSV" at bounding box center [146, 373] width 54 height 12
click at [140, 519] on link "B09YYBGL5Q" at bounding box center [144, 519] width 51 height 12
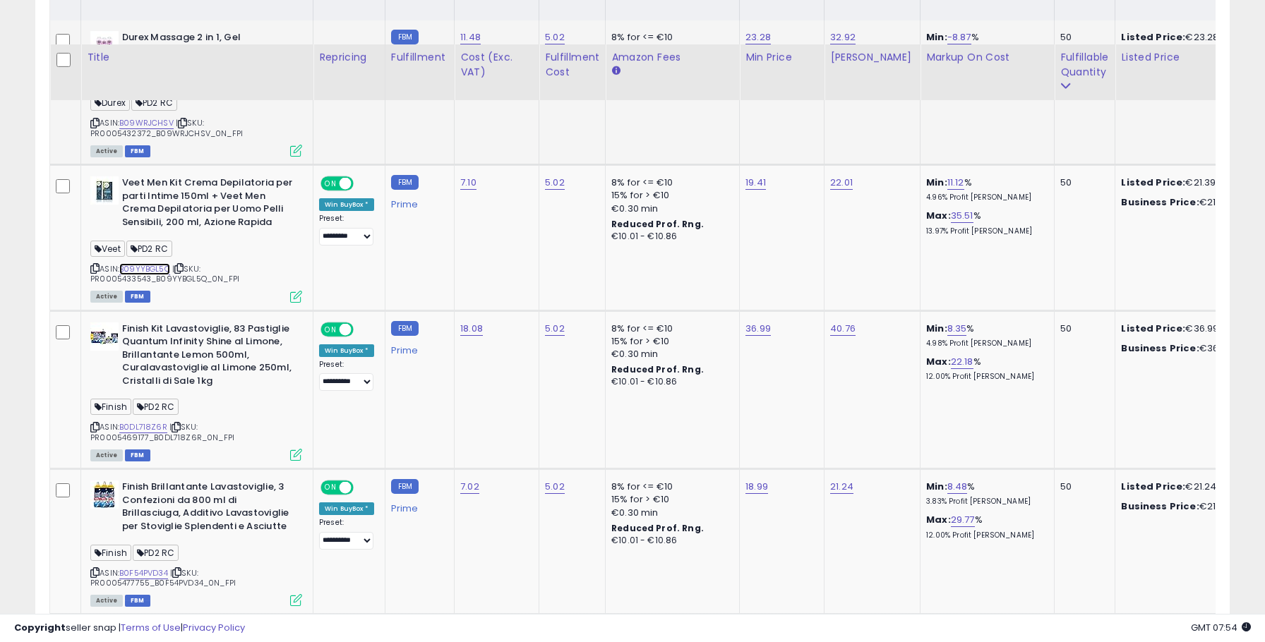
scroll to position [820, 0]
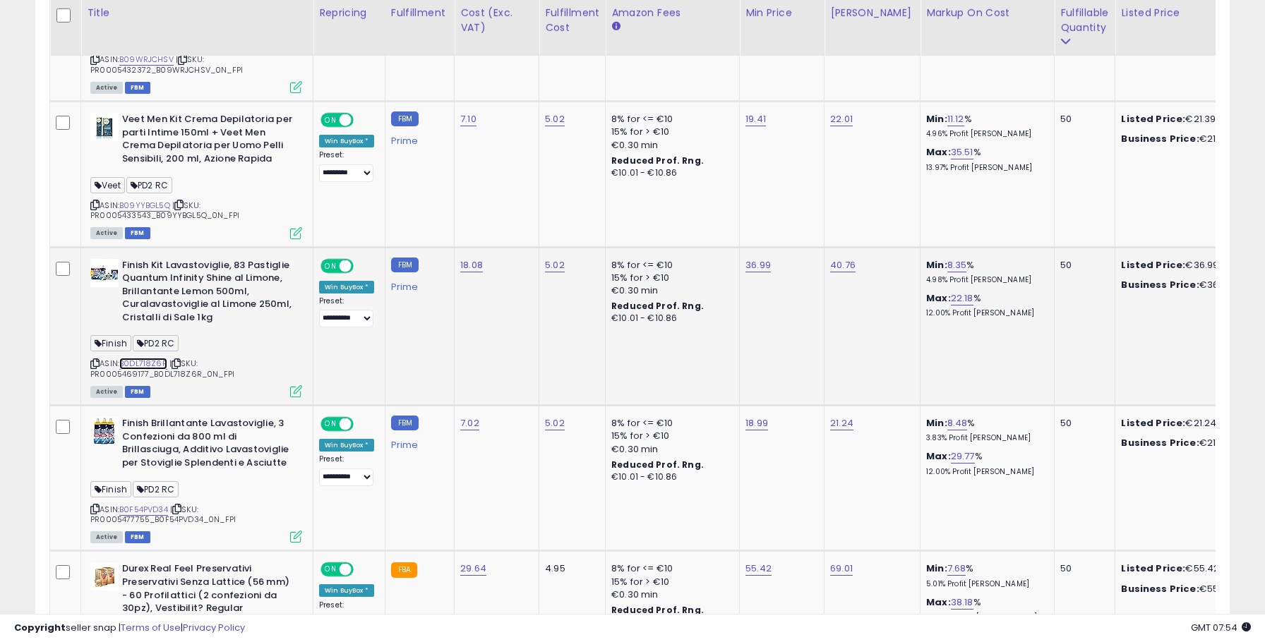
click at [149, 366] on link "B0DL718Z6R" at bounding box center [143, 364] width 48 height 12
click at [153, 510] on link "B0F54PVD34" at bounding box center [143, 510] width 49 height 12
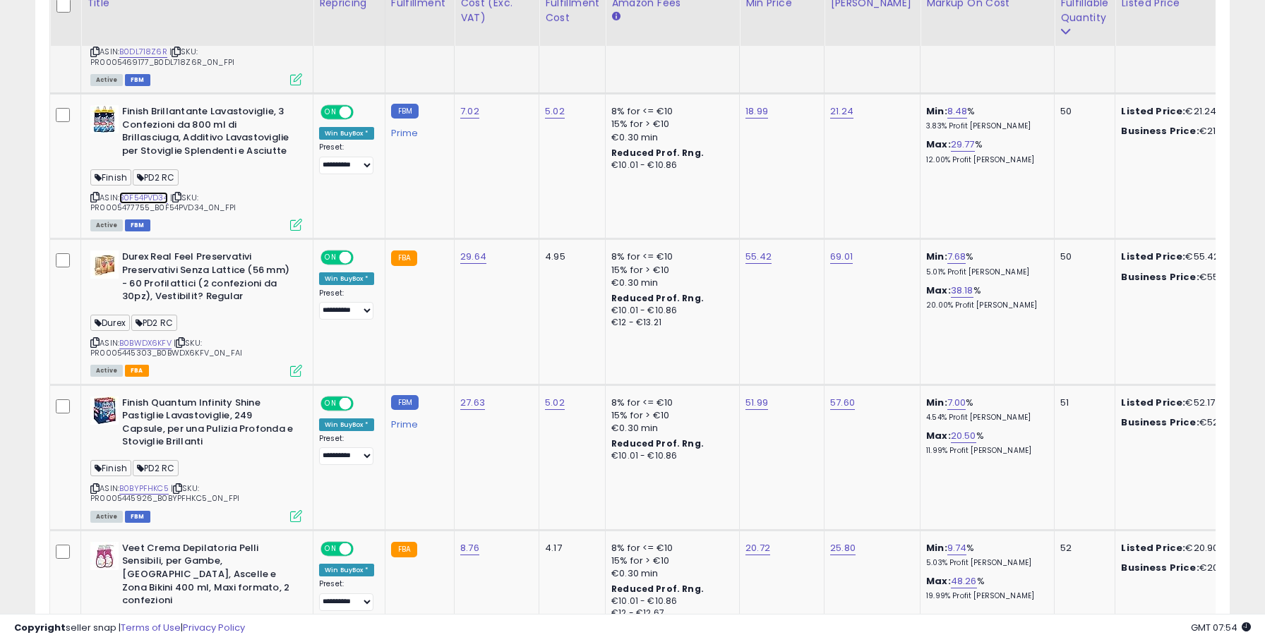
scroll to position [1142, 0]
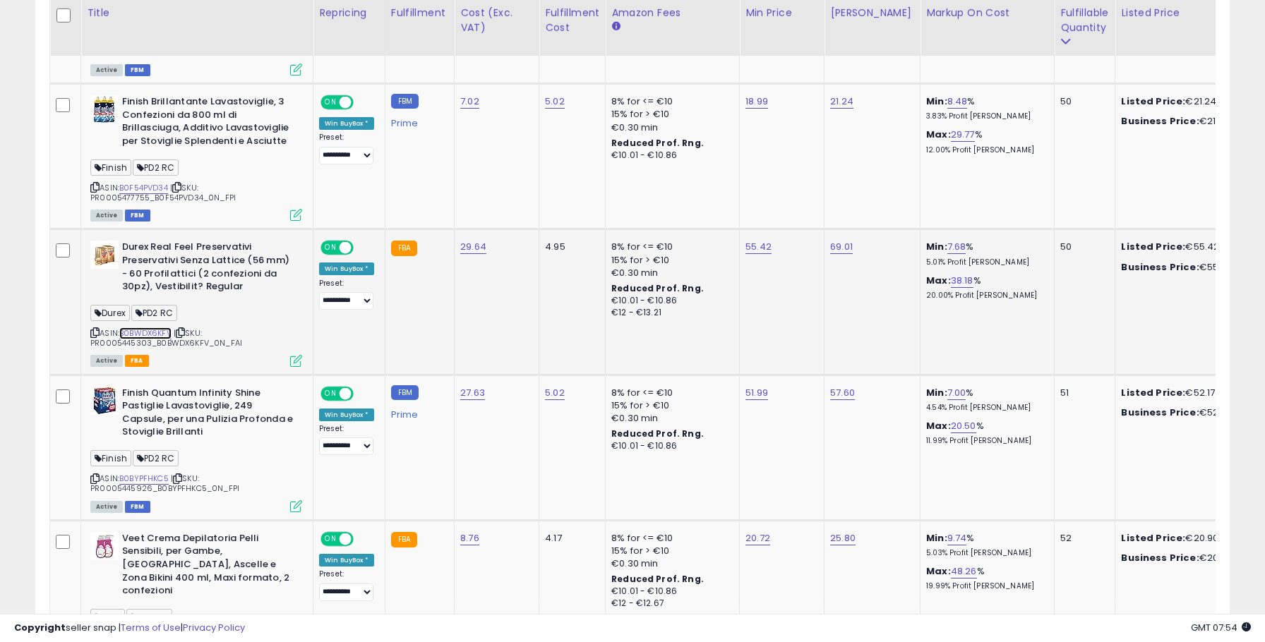
click at [159, 335] on link "B0BWDX6KFV" at bounding box center [145, 334] width 52 height 12
click at [138, 476] on link "B0BYPFHKC5" at bounding box center [143, 479] width 49 height 12
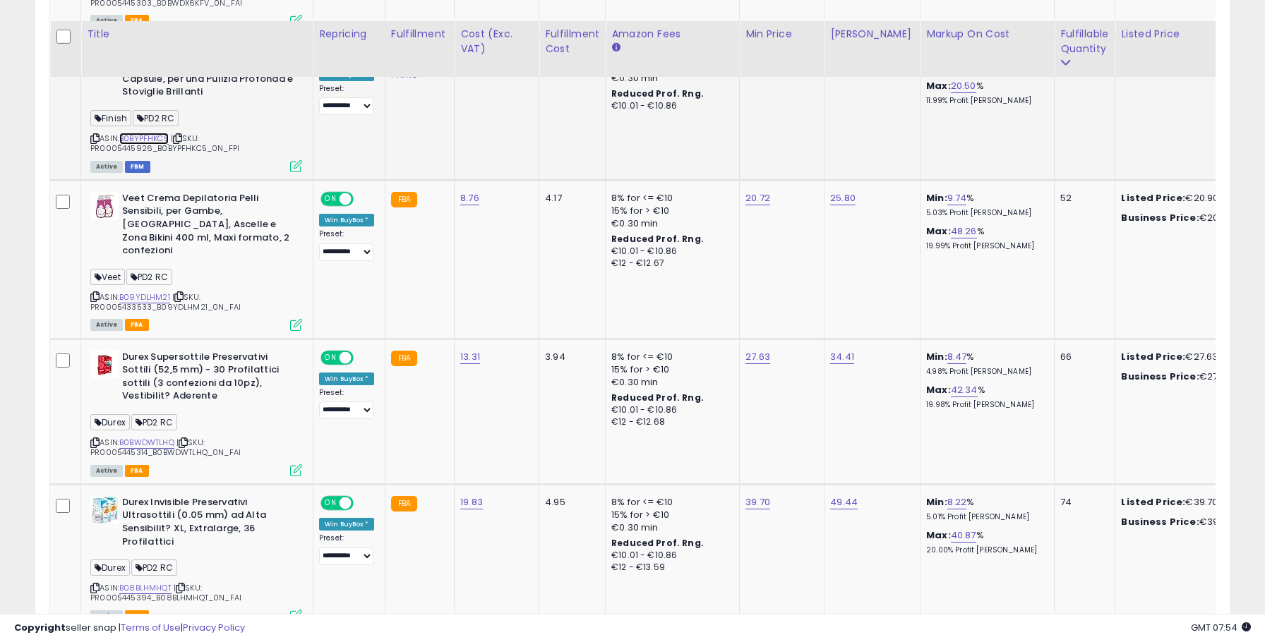
scroll to position [1533, 0]
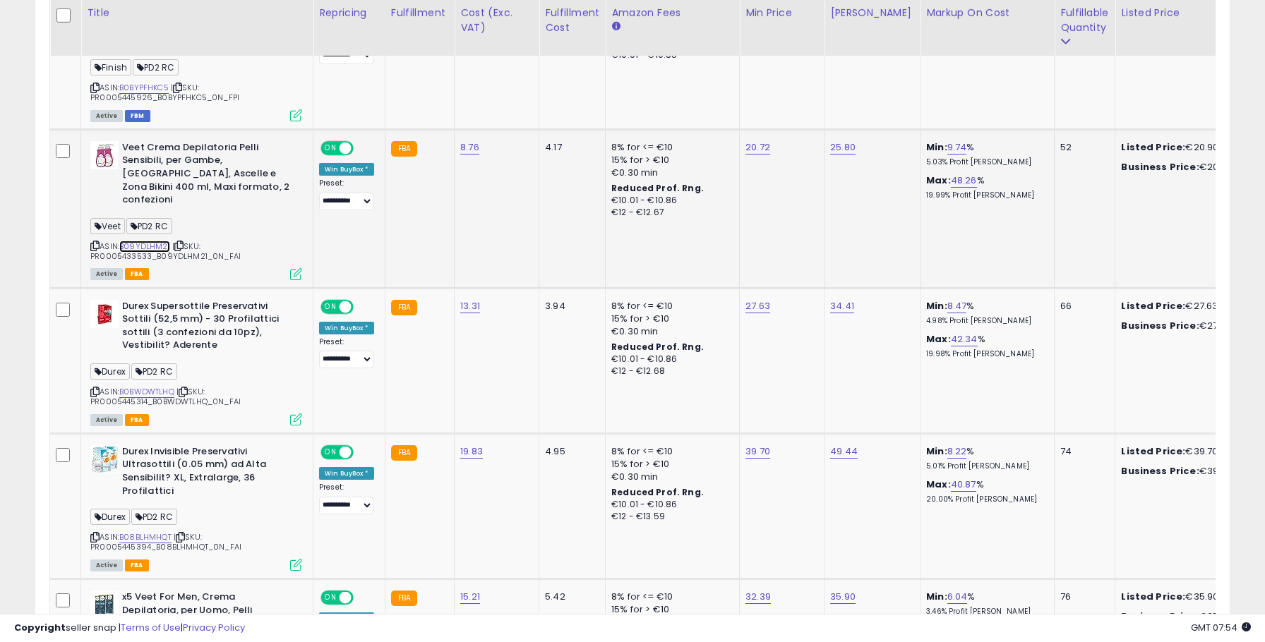
click at [148, 241] on link "B09YDLHM21" at bounding box center [144, 247] width 51 height 12
click at [147, 386] on link "B0BWDWTLHQ" at bounding box center [146, 392] width 55 height 12
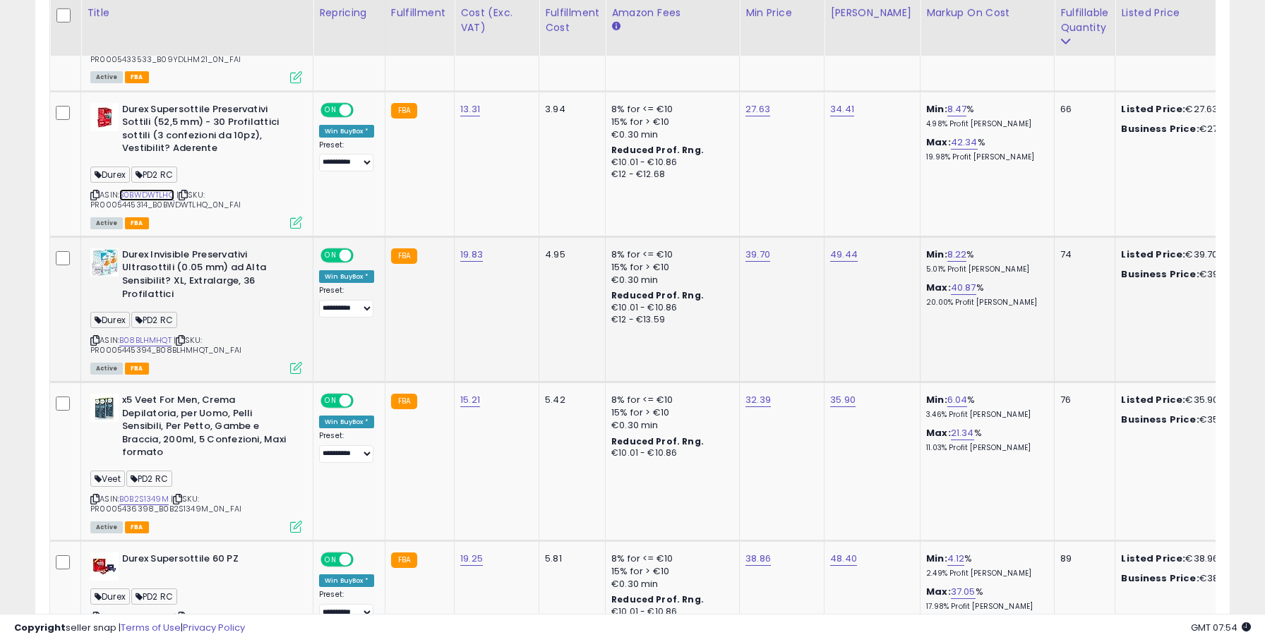
scroll to position [1739, 0]
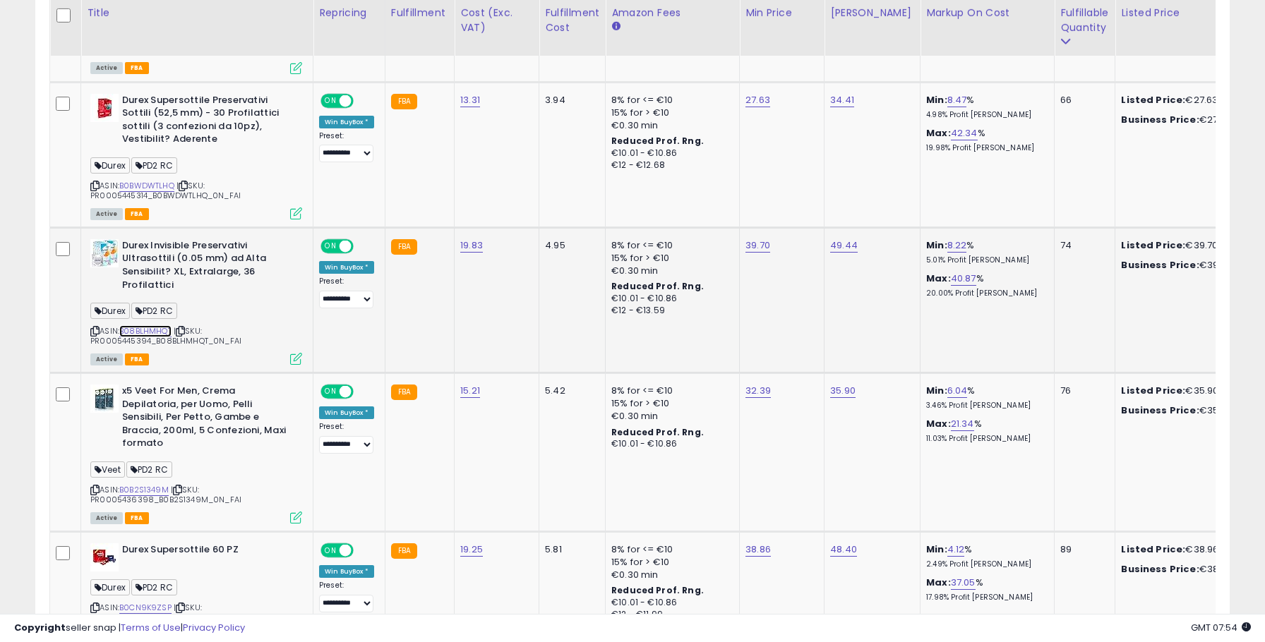
click at [150, 325] on link "B08BLHMHQT" at bounding box center [145, 331] width 52 height 12
click at [150, 484] on link "B0B2S1349M" at bounding box center [143, 490] width 49 height 12
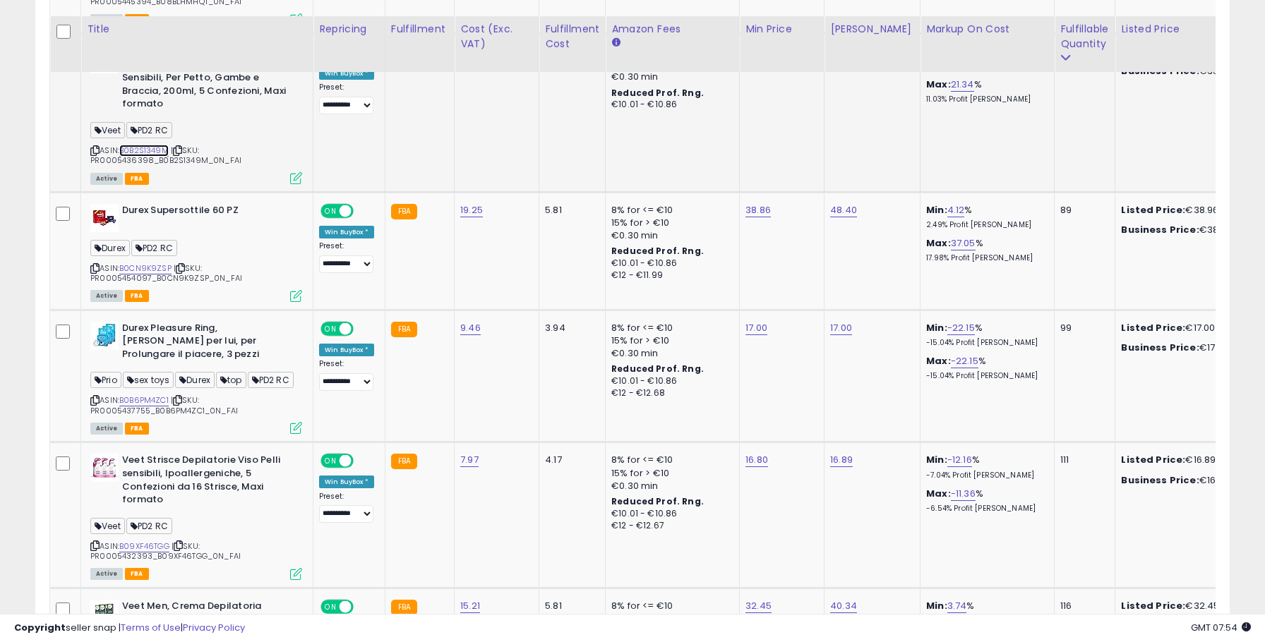
scroll to position [2109, 0]
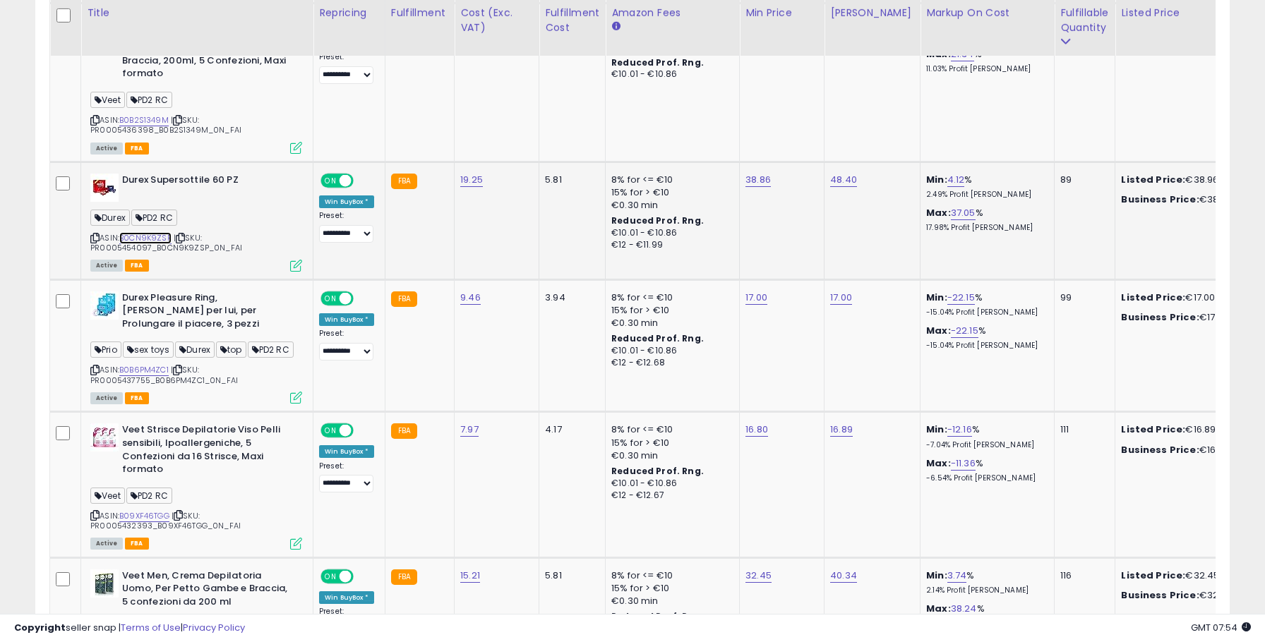
click at [157, 232] on link "B0CN9K9ZSP" at bounding box center [145, 238] width 52 height 12
click at [155, 364] on link "B0B6PM4ZC1" at bounding box center [143, 370] width 49 height 12
click at [141, 512] on link "B09XF46TGG" at bounding box center [144, 516] width 50 height 12
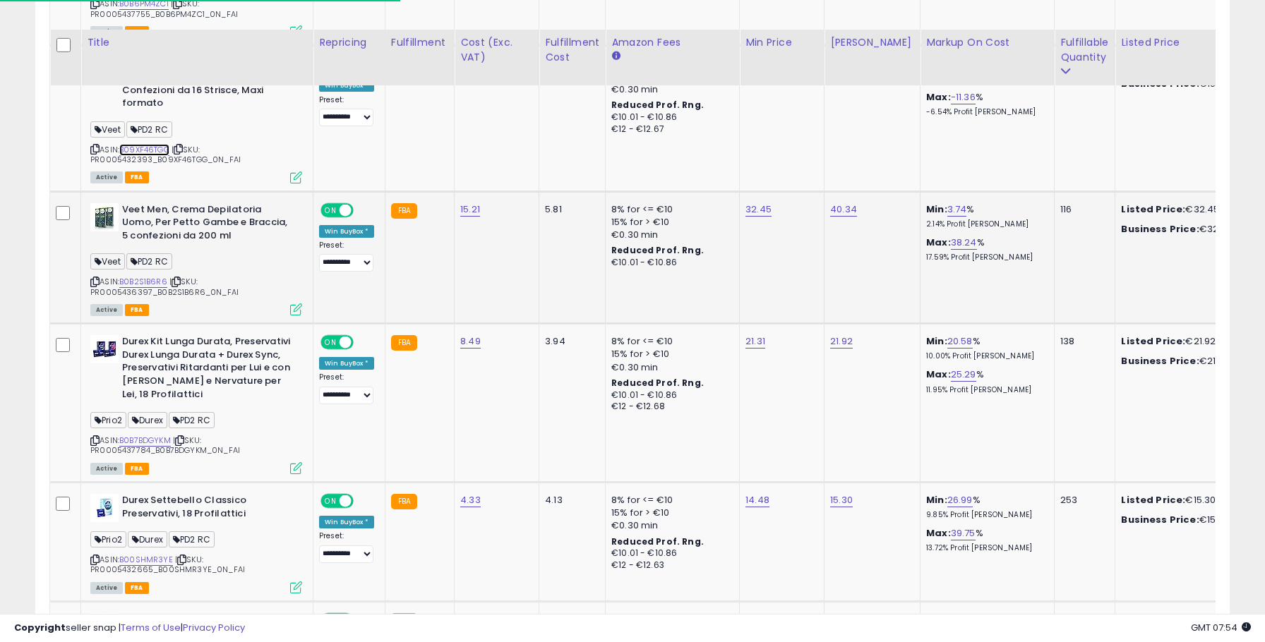
scroll to position [2511, 0]
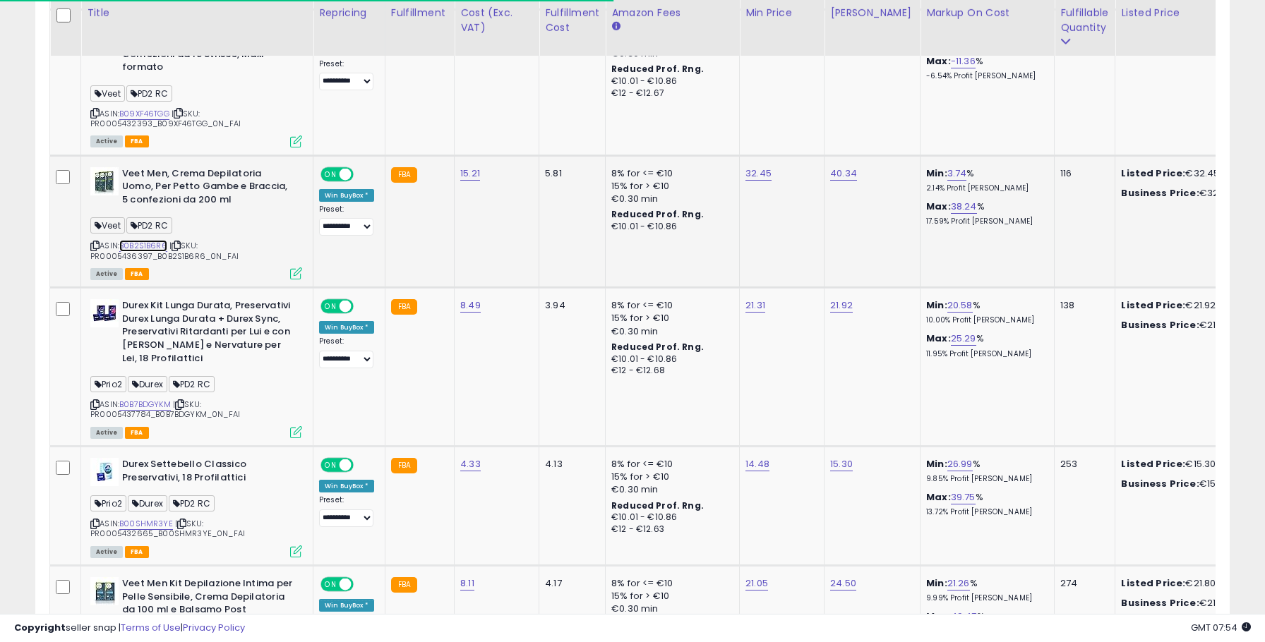
click at [155, 240] on link "B0B2S1B6R6" at bounding box center [143, 246] width 48 height 12
click at [146, 399] on link "B0B7BDGYKM" at bounding box center [145, 405] width 52 height 12
click at [133, 518] on link "B00SHMR3YE" at bounding box center [146, 524] width 54 height 12
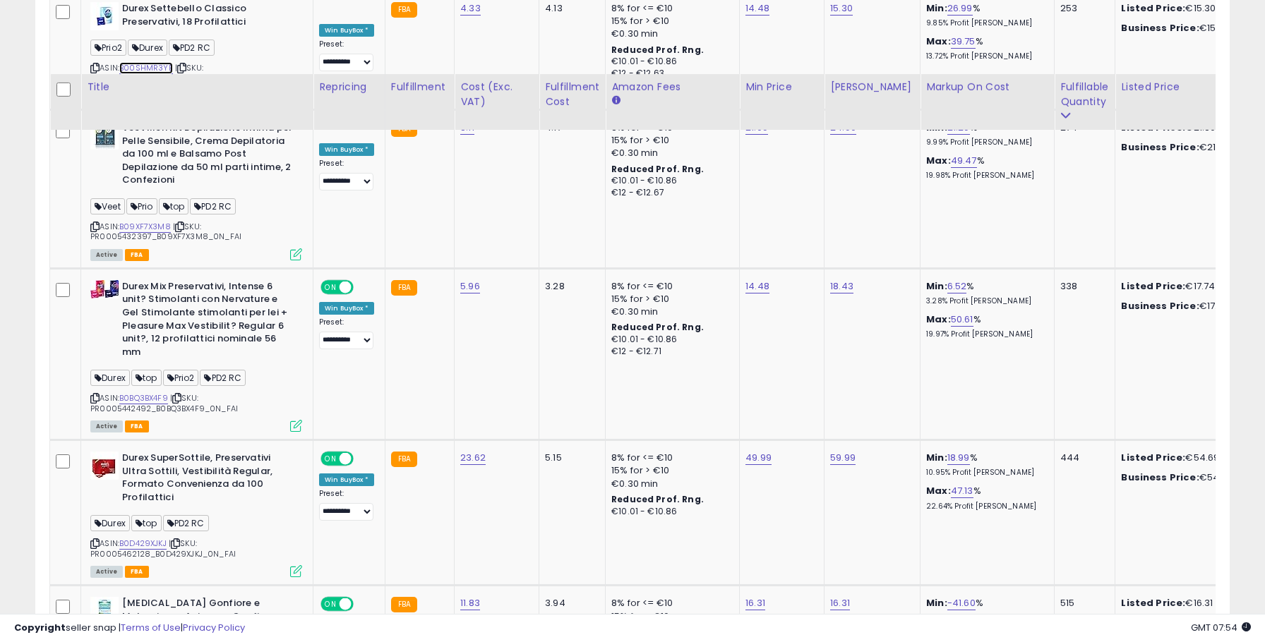
scroll to position [3047, 0]
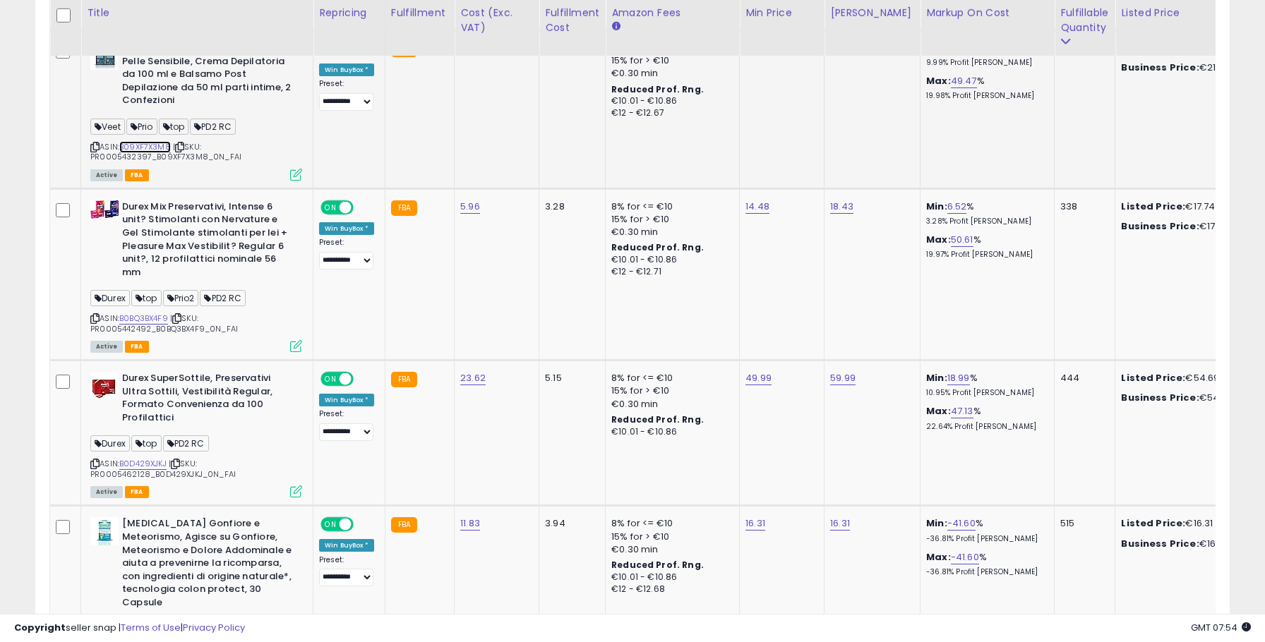
click at [157, 143] on link "B09XF7X3M8" at bounding box center [145, 147] width 52 height 12
click at [143, 316] on link "B0BQ3BX4F9" at bounding box center [143, 319] width 49 height 12
click at [147, 460] on link "B0D429XJKJ" at bounding box center [142, 464] width 47 height 12
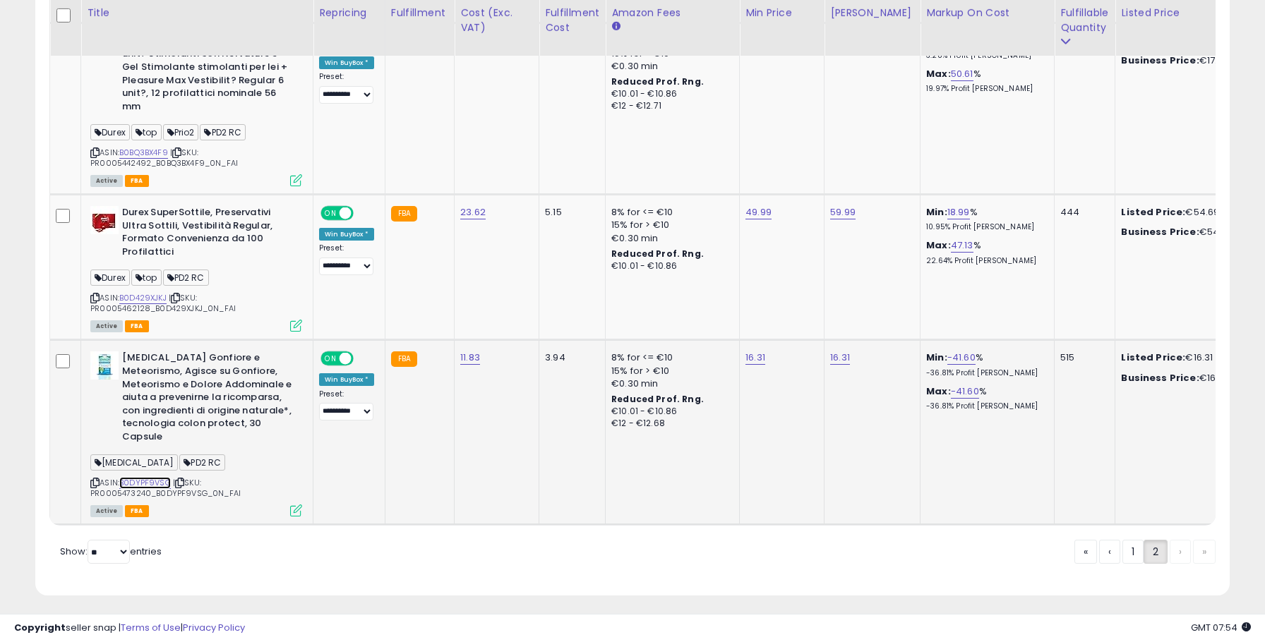
click at [145, 477] on link "B0DYPF9VSG" at bounding box center [145, 483] width 52 height 12
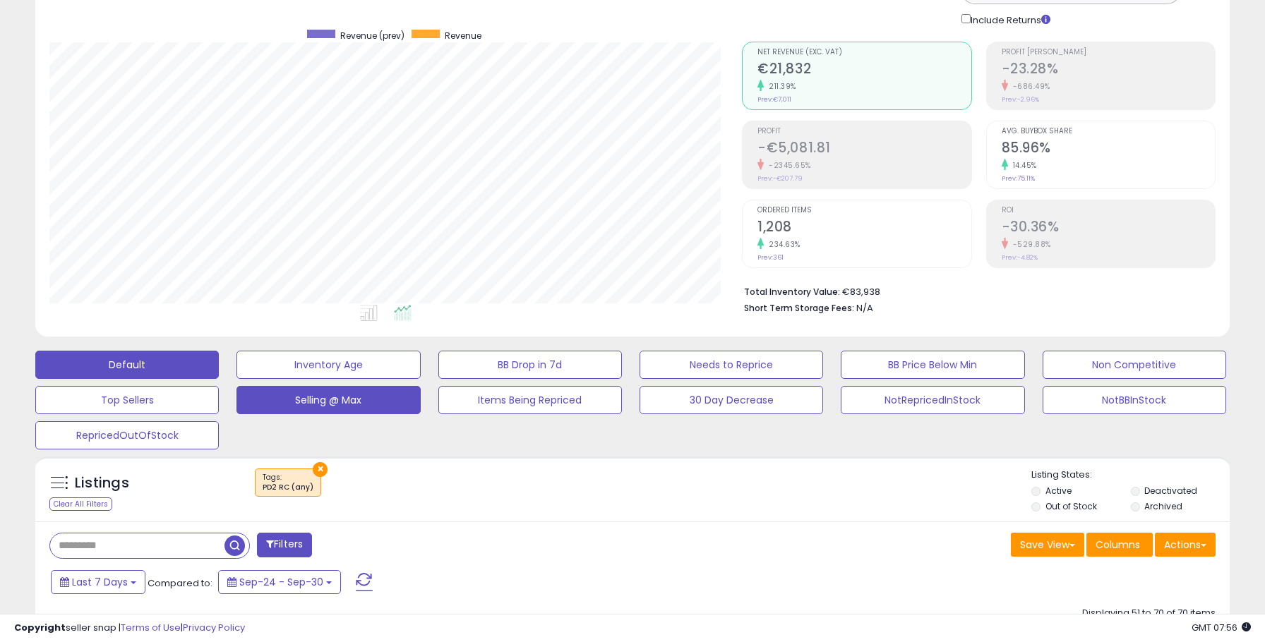
scroll to position [200, 0]
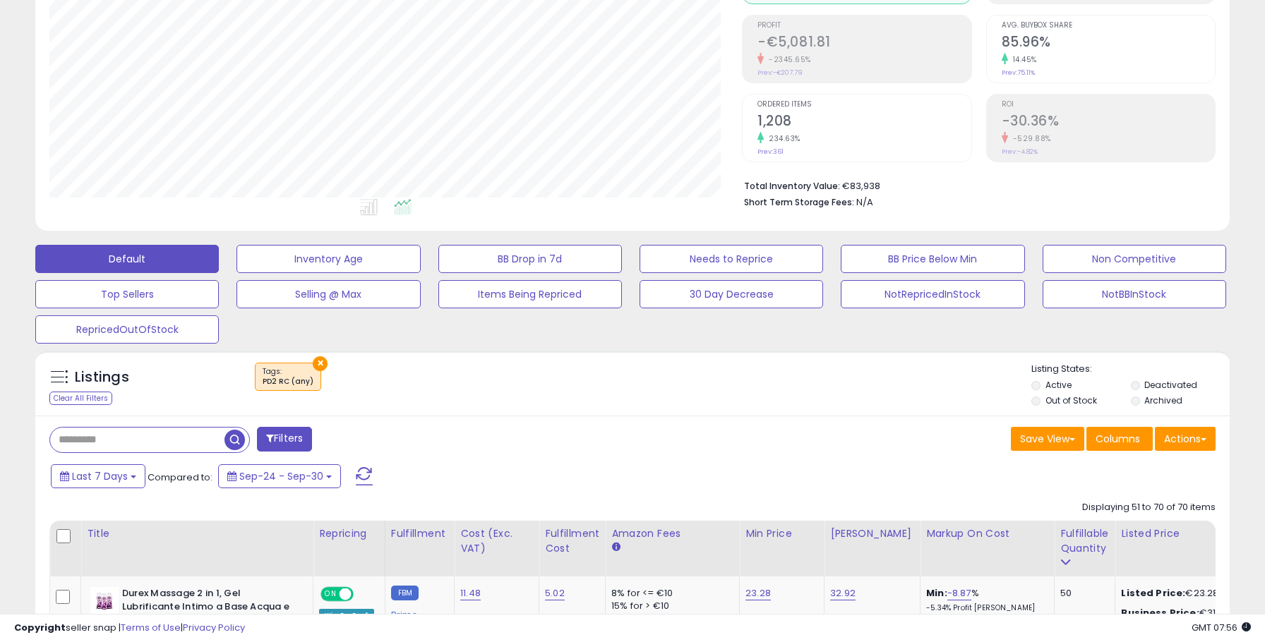
click at [304, 453] on div "Filters" at bounding box center [336, 441] width 594 height 28
click at [301, 441] on button "Filters" at bounding box center [284, 439] width 55 height 25
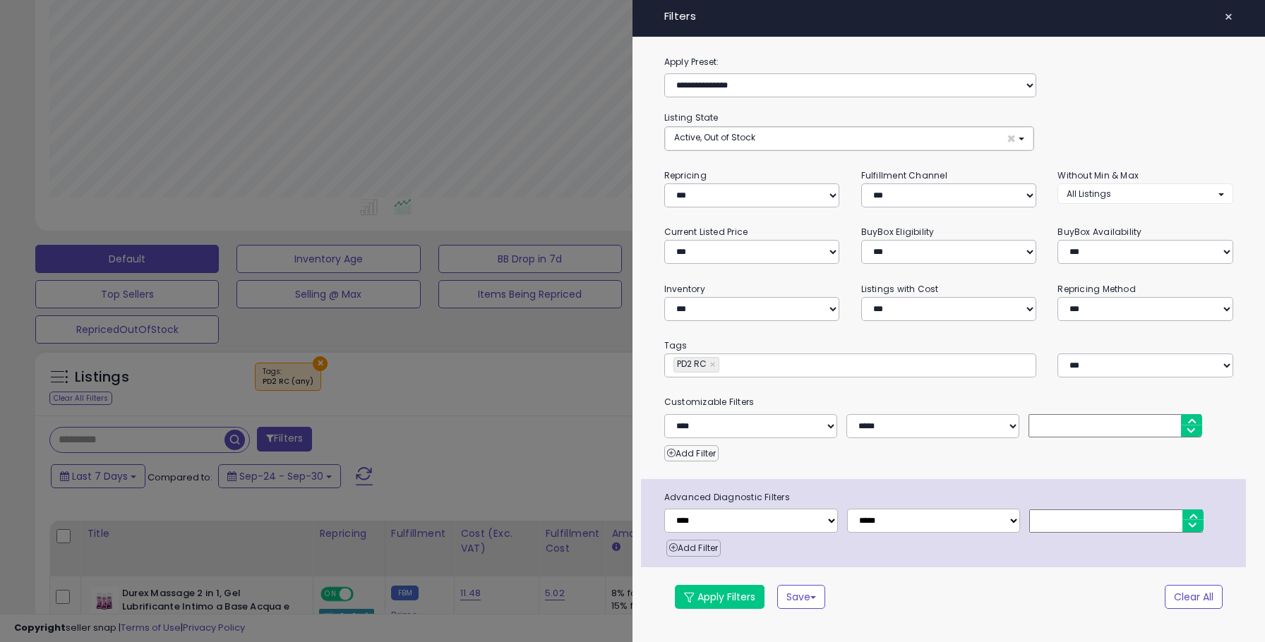
click at [724, 366] on input "text" at bounding box center [829, 366] width 212 height 14
type input "******"
click at [713, 365] on link "×" at bounding box center [714, 365] width 8 height 14
type input "******"
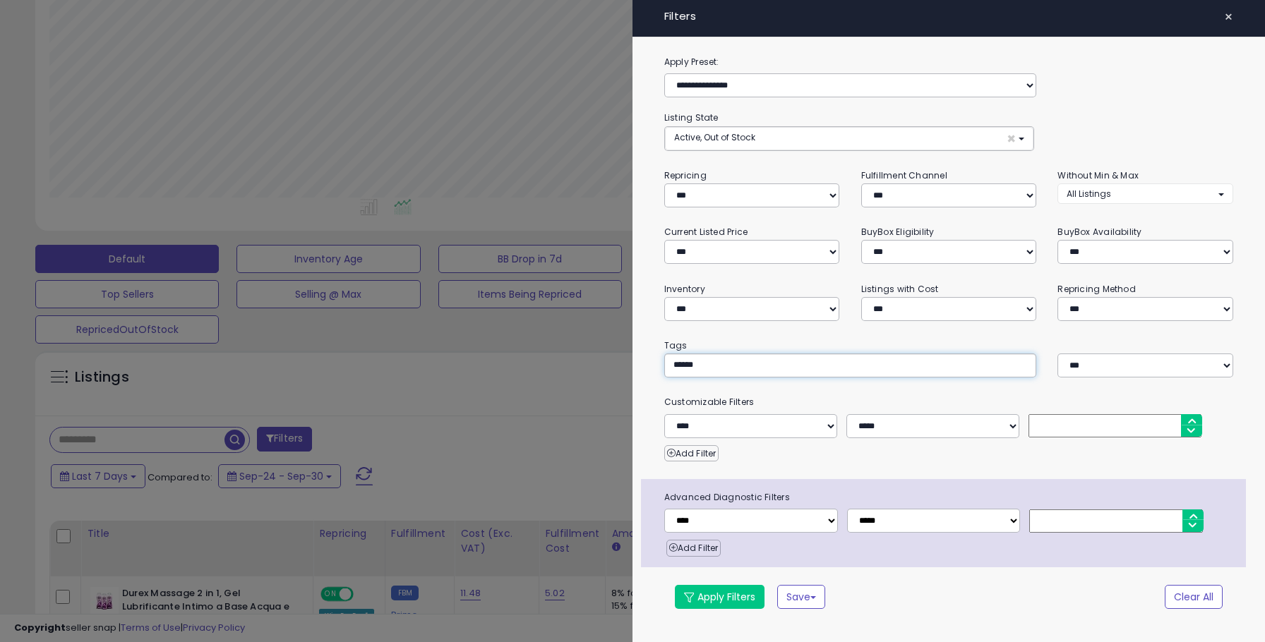
type input "******"
click at [693, 593] on span at bounding box center [689, 598] width 10 height 10
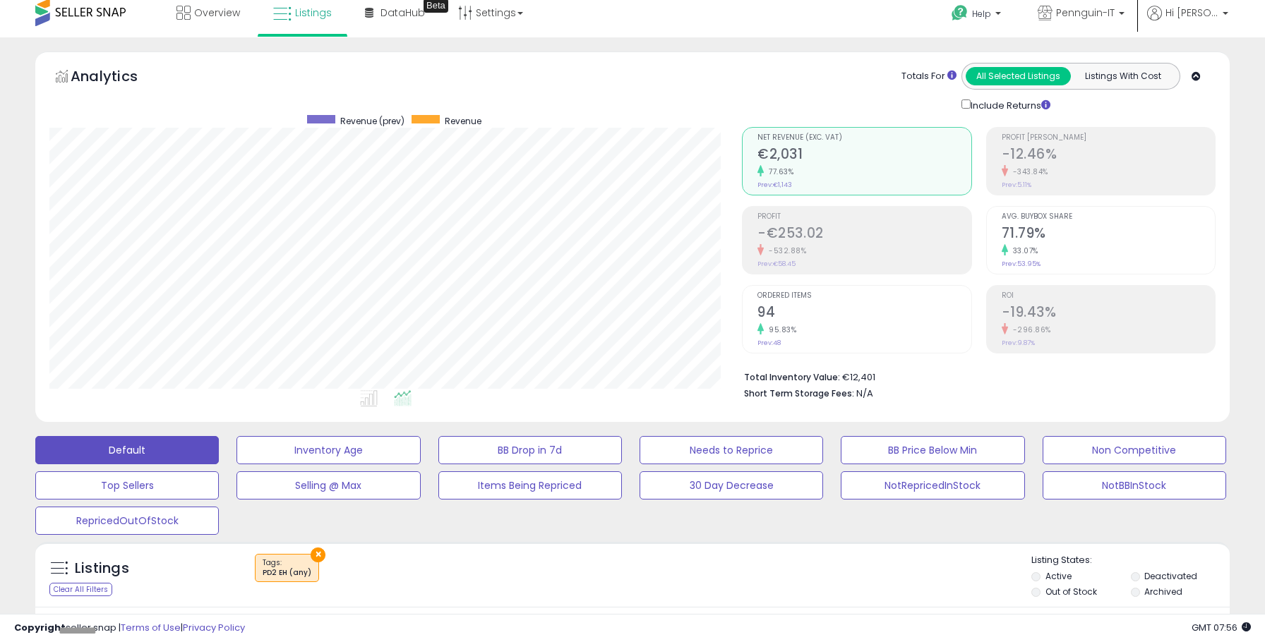
scroll to position [0, 0]
